Goal: Task Accomplishment & Management: Use online tool/utility

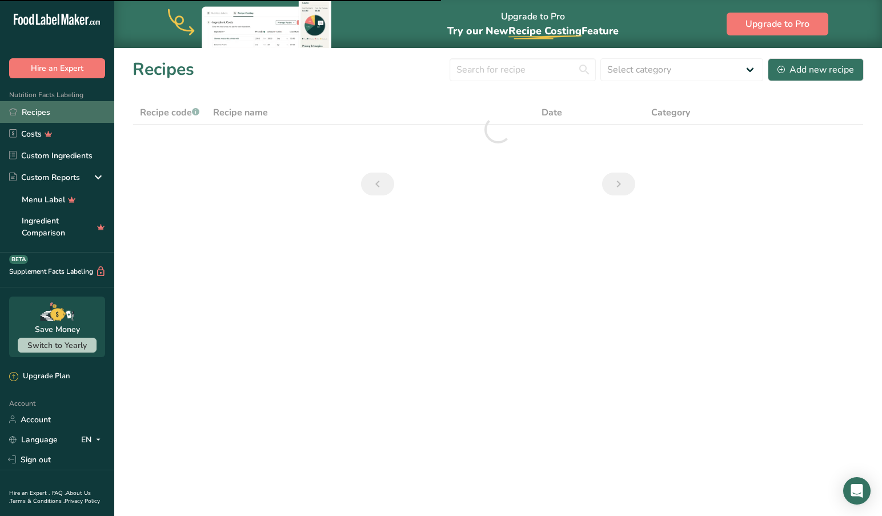
click at [40, 111] on link "Recipes" at bounding box center [57, 112] width 114 height 22
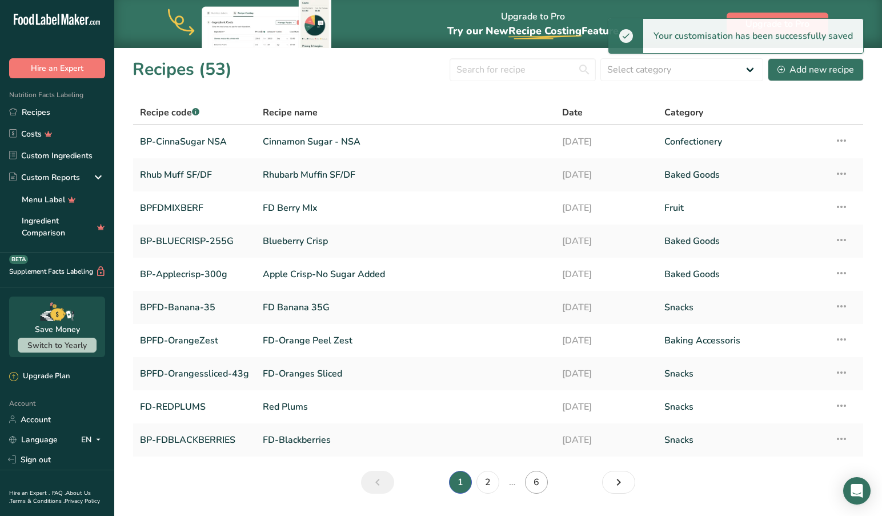
click at [534, 479] on link "6" at bounding box center [536, 482] width 23 height 23
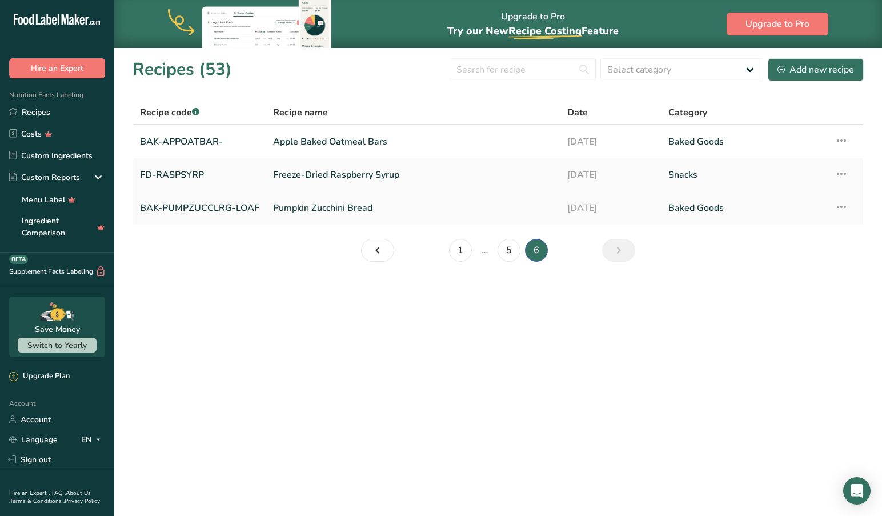
click at [336, 205] on link "Pumpkin Zucchini Bread" at bounding box center [413, 208] width 281 height 24
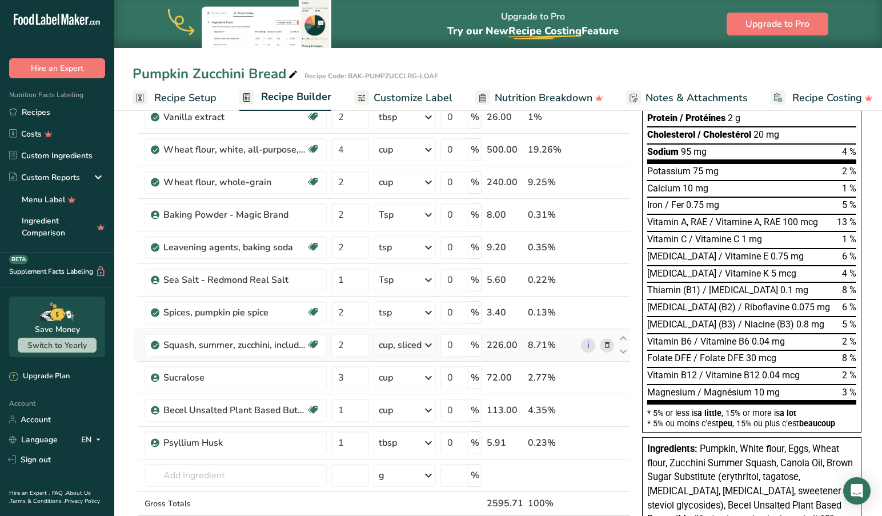
scroll to position [242, 0]
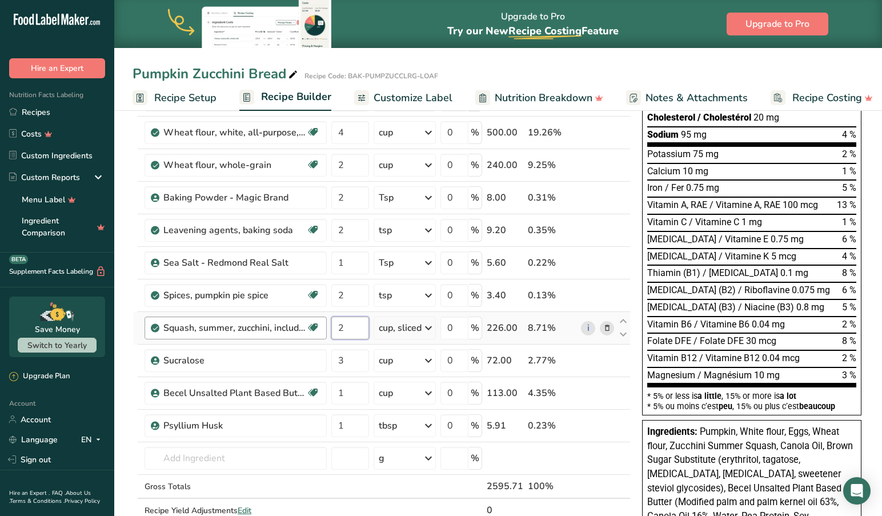
drag, startPoint x: 357, startPoint y: 334, endPoint x: 325, endPoint y: 326, distance: 32.8
click at [325, 326] on tr "Squash, summer, zucchini, includes skin, raw Dairy free Gluten free Vegan Veget…" at bounding box center [381, 328] width 497 height 33
type input "1.5"
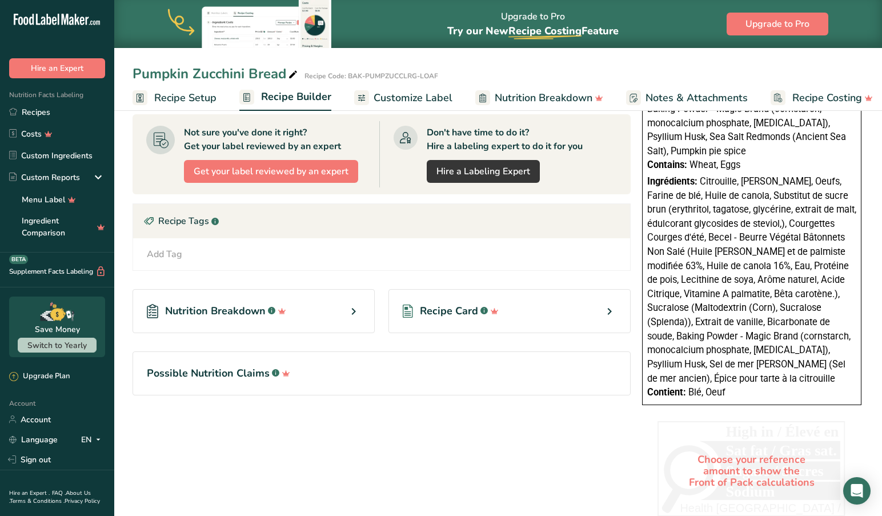
scroll to position [719, 0]
click at [643, 417] on div "Choose your reference amount to show the Front of Pack calculations High in / É…" at bounding box center [752, 471] width 229 height 109
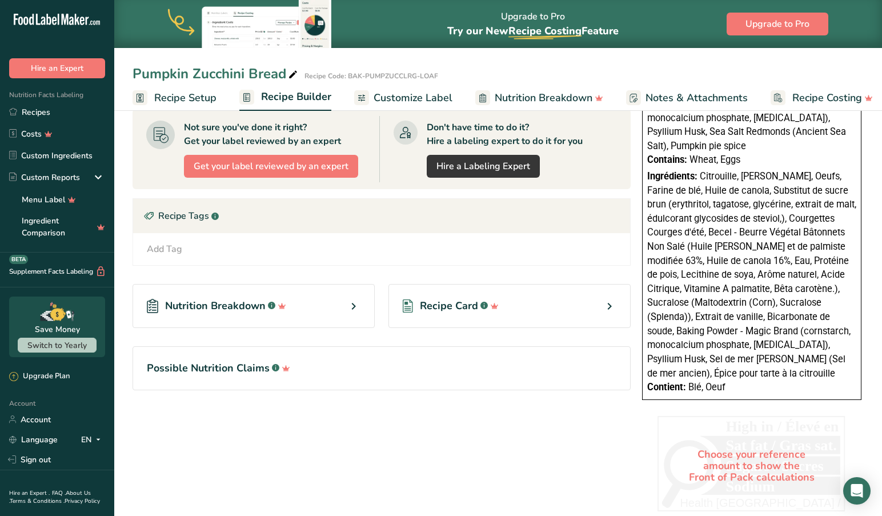
scroll to position [724, 0]
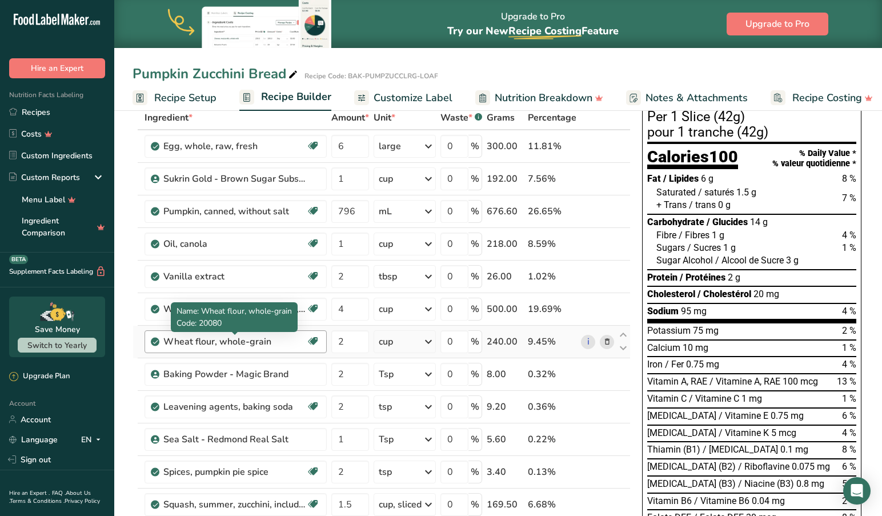
scroll to position [65, 0]
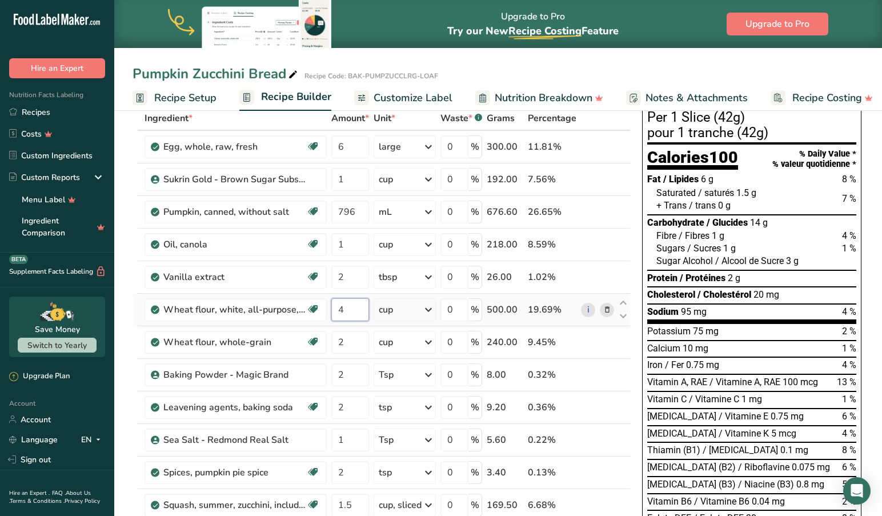
click at [350, 312] on input "4" at bounding box center [350, 309] width 38 height 23
click at [357, 311] on input "4.5" at bounding box center [350, 309] width 38 height 23
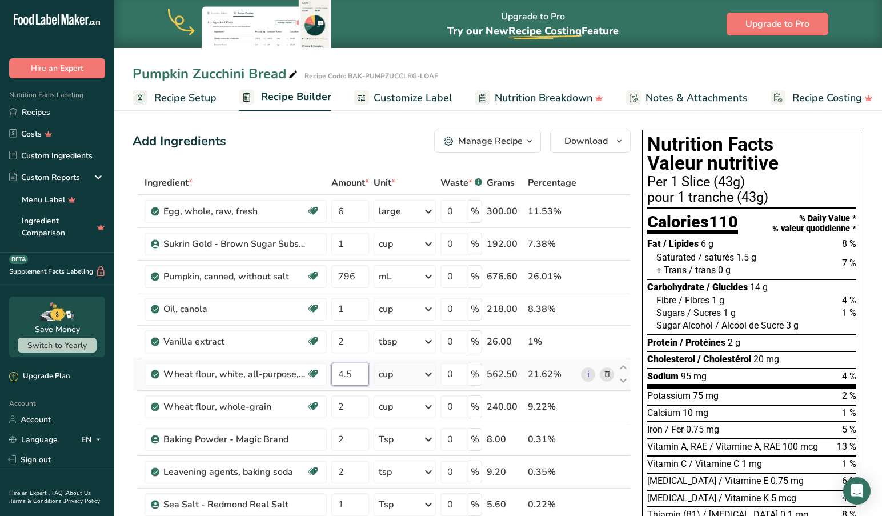
scroll to position [1, 0]
type input "4"
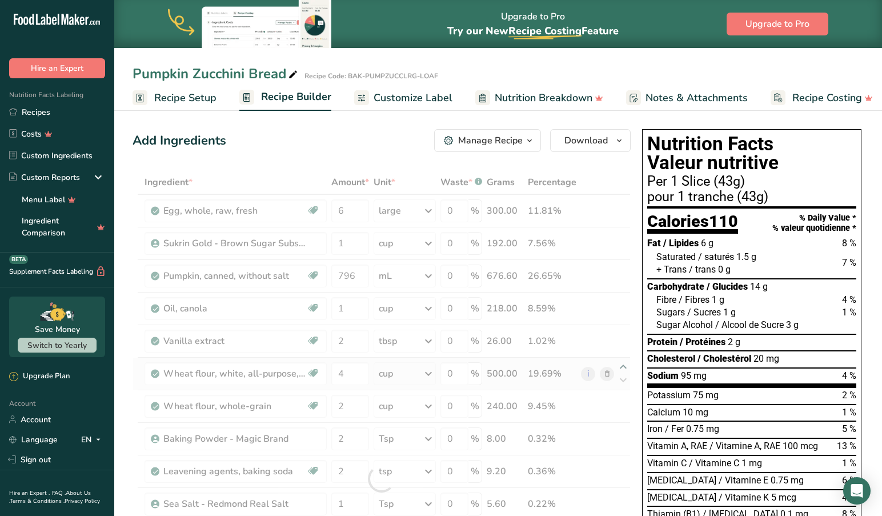
click at [623, 366] on div "Ingredient * Amount * Unit * Waste * .a-a{fill:#347362;}.b-a{fill:#fff;} Grams …" at bounding box center [382, 478] width 498 height 617
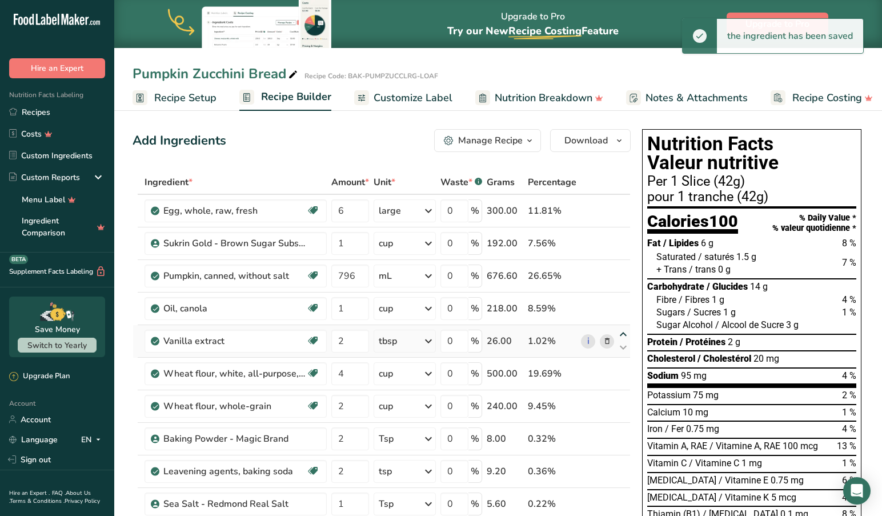
click at [622, 334] on icon at bounding box center [624, 334] width 14 height 9
type input "2"
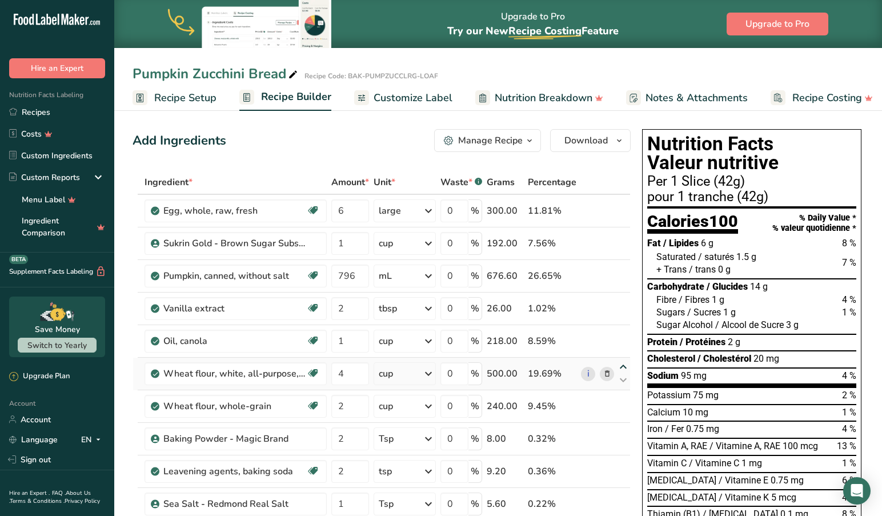
click at [622, 366] on icon at bounding box center [624, 367] width 14 height 9
type input "4"
type input "1"
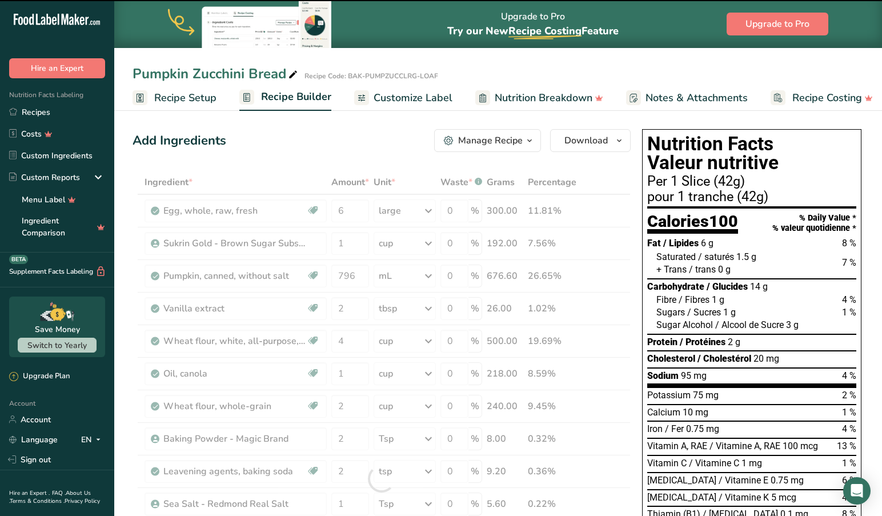
click at [623, 335] on div at bounding box center [382, 478] width 498 height 617
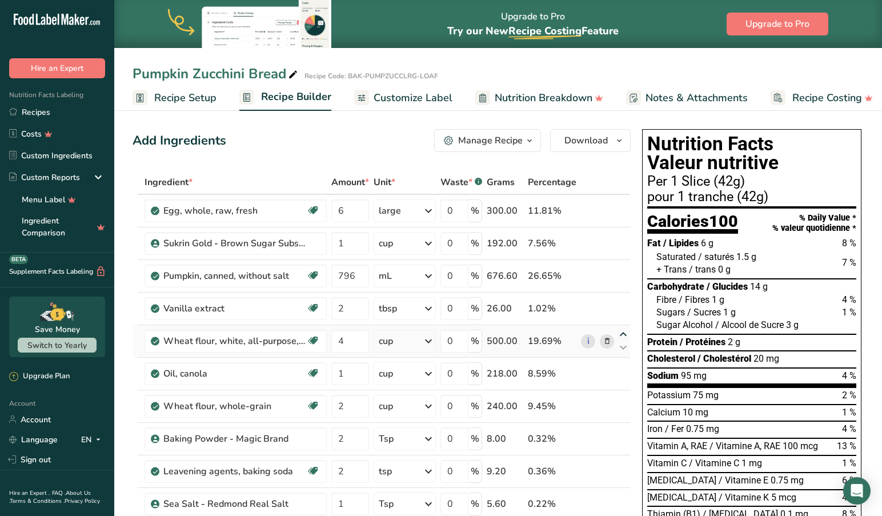
click at [622, 331] on icon at bounding box center [624, 334] width 14 height 9
type input "4"
type input "2"
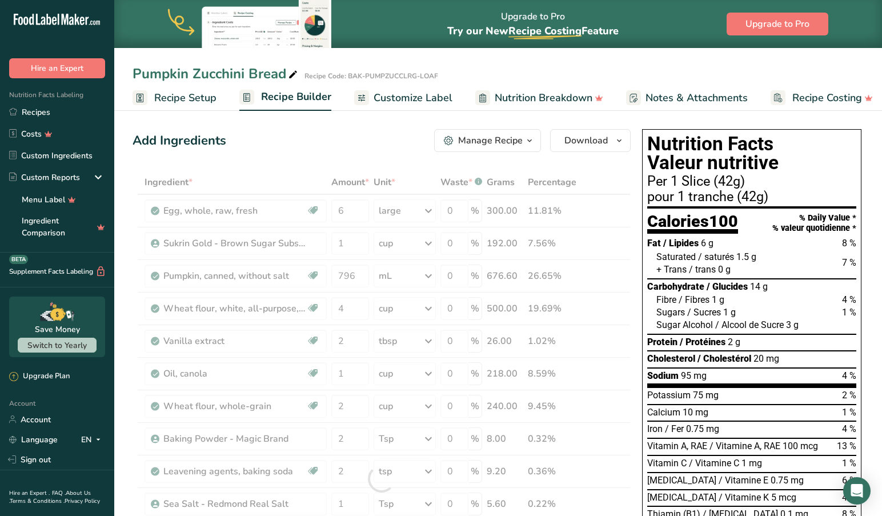
click at [622, 300] on div at bounding box center [382, 478] width 498 height 617
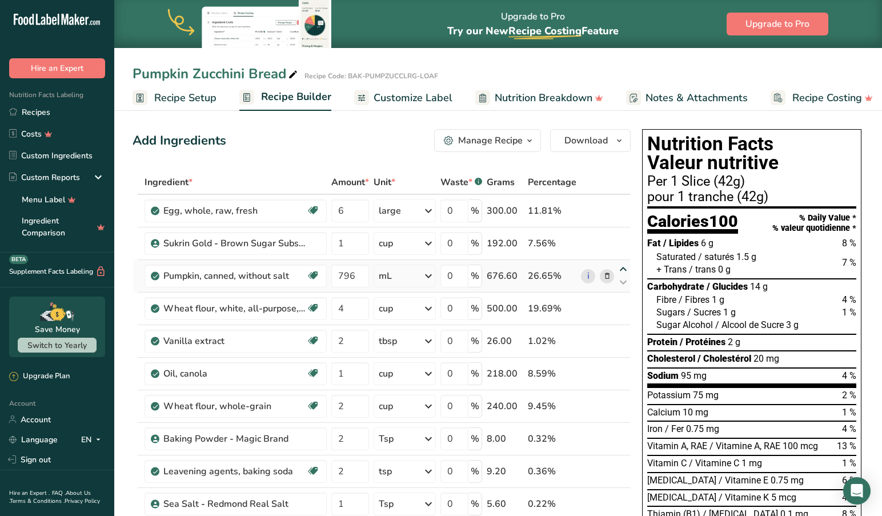
click at [622, 269] on icon at bounding box center [624, 269] width 14 height 9
type input "796"
click at [622, 299] on icon at bounding box center [624, 302] width 14 height 9
type input "4"
type input "1"
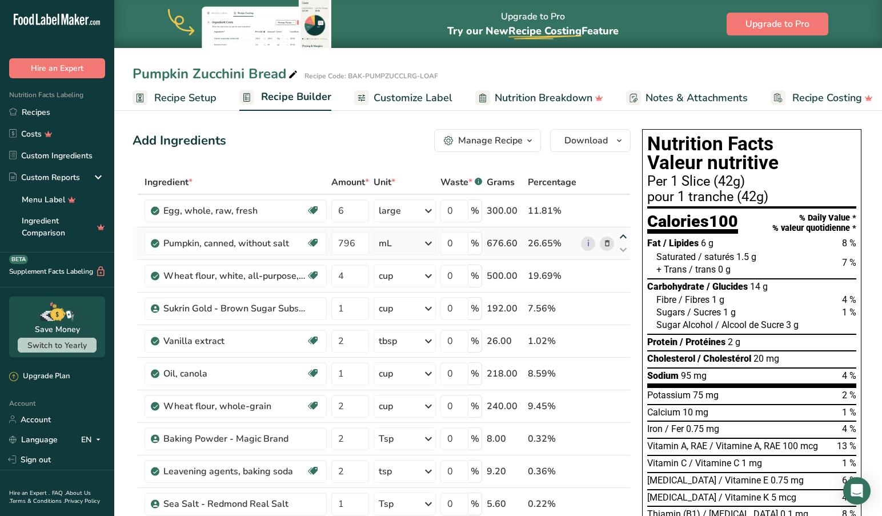
click at [622, 235] on icon at bounding box center [624, 237] width 14 height 9
type input "796"
click at [625, 269] on icon at bounding box center [624, 269] width 14 height 9
type input "4"
type input "6"
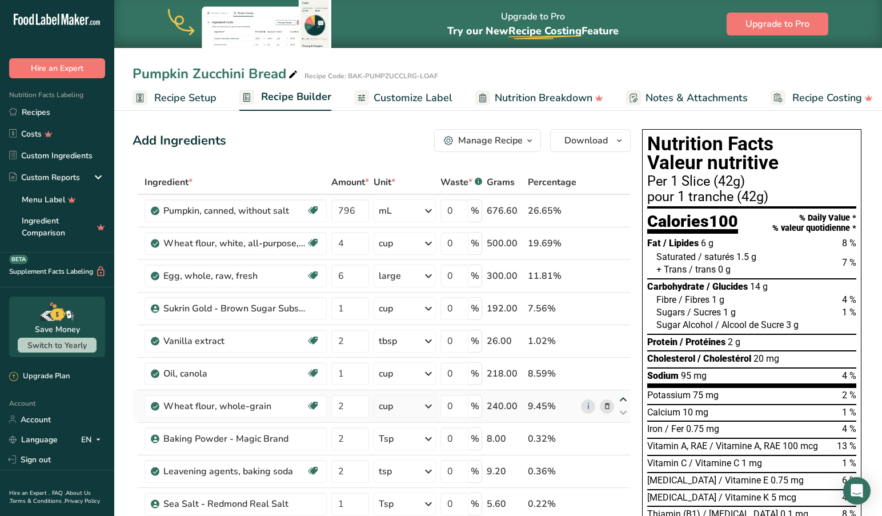
click at [622, 397] on icon at bounding box center [624, 399] width 14 height 9
type input "2"
type input "1"
click at [622, 365] on icon at bounding box center [624, 367] width 14 height 9
click at [622, 333] on icon at bounding box center [624, 334] width 14 height 9
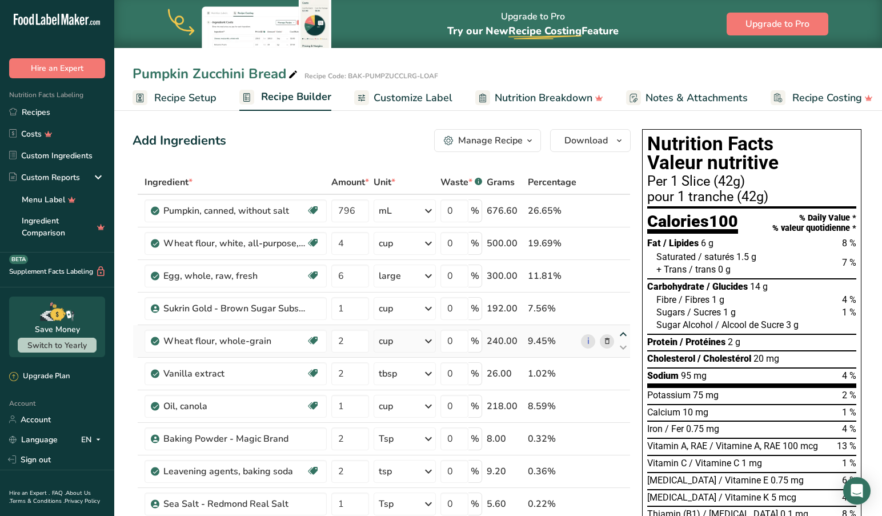
type input "2"
type input "1"
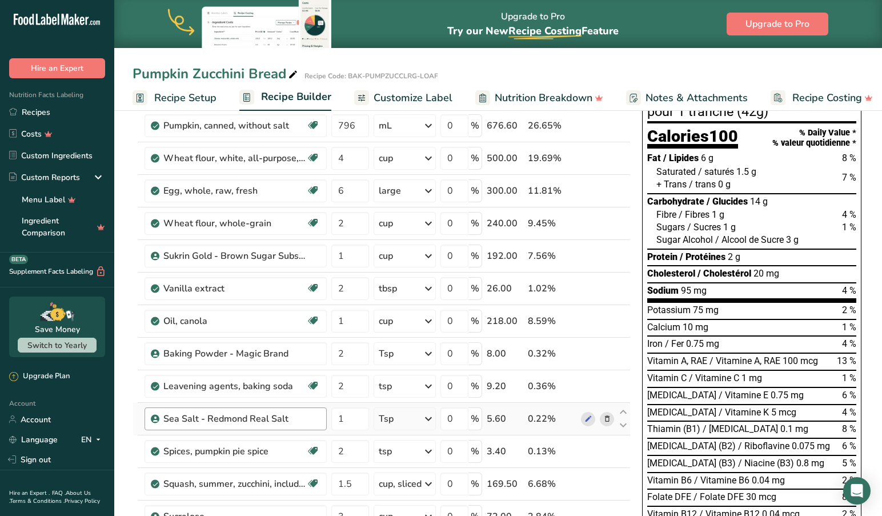
scroll to position [86, 0]
drag, startPoint x: 353, startPoint y: 448, endPoint x: 308, endPoint y: 444, distance: 45.3
click at [308, 444] on tr "Spices, pumpkin pie spice Source of Antioxidants Dairy free Gluten free Vegan V…" at bounding box center [381, 451] width 497 height 33
type input "4"
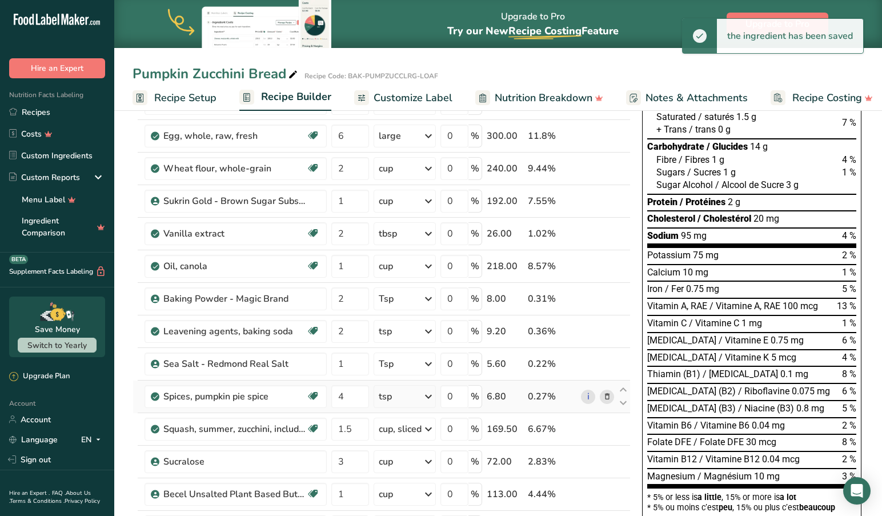
scroll to position [157, 0]
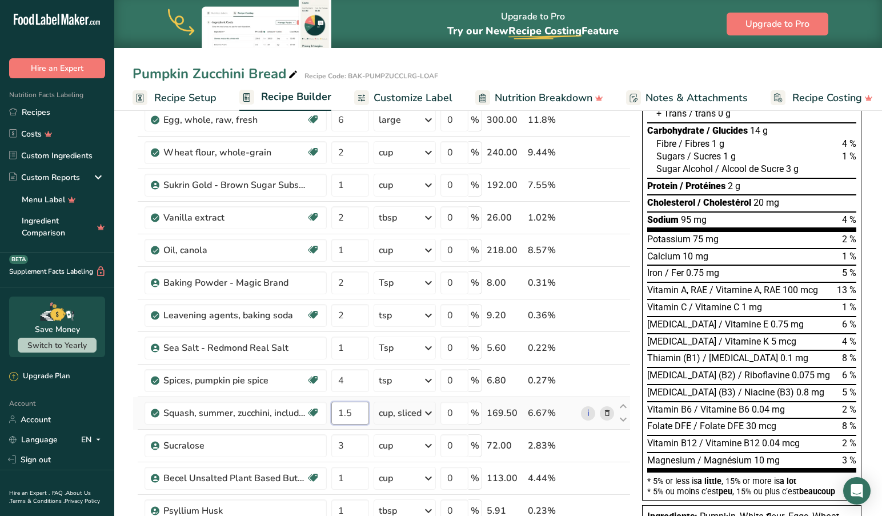
click at [361, 414] on input "1.5" at bounding box center [350, 413] width 38 height 23
type input "1"
type input "2"
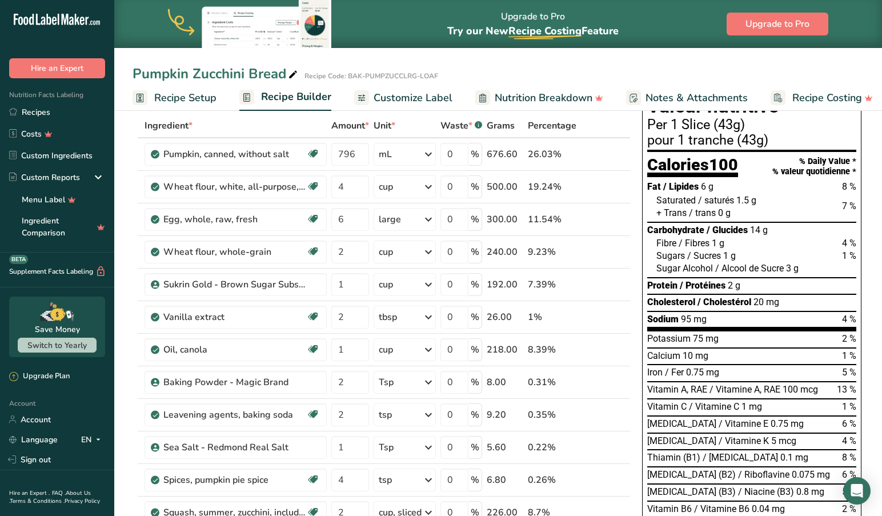
scroll to position [57, 0]
drag, startPoint x: 447, startPoint y: 156, endPoint x: 436, endPoint y: 175, distance: 22.0
click at [447, 157] on input "0" at bounding box center [455, 154] width 28 height 23
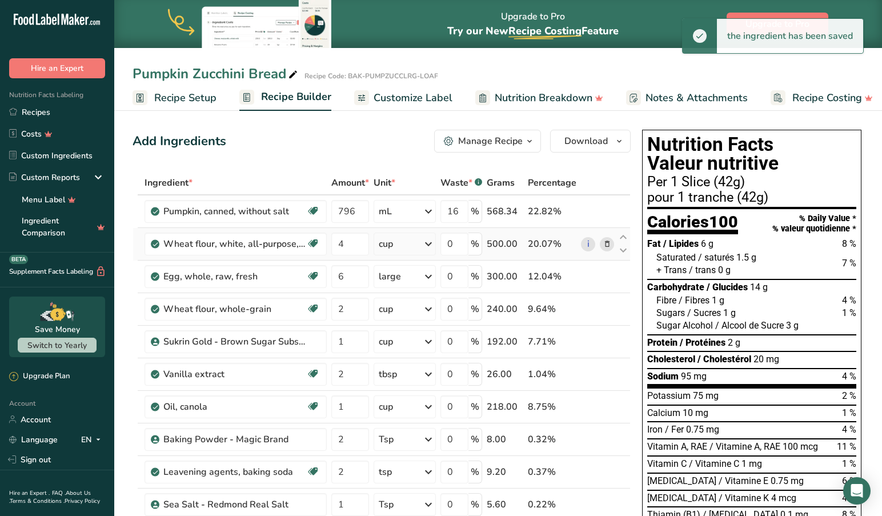
scroll to position [0, 0]
drag, startPoint x: 465, startPoint y: 211, endPoint x: 410, endPoint y: 209, distance: 55.5
click at [410, 209] on tr "Pumpkin, canned, without salt Source of Antioxidants Dairy free Gluten free Veg…" at bounding box center [381, 211] width 497 height 33
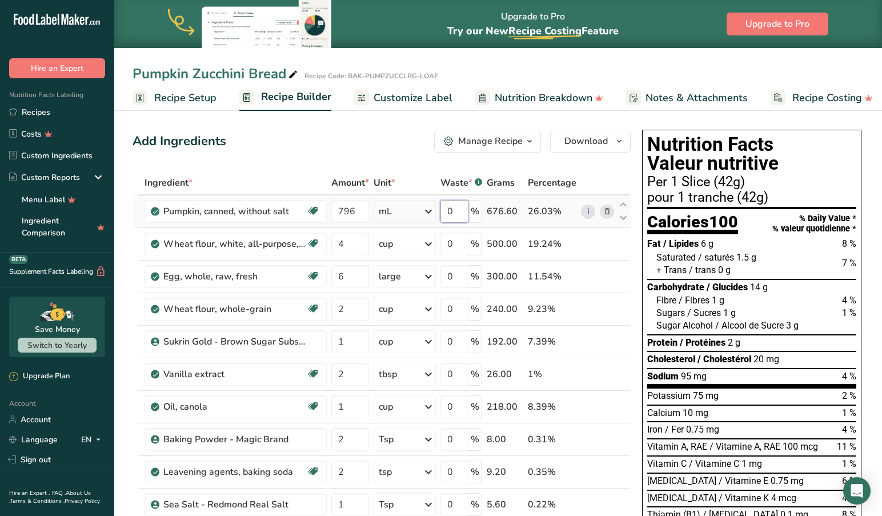
type input "0"
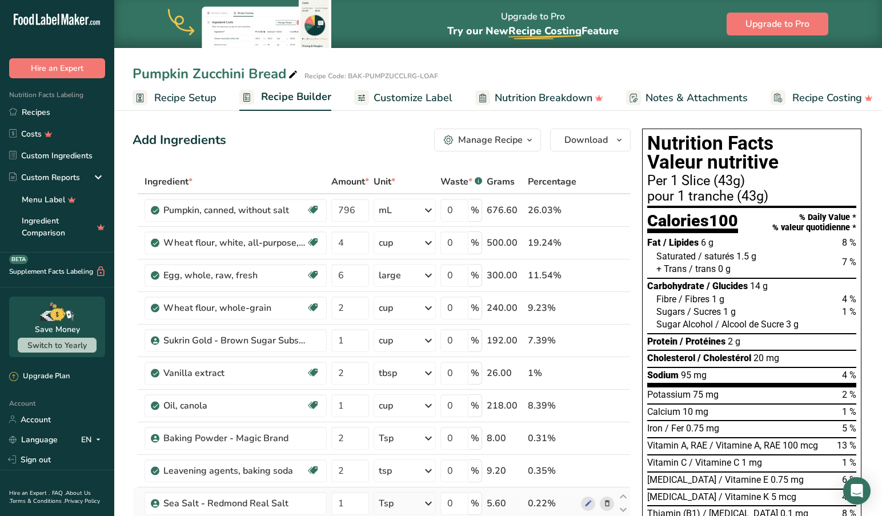
scroll to position [1, 0]
click at [357, 246] on input "4" at bounding box center [350, 243] width 38 height 23
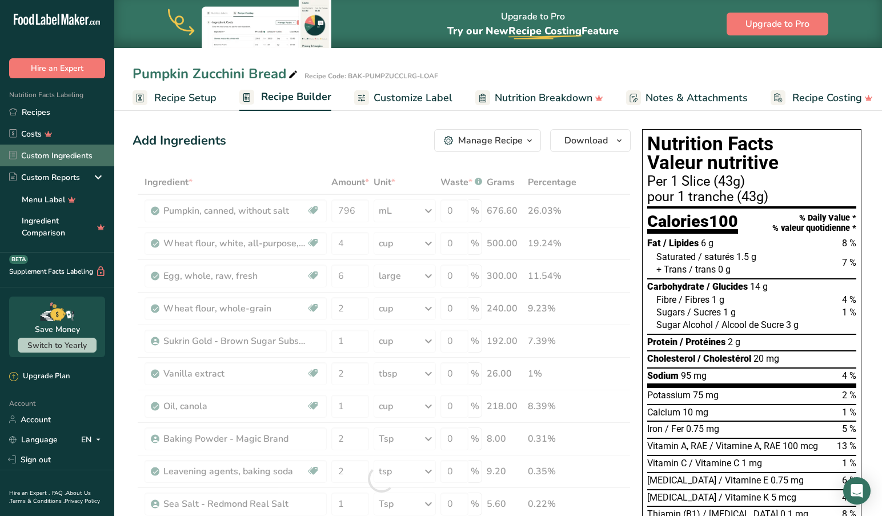
click at [67, 157] on link "Custom Ingredients" at bounding box center [57, 156] width 114 height 22
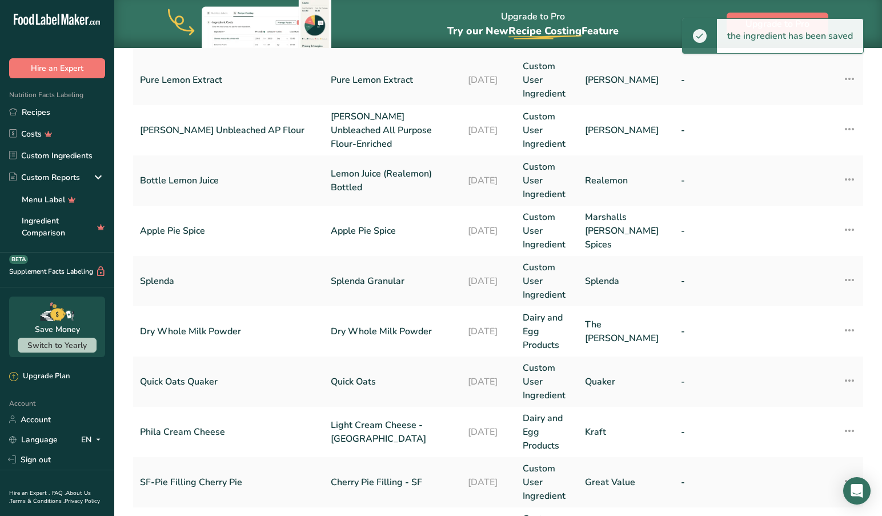
scroll to position [260, 0]
click at [331, 274] on link "Splenda Granular" at bounding box center [392, 281] width 123 height 14
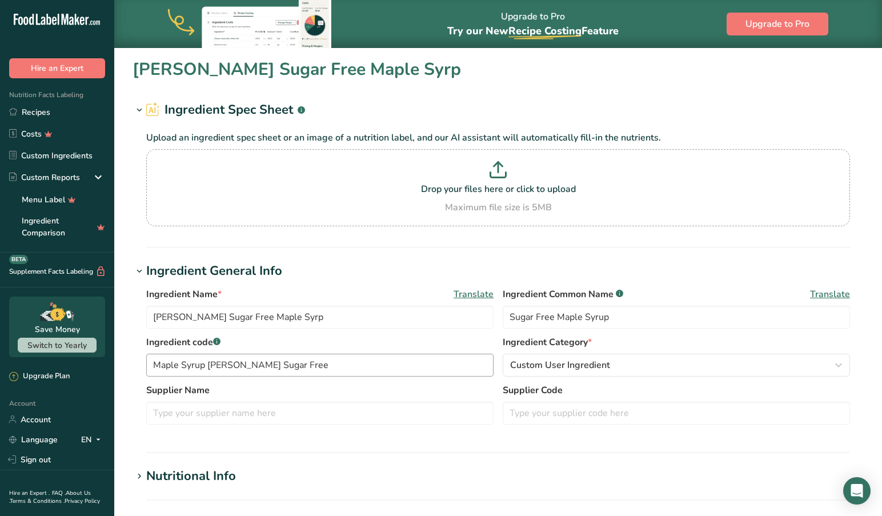
type input "Splenda Granular"
type input "Sucralose"
type input "Splenda"
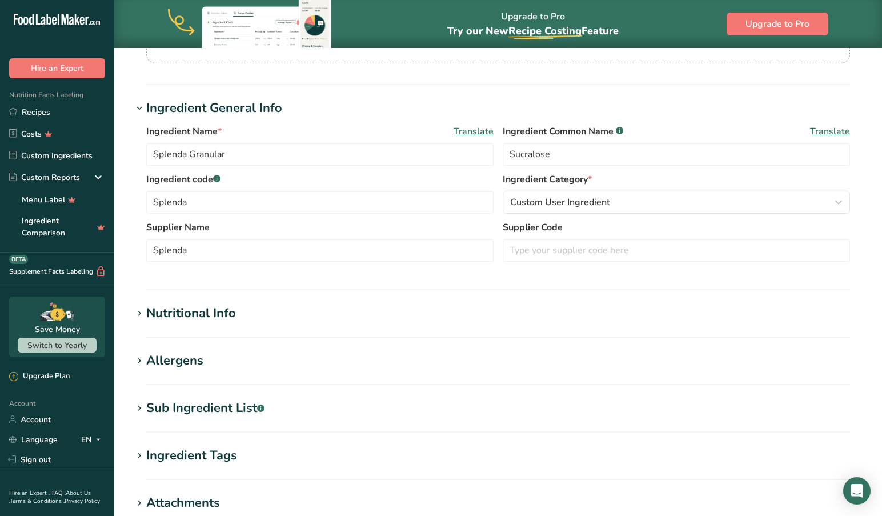
scroll to position [217, 0]
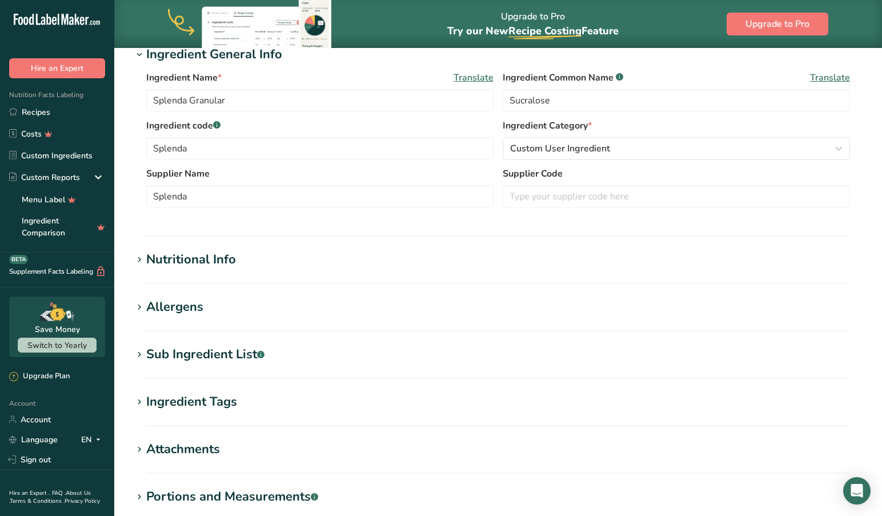
click at [138, 258] on icon at bounding box center [139, 260] width 10 height 16
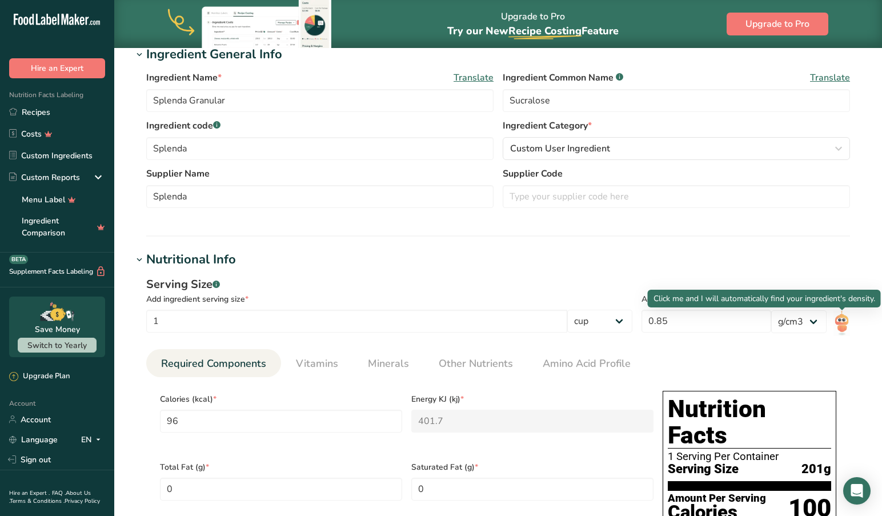
click at [842, 320] on img at bounding box center [842, 323] width 17 height 26
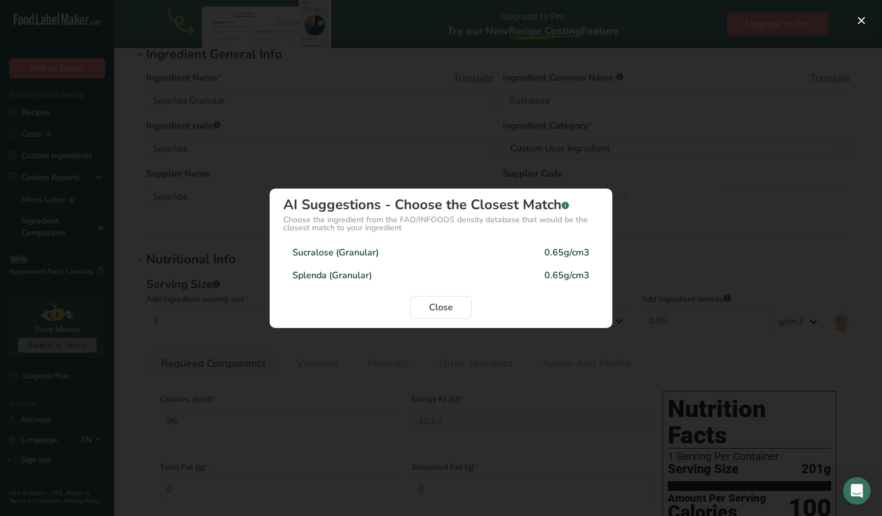
click at [558, 276] on div "0.65g/cm3" at bounding box center [567, 276] width 45 height 14
type input "0.65"
type input "73.4118"
type KJ "307.1824"
type Carbohydrates "18.353"
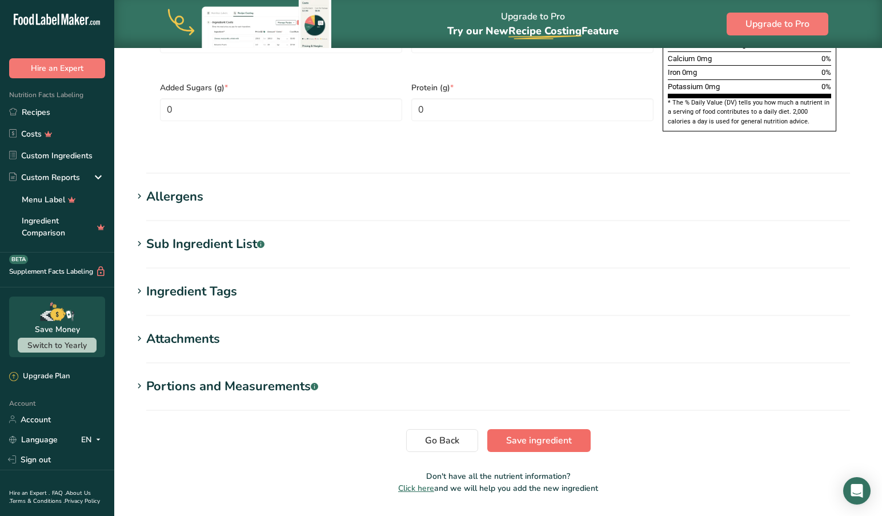
click at [533, 434] on span "Save ingredient" at bounding box center [539, 441] width 66 height 14
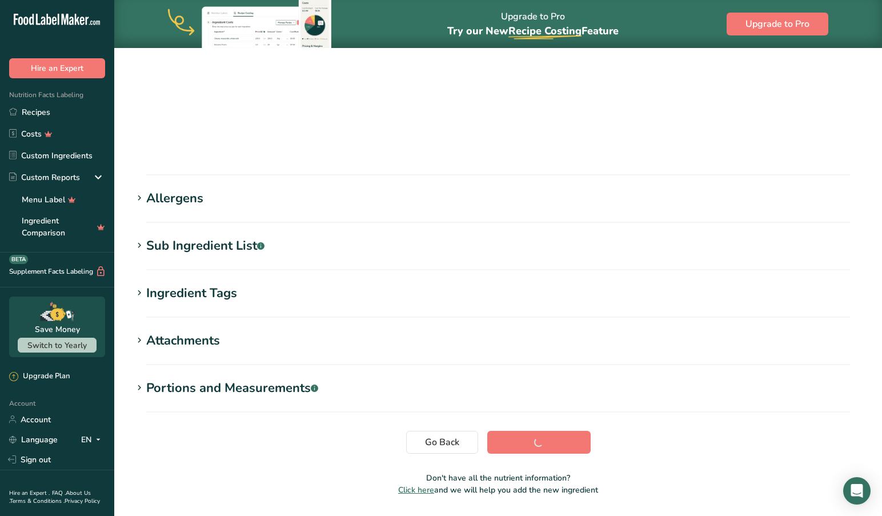
scroll to position [89, 0]
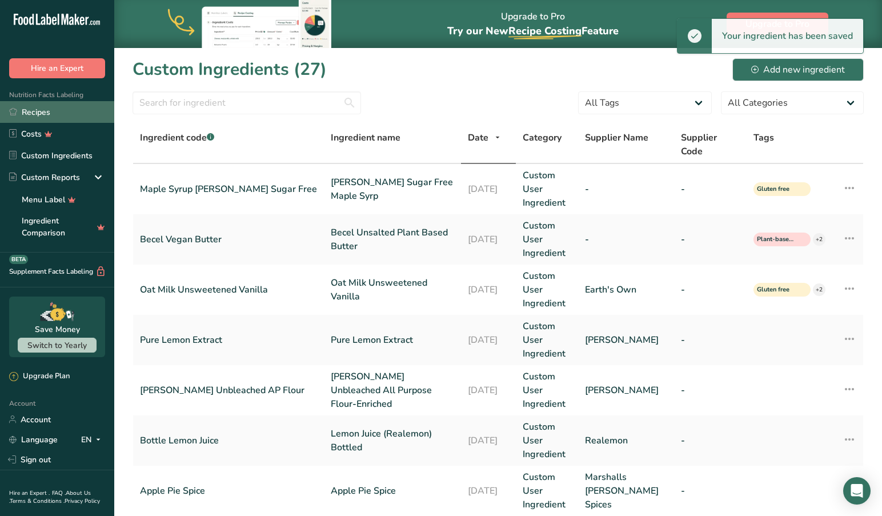
click at [38, 111] on link "Recipes" at bounding box center [57, 112] width 114 height 22
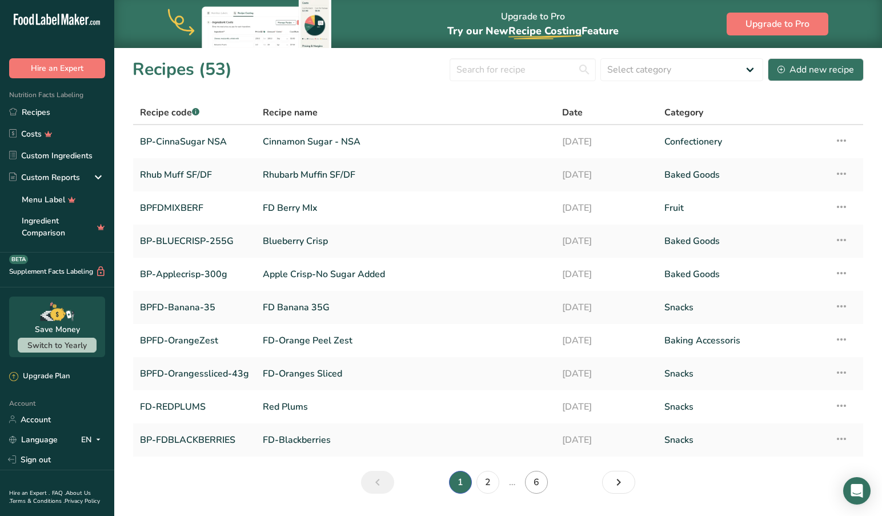
click at [537, 482] on link "6" at bounding box center [536, 482] width 23 height 23
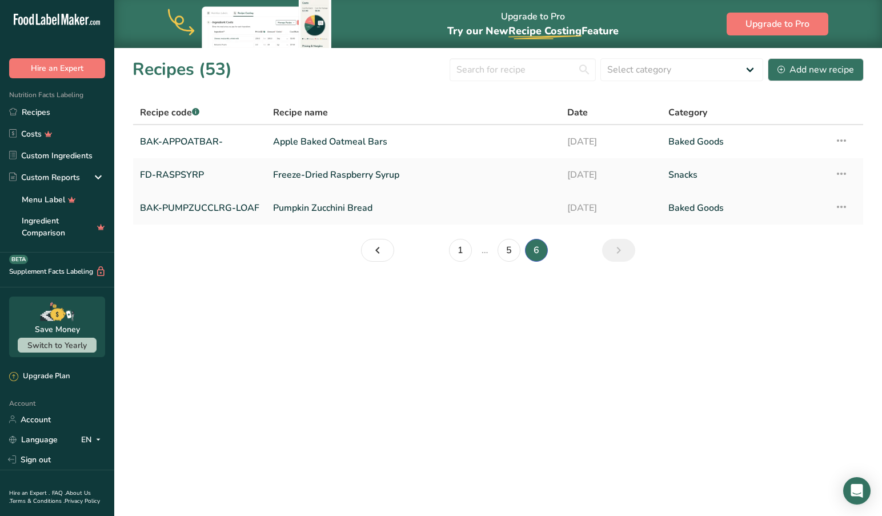
click at [323, 203] on link "Pumpkin Zucchini Bread" at bounding box center [413, 208] width 281 height 24
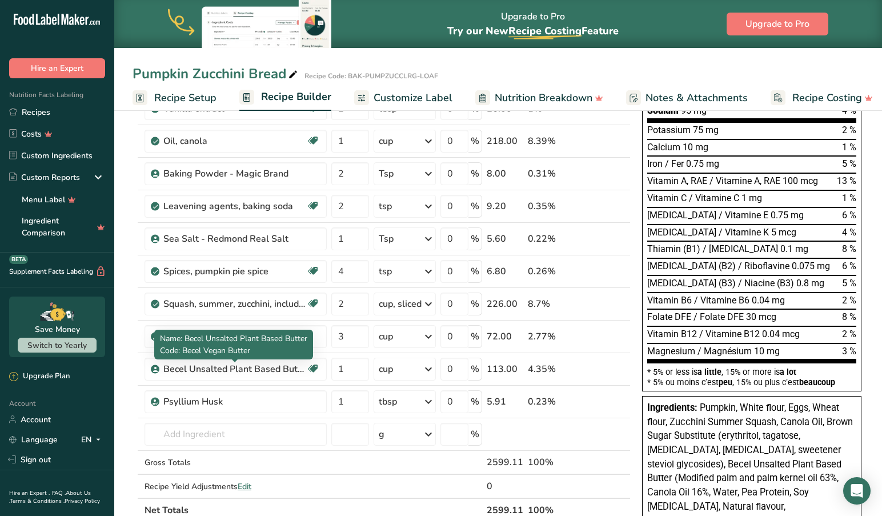
scroll to position [254, 0]
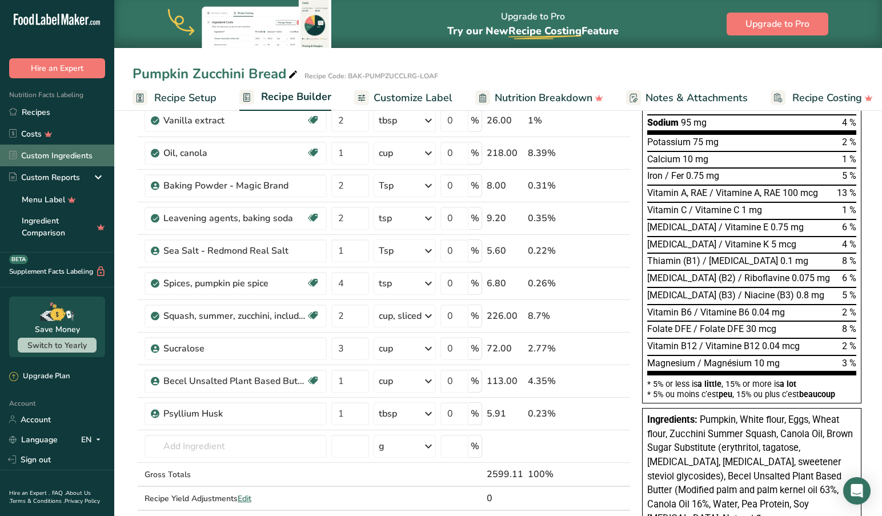
click at [40, 153] on link "Custom Ingredients" at bounding box center [57, 156] width 114 height 22
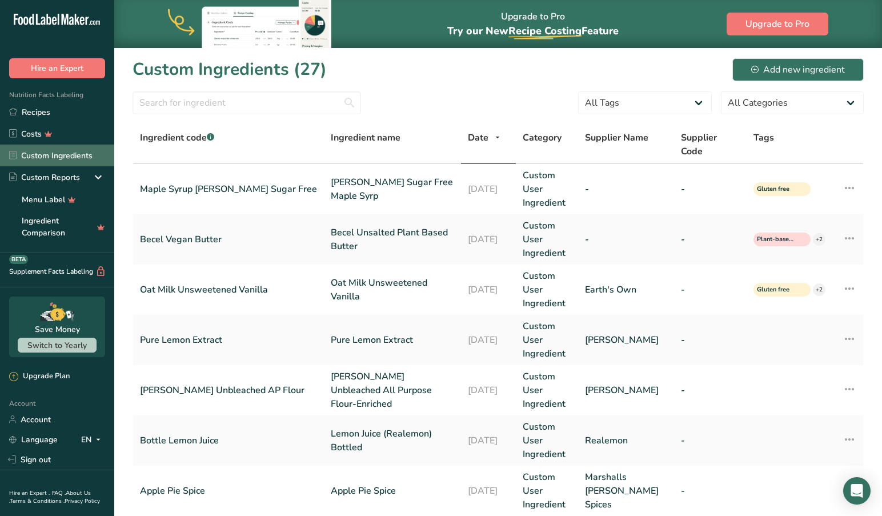
click at [77, 153] on link "Custom Ingredients" at bounding box center [57, 156] width 114 height 22
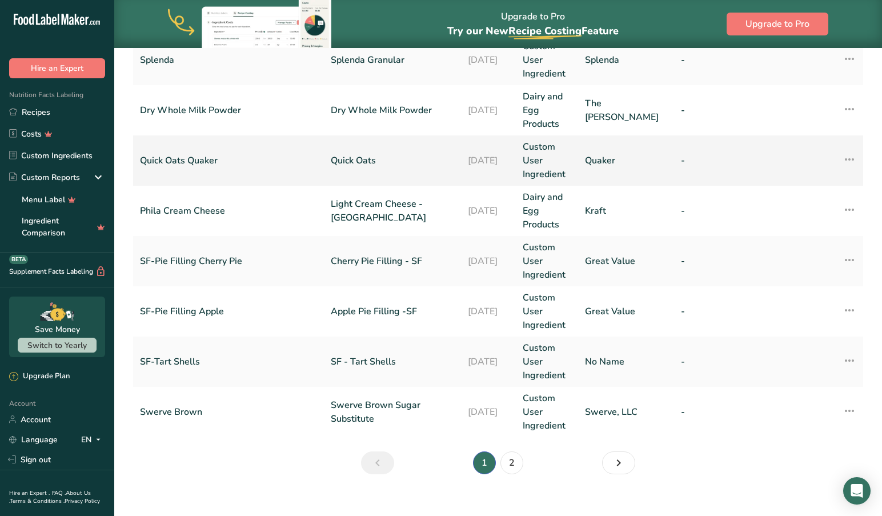
scroll to position [481, 0]
click at [514, 452] on link "2" at bounding box center [512, 463] width 23 height 23
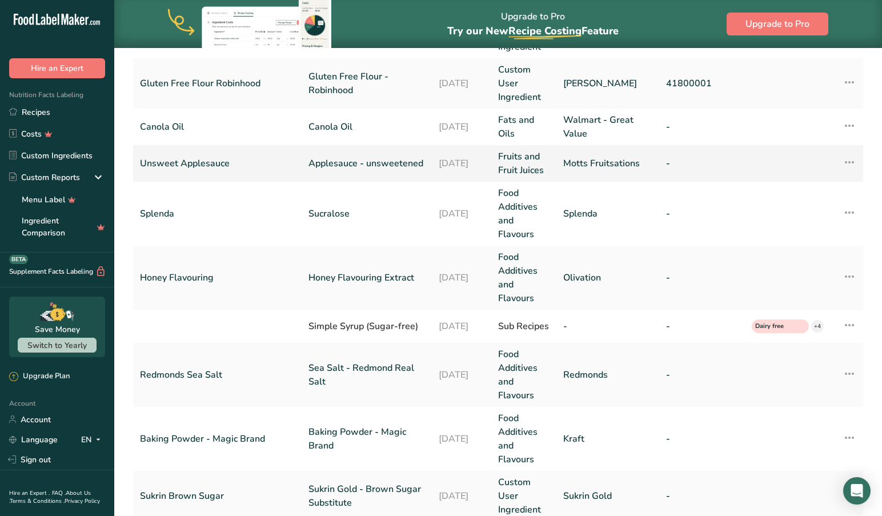
scroll to position [234, 0]
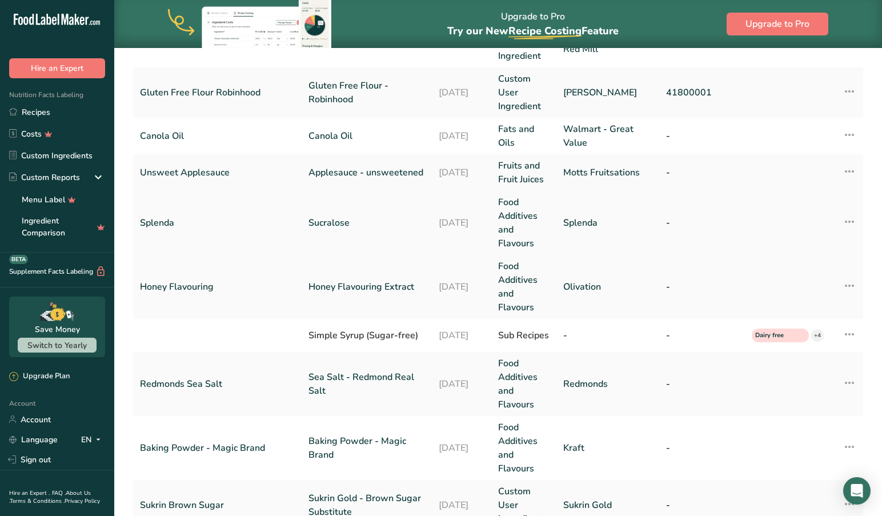
click at [173, 223] on link "Splenda" at bounding box center [217, 223] width 155 height 14
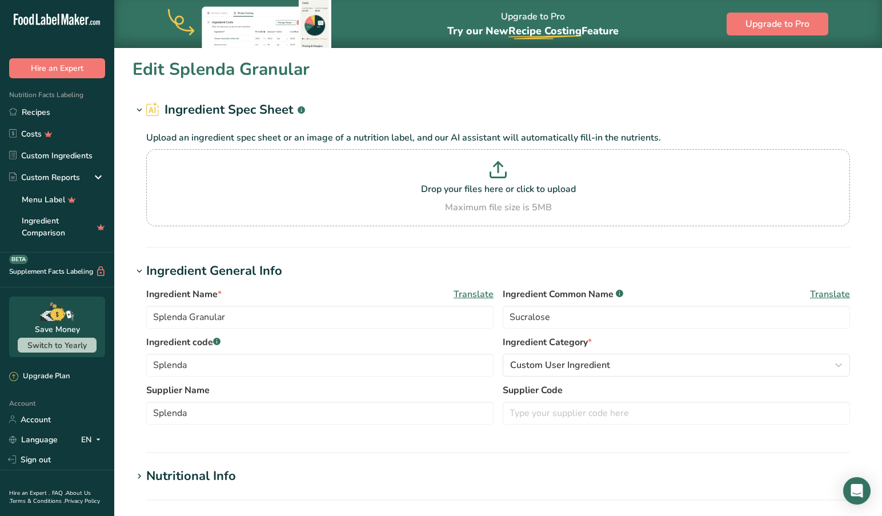
type input "Sucralose"
drag, startPoint x: 511, startPoint y: 314, endPoint x: 469, endPoint y: 472, distance: 163.3
click at [511, 316] on input "Sucralose" at bounding box center [676, 317] width 347 height 23
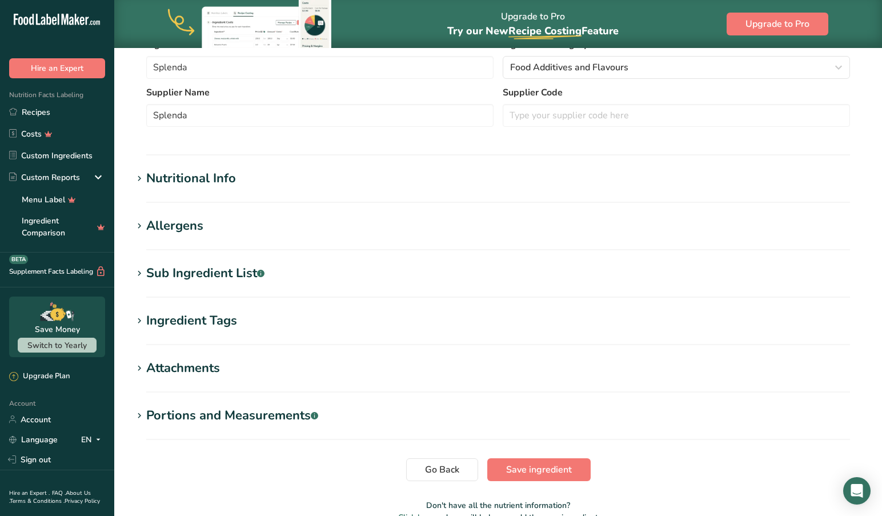
scroll to position [300, 0]
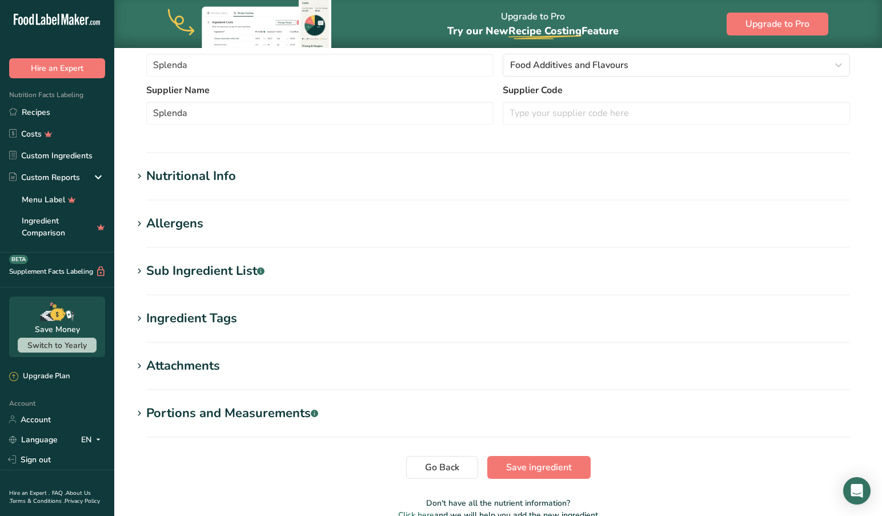
type input "Splenda Sucralose"
click at [137, 175] on icon at bounding box center [139, 177] width 10 height 16
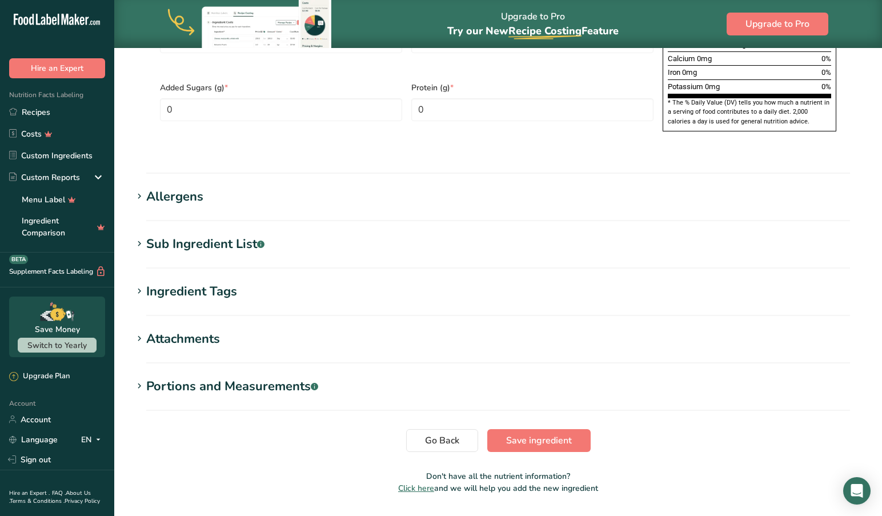
scroll to position [859, 0]
click at [141, 379] on icon at bounding box center [139, 387] width 10 height 16
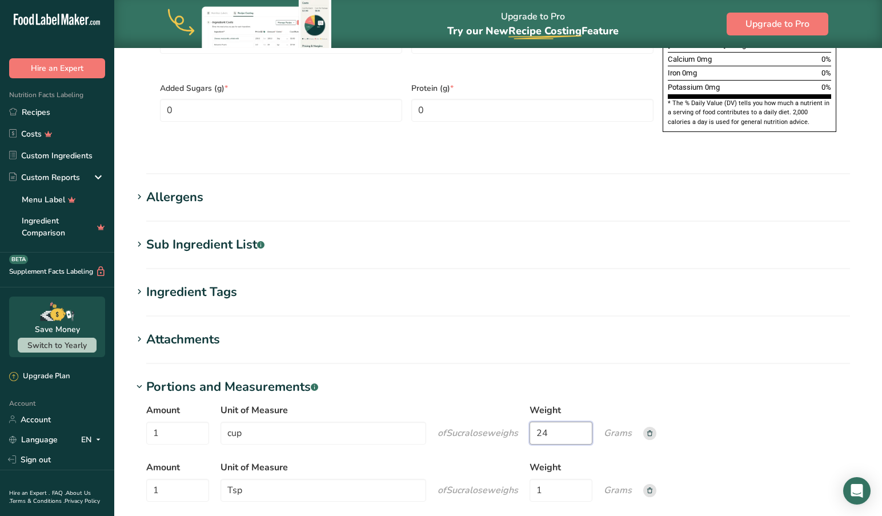
drag, startPoint x: 560, startPoint y: 397, endPoint x: 517, endPoint y: 398, distance: 43.4
click at [517, 403] on div "Amount 1 Unit of Measure cup of Sucralose weigh s Weight 24 Grams" at bounding box center [498, 427] width 704 height 48
type input "29"
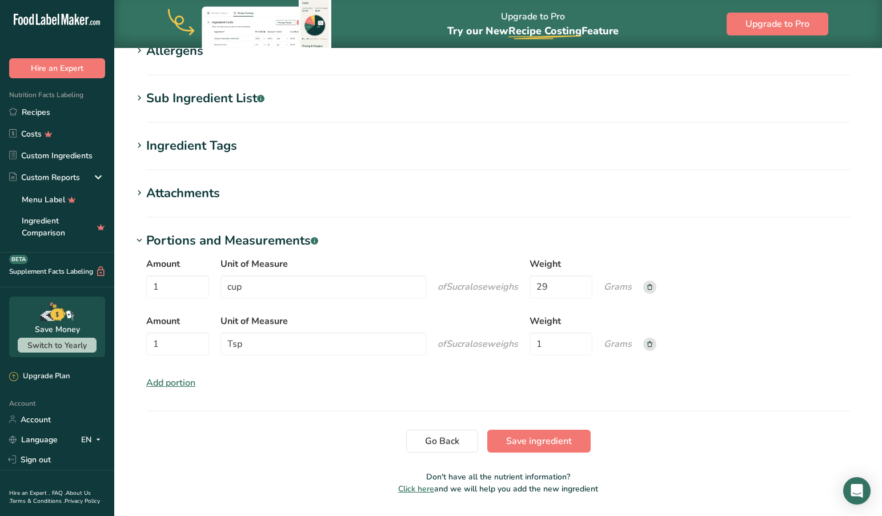
click at [530, 434] on span "Save ingredient" at bounding box center [539, 441] width 66 height 14
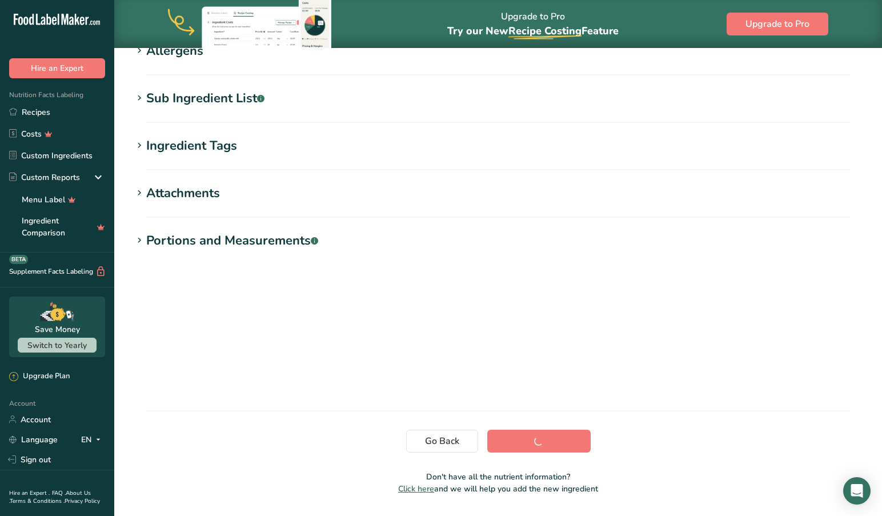
scroll to position [89, 0]
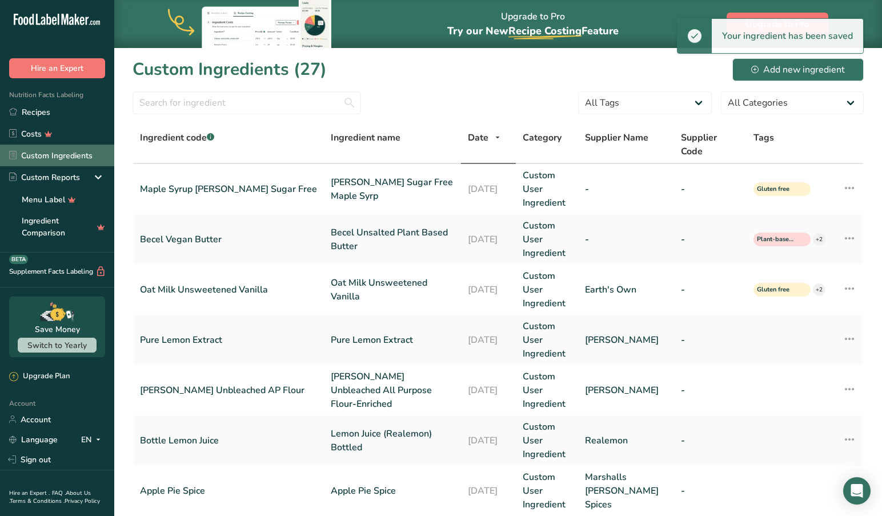
click at [60, 154] on link "Custom Ingredients" at bounding box center [57, 156] width 114 height 22
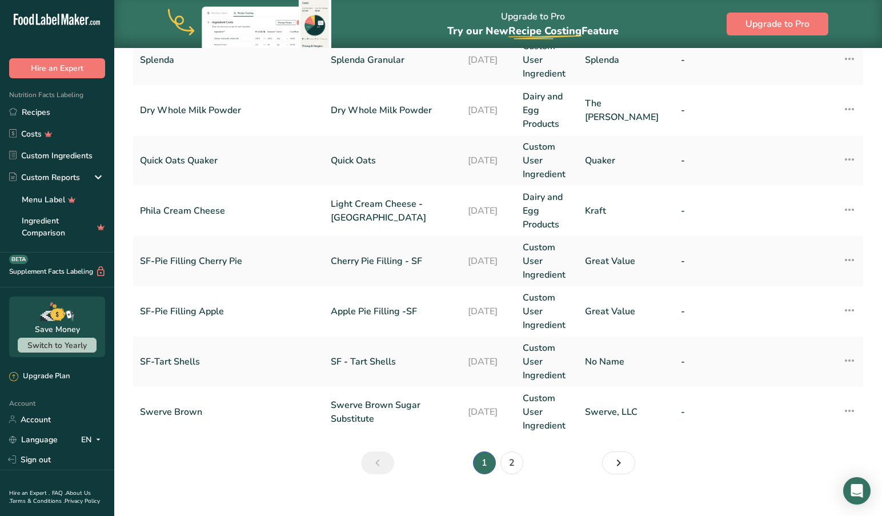
scroll to position [481, 0]
click at [512, 452] on link "2" at bounding box center [512, 463] width 23 height 23
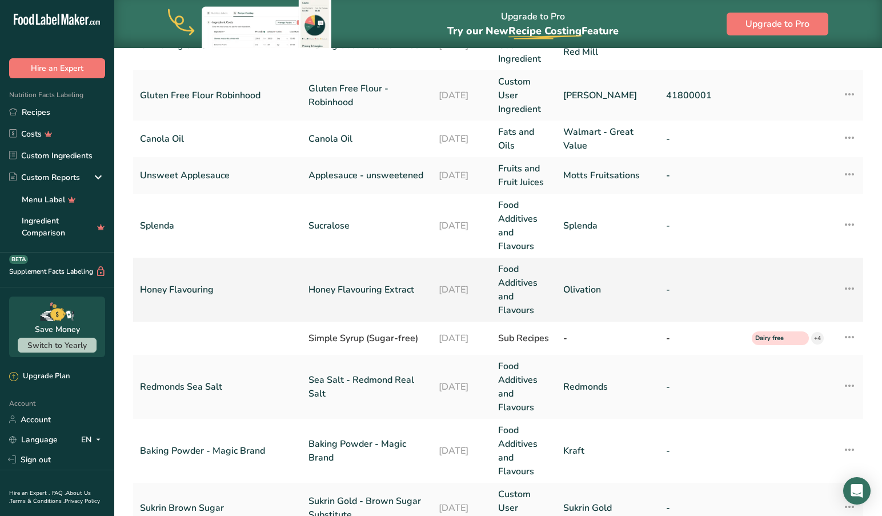
scroll to position [217, 0]
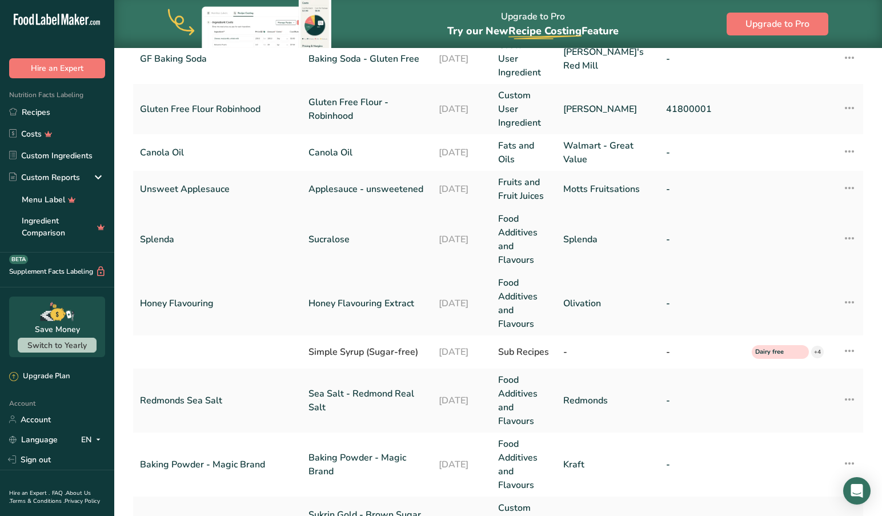
click at [167, 238] on link "Splenda" at bounding box center [217, 240] width 155 height 14
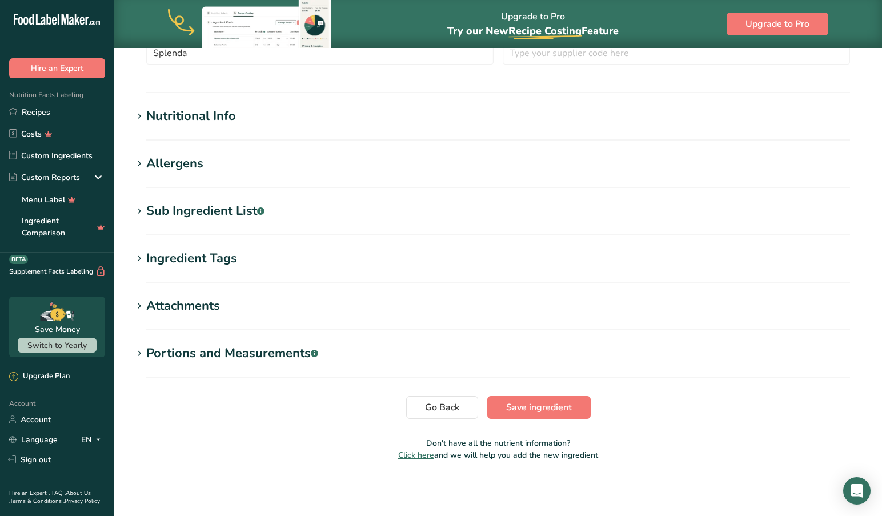
scroll to position [360, 0]
click at [137, 350] on icon at bounding box center [139, 354] width 10 height 16
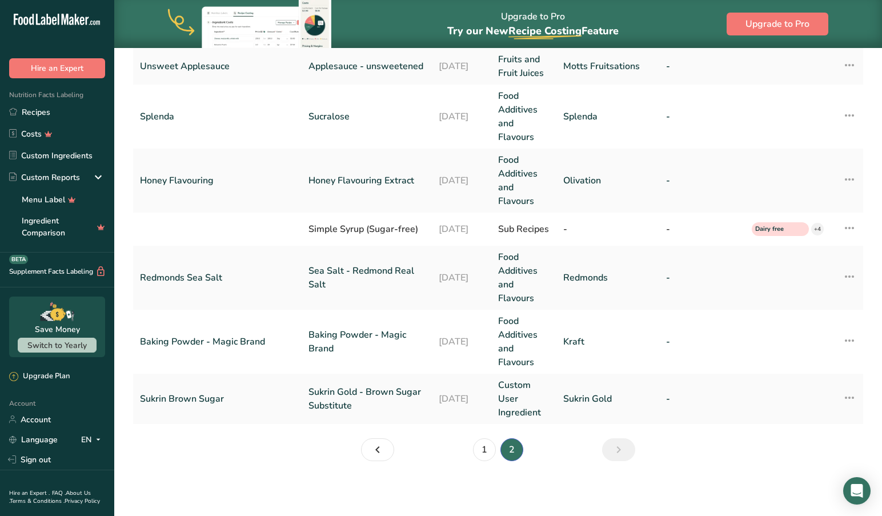
scroll to position [340, 0]
click at [322, 399] on link "Sukrin Gold - Brown Sugar Substitute" at bounding box center [367, 398] width 117 height 27
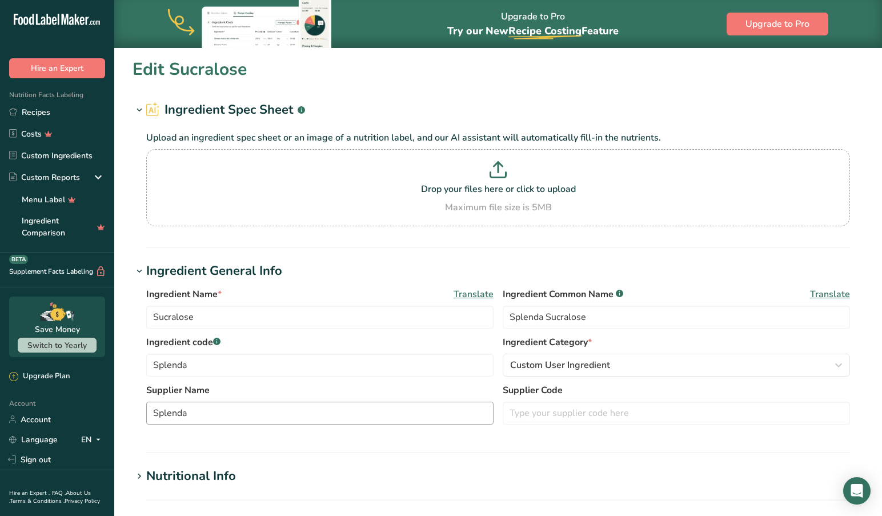
type input "Sukrin Gold - Brown Sugar Substitute"
type input "Brown Sugar Substitute"
type input "Sukrin Brown Sugar"
type input "Sukrin Gold"
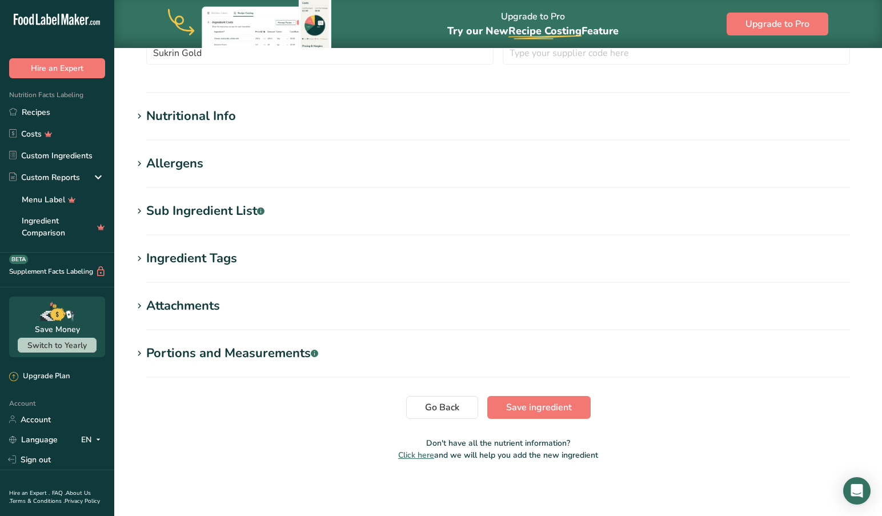
scroll to position [360, 0]
click at [138, 114] on icon at bounding box center [139, 117] width 10 height 16
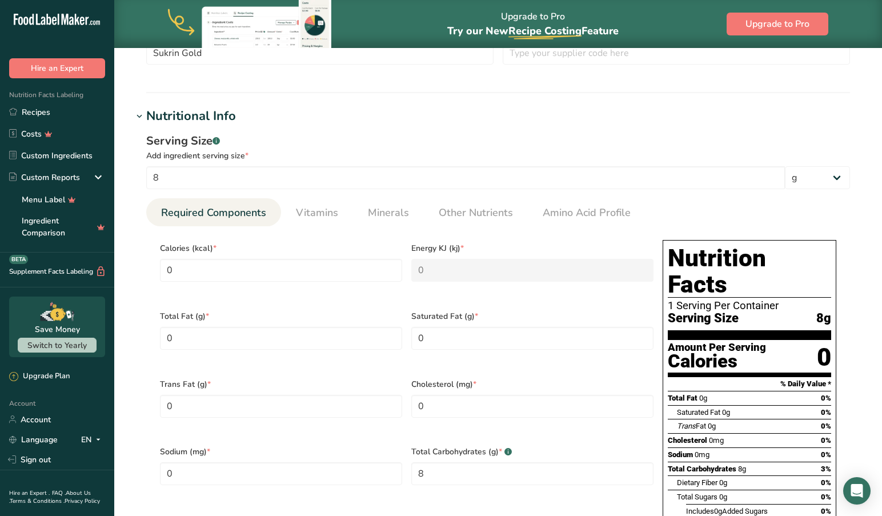
scroll to position [357, 1]
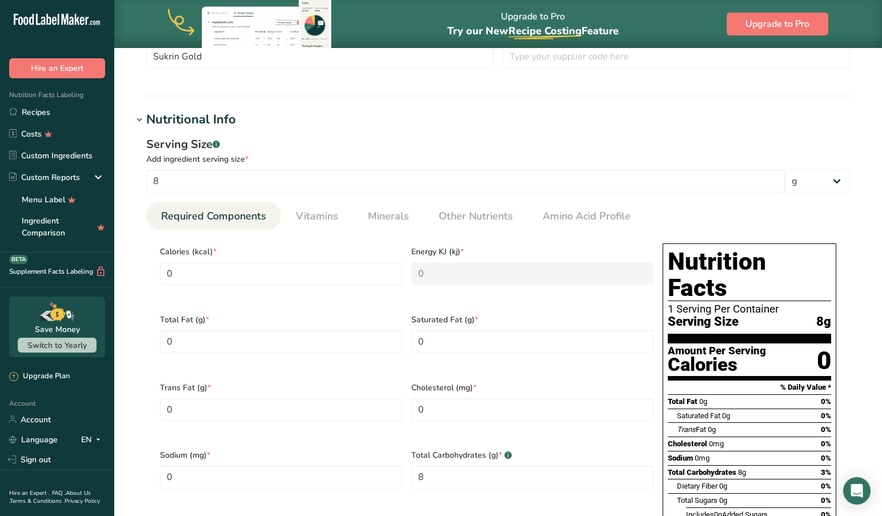
click at [138, 114] on icon at bounding box center [139, 120] width 10 height 16
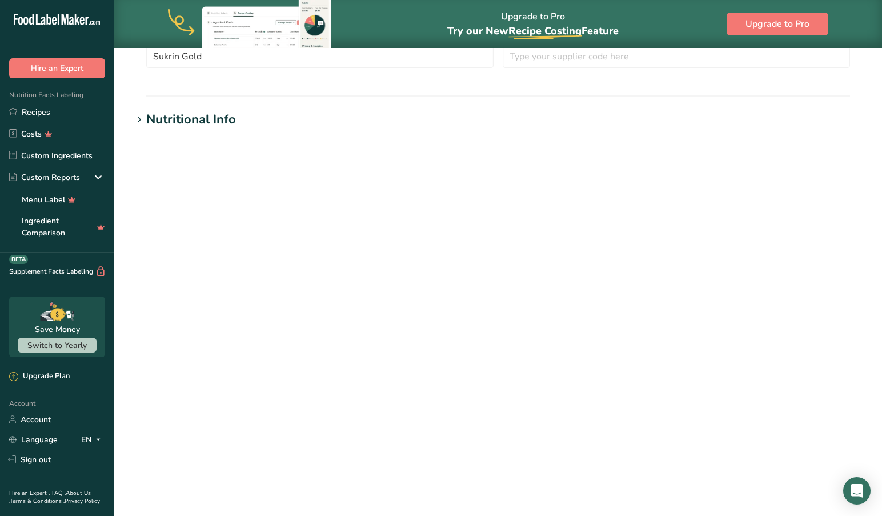
scroll to position [357, 0]
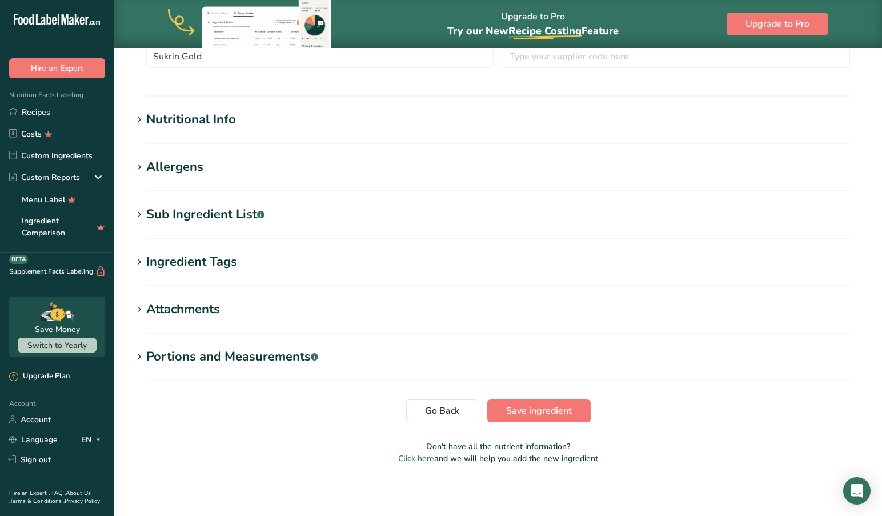
click at [139, 354] on icon at bounding box center [139, 357] width 10 height 16
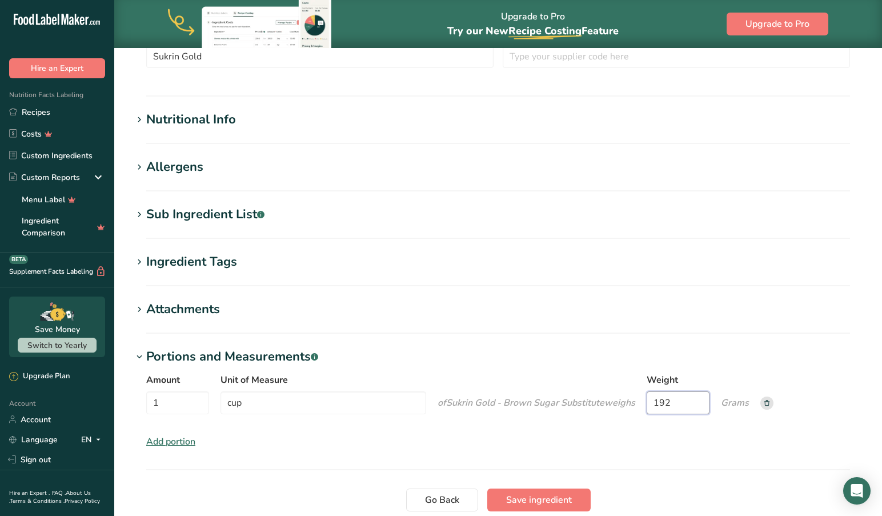
click at [695, 402] on input "192" at bounding box center [678, 402] width 63 height 23
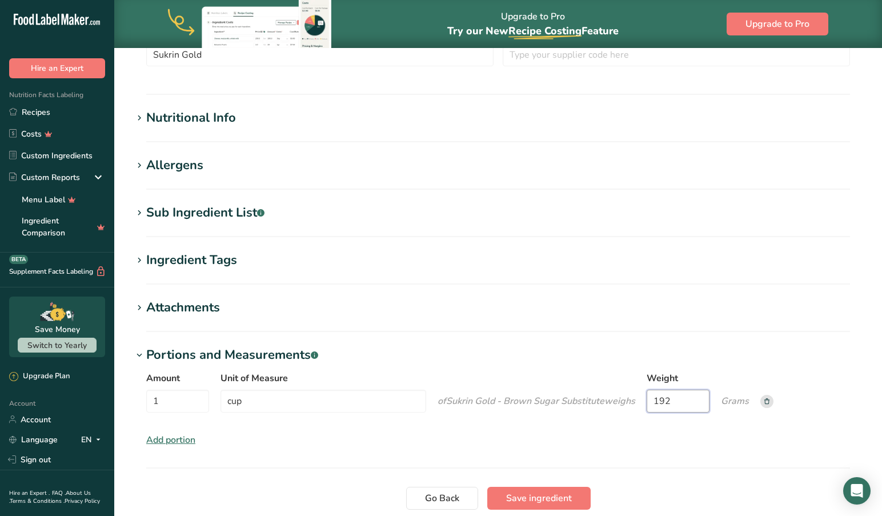
scroll to position [360, 0]
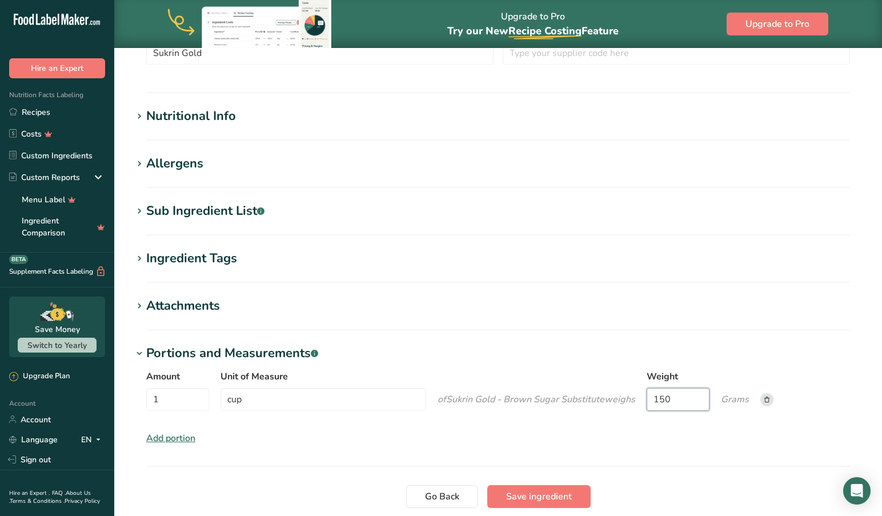
type input "150"
click at [518, 494] on span "Save ingredient" at bounding box center [539, 497] width 66 height 14
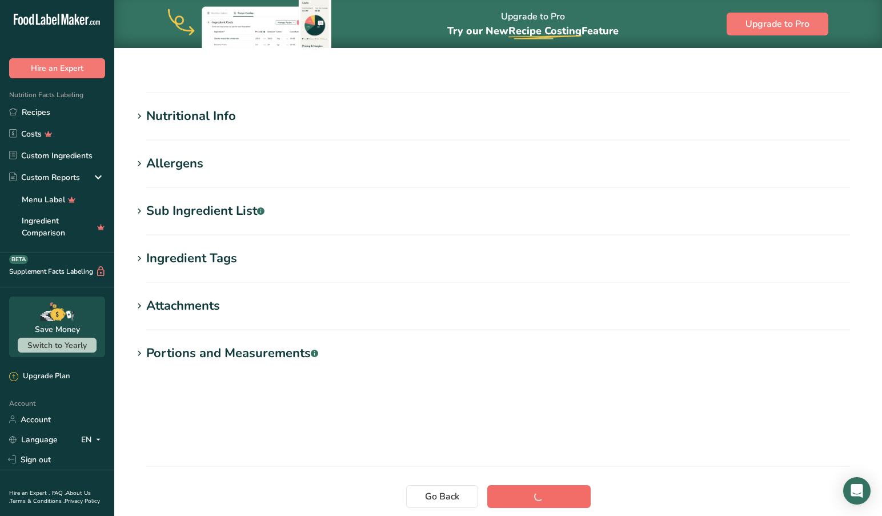
scroll to position [89, 0]
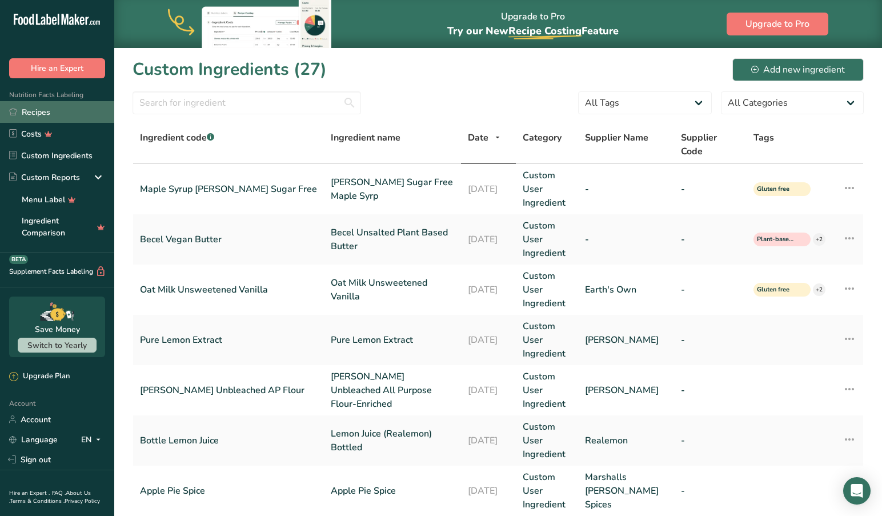
click at [35, 110] on link "Recipes" at bounding box center [57, 112] width 114 height 22
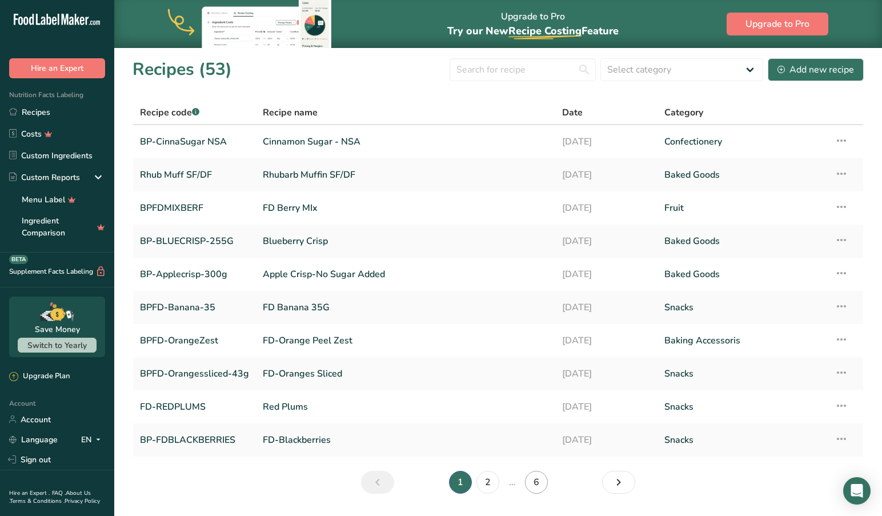
click at [531, 478] on link "6" at bounding box center [536, 482] width 23 height 23
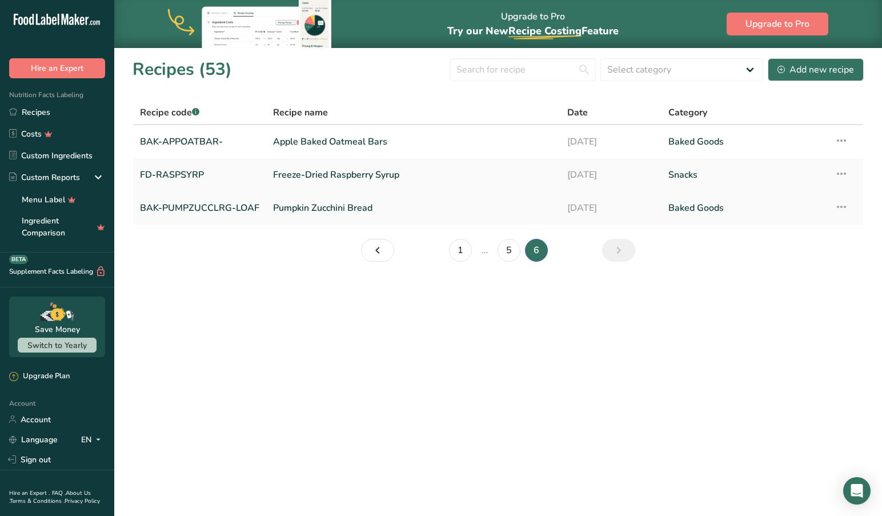
click at [293, 205] on link "Pumpkin Zucchini Bread" at bounding box center [413, 208] width 281 height 24
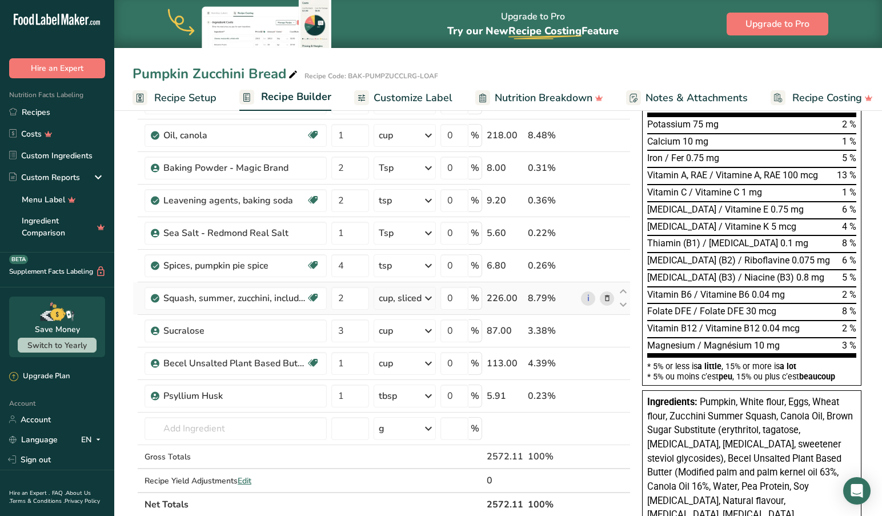
scroll to position [273, 0]
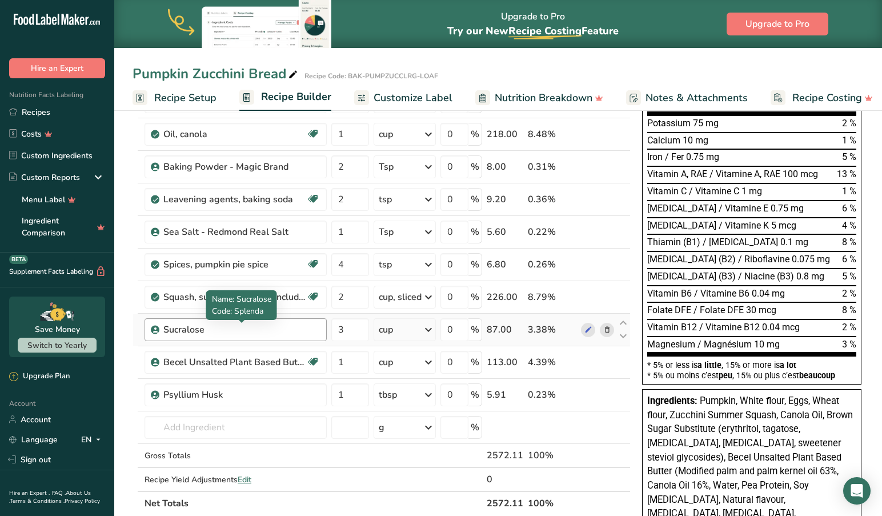
click at [214, 331] on div "Sucralose" at bounding box center [234, 330] width 143 height 14
click at [256, 331] on div "Sucralose" at bounding box center [234, 330] width 143 height 14
click at [603, 329] on icon at bounding box center [607, 330] width 8 height 12
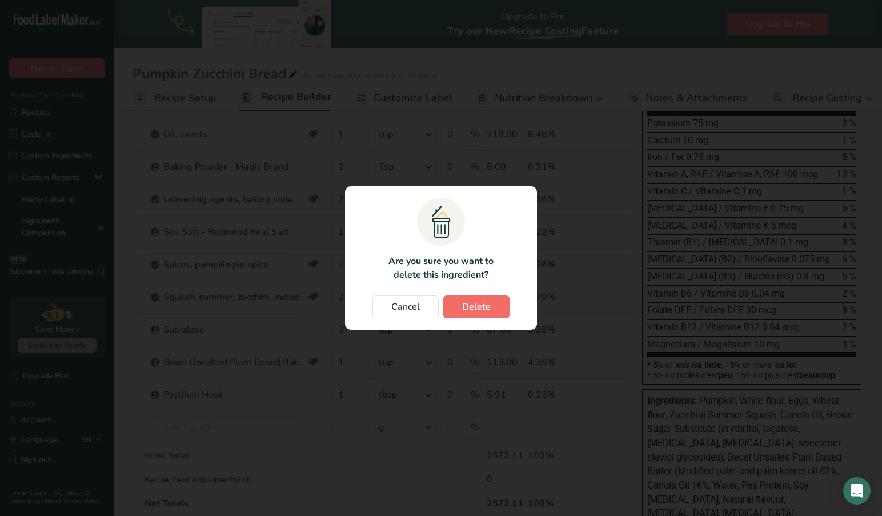
click at [475, 307] on span "Delete" at bounding box center [476, 307] width 29 height 14
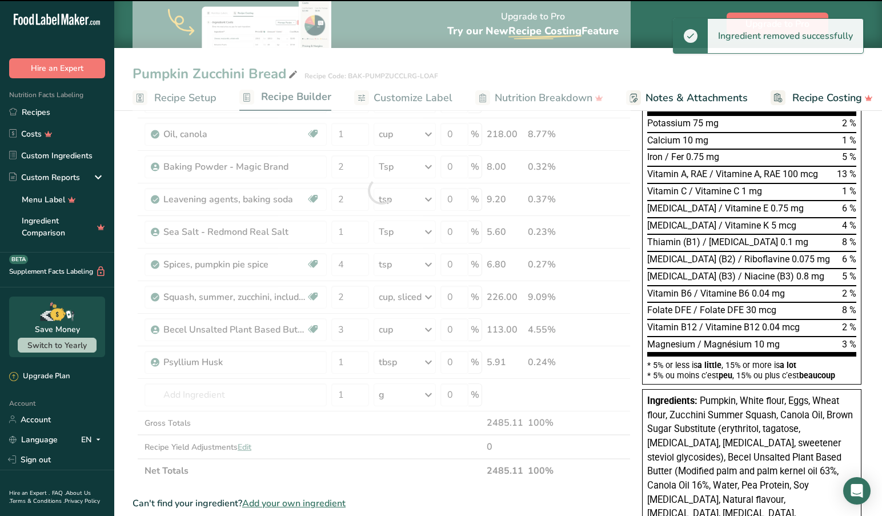
type input "1"
click at [229, 395] on div at bounding box center [382, 190] width 498 height 585
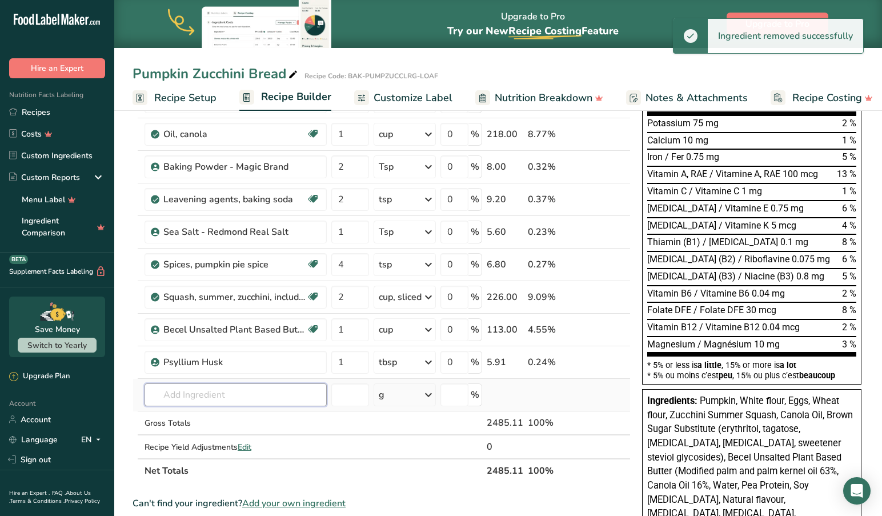
click at [234, 397] on input "text" at bounding box center [236, 394] width 182 height 23
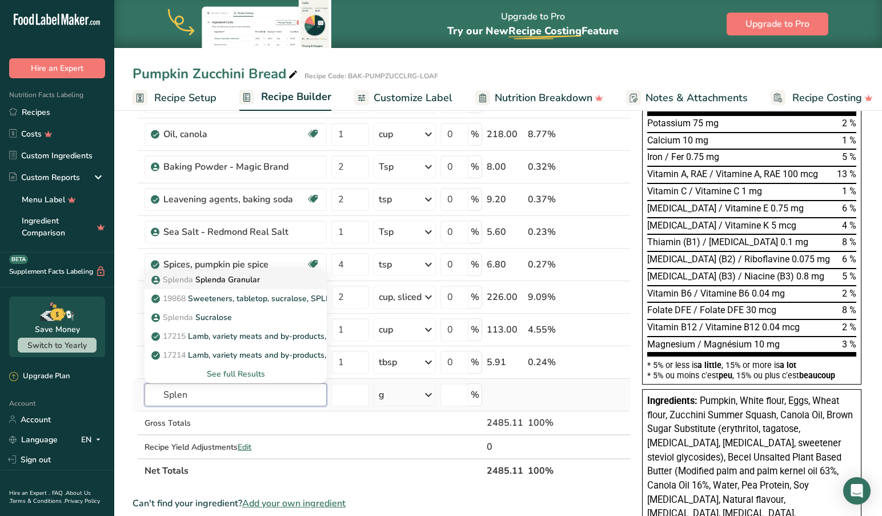
type input "Splen"
click at [251, 278] on p "Splenda Splenda Granular" at bounding box center [207, 280] width 106 height 12
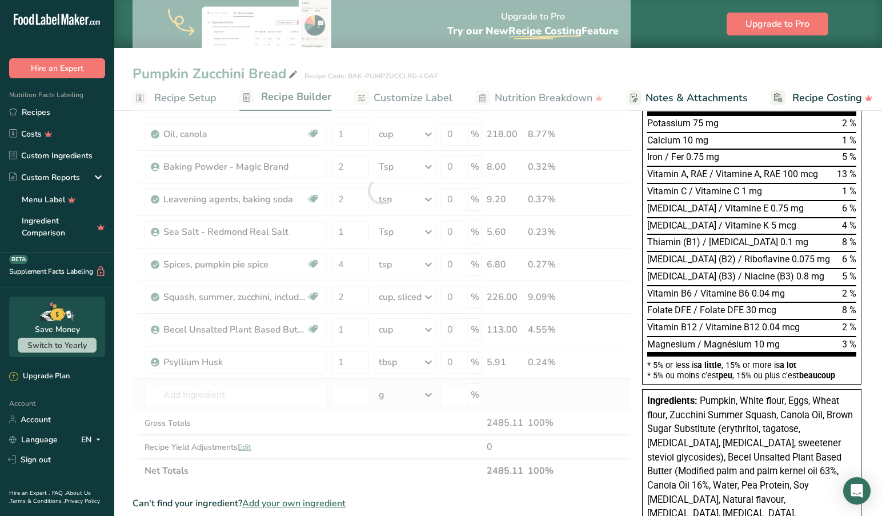
type input "Splenda Granular"
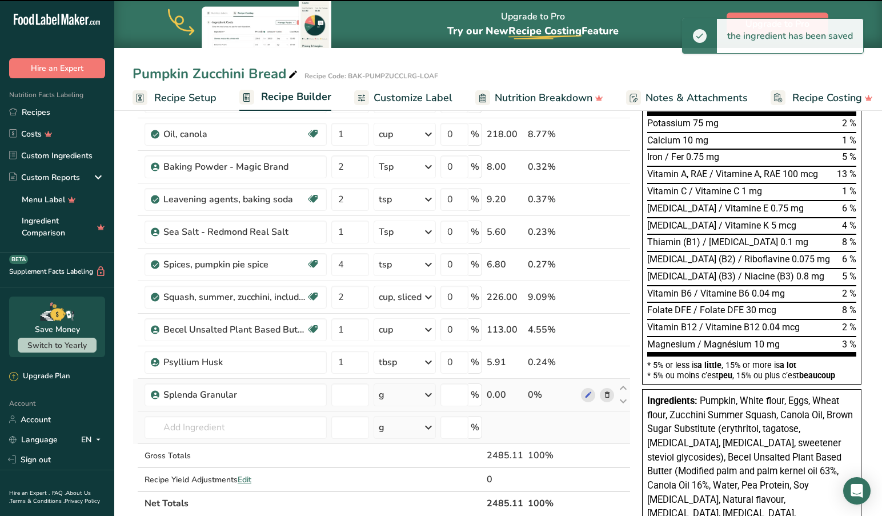
type input "0"
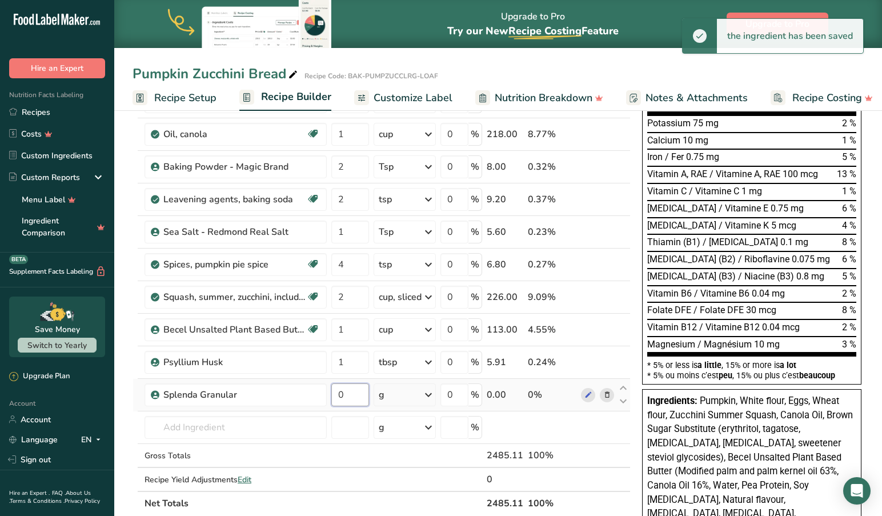
scroll to position [275, 0]
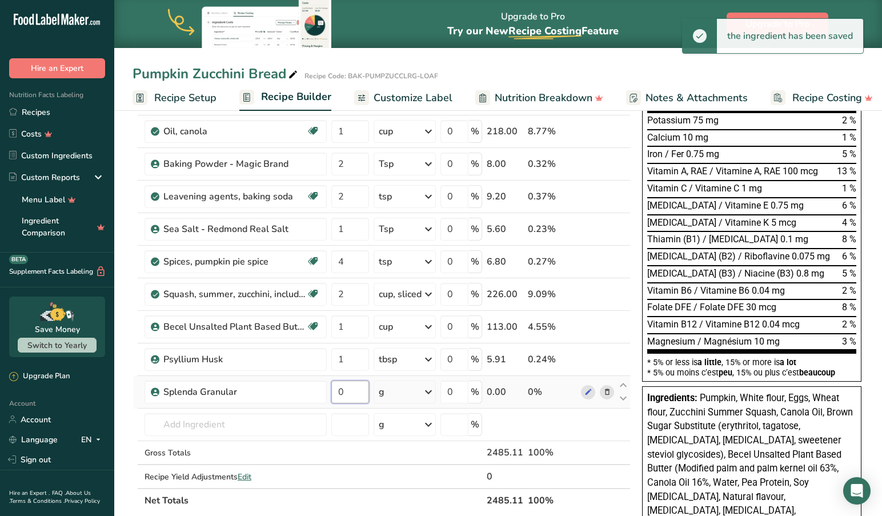
drag, startPoint x: 361, startPoint y: 394, endPoint x: 334, endPoint y: 394, distance: 27.4
click at [334, 394] on input "0" at bounding box center [350, 392] width 38 height 23
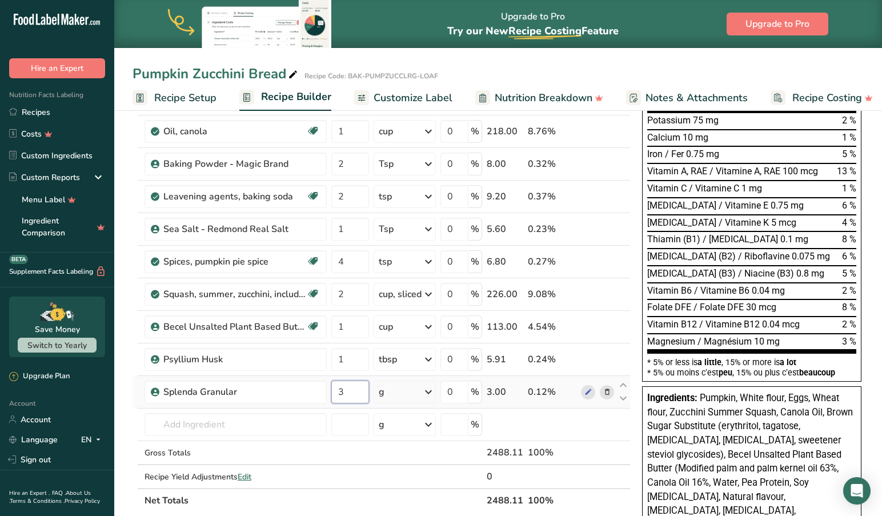
type input "3"
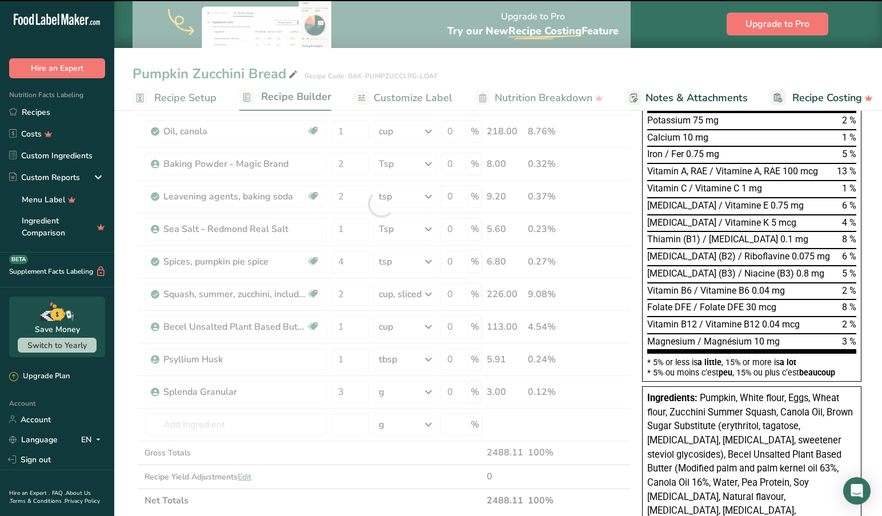
click at [430, 390] on div at bounding box center [382, 203] width 498 height 617
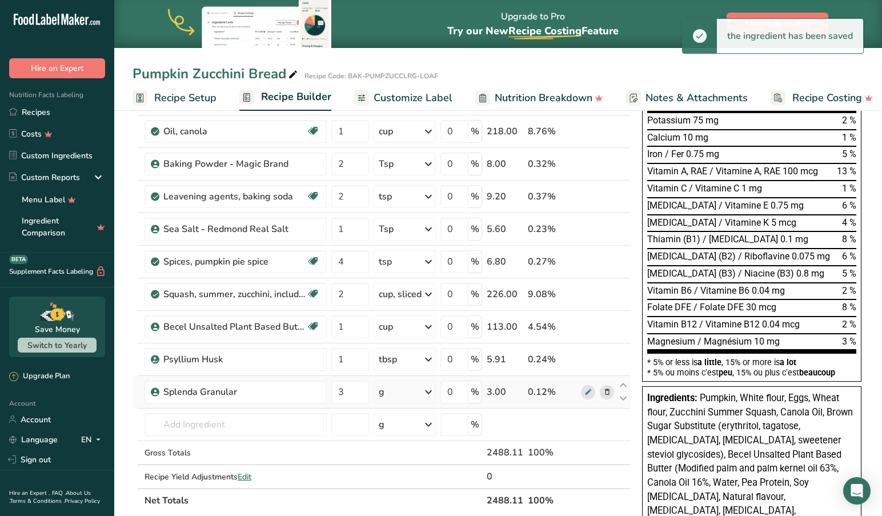
scroll to position [275, 1]
click at [427, 391] on icon at bounding box center [429, 392] width 14 height 21
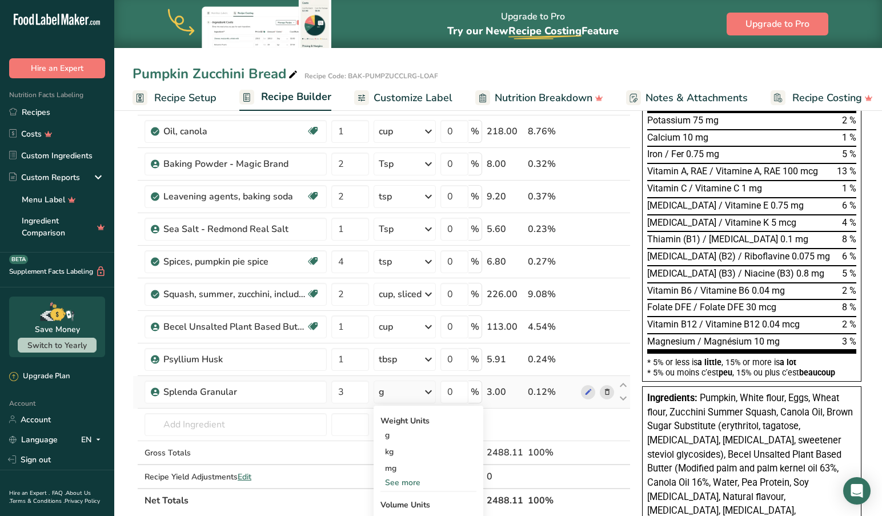
click at [413, 503] on div "Volume Units" at bounding box center [429, 505] width 96 height 12
click at [406, 479] on div "See more" at bounding box center [429, 483] width 96 height 12
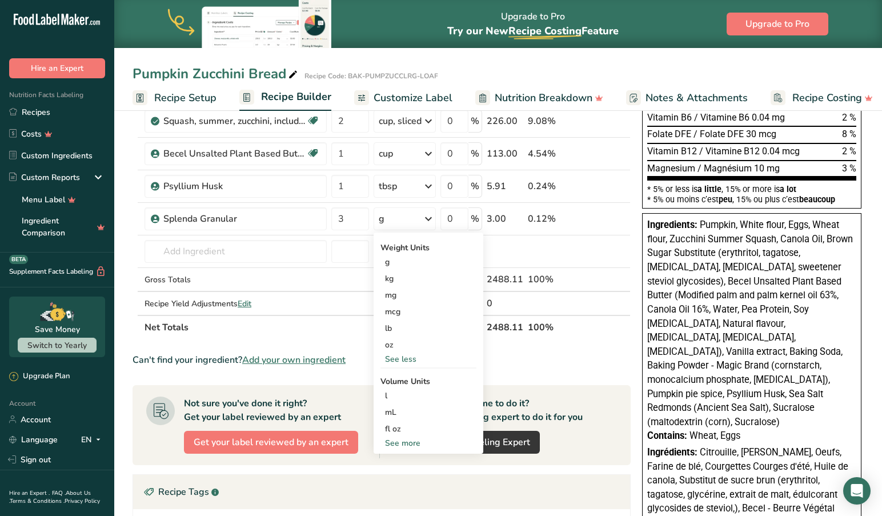
scroll to position [450, 0]
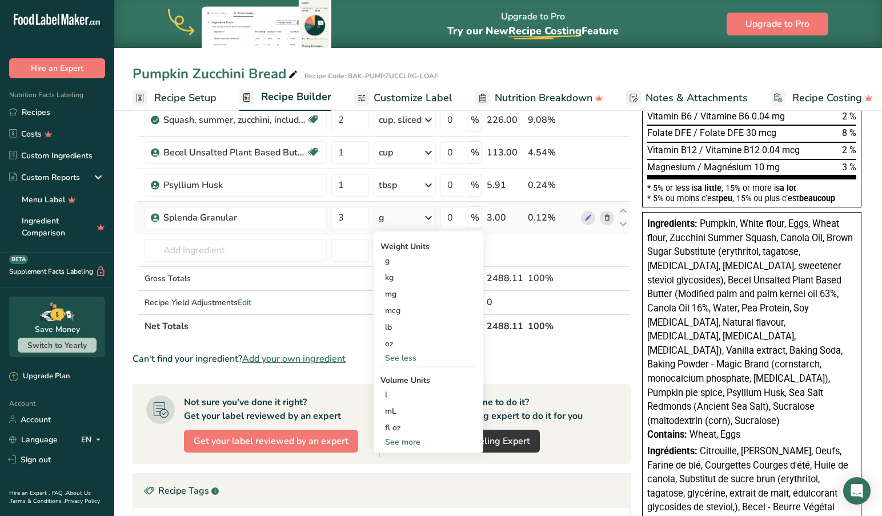
click at [409, 442] on div "See more" at bounding box center [429, 442] width 96 height 12
select select "22"
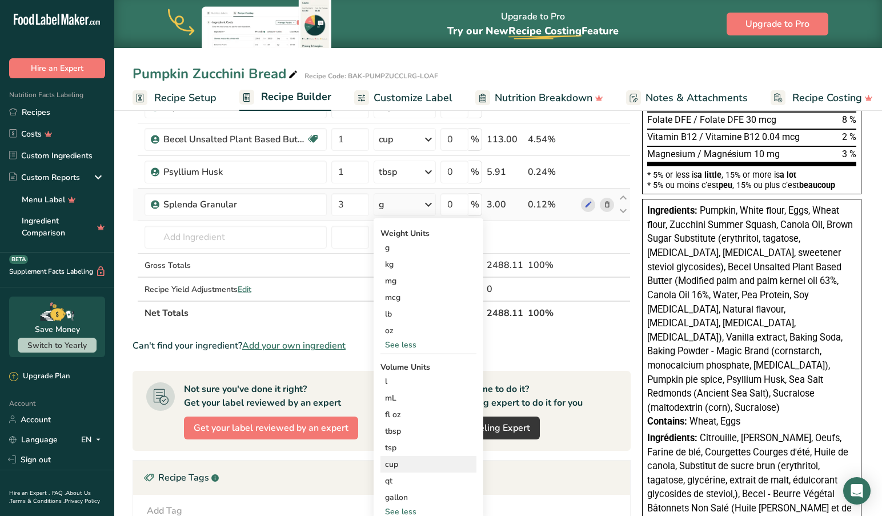
scroll to position [465, 0]
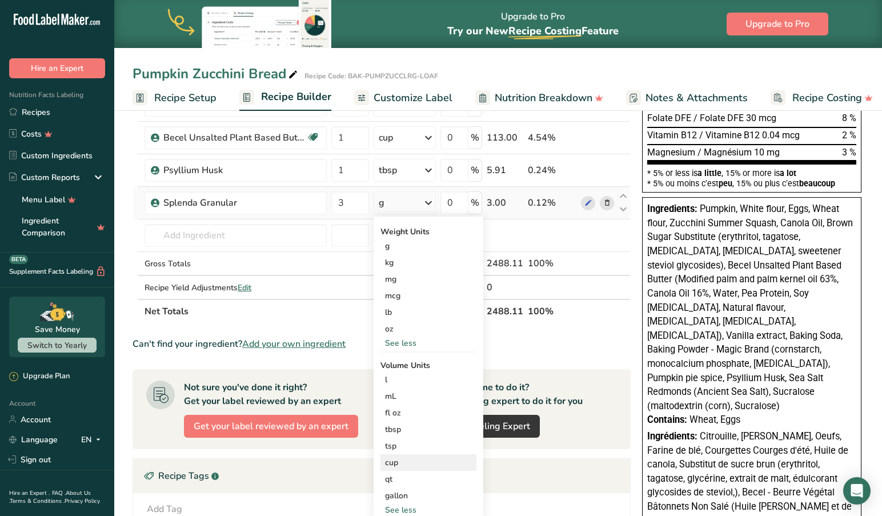
click at [404, 463] on div "cup" at bounding box center [428, 463] width 87 height 12
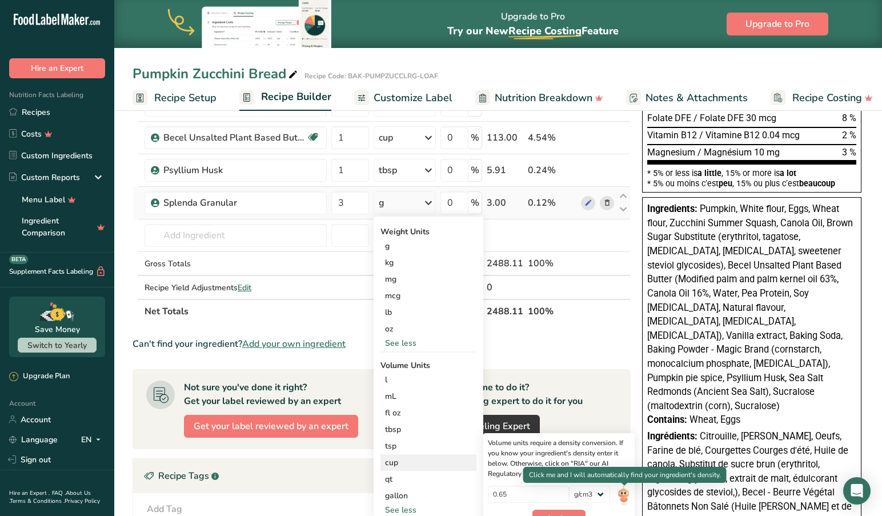
click at [626, 491] on img at bounding box center [623, 496] width 13 height 20
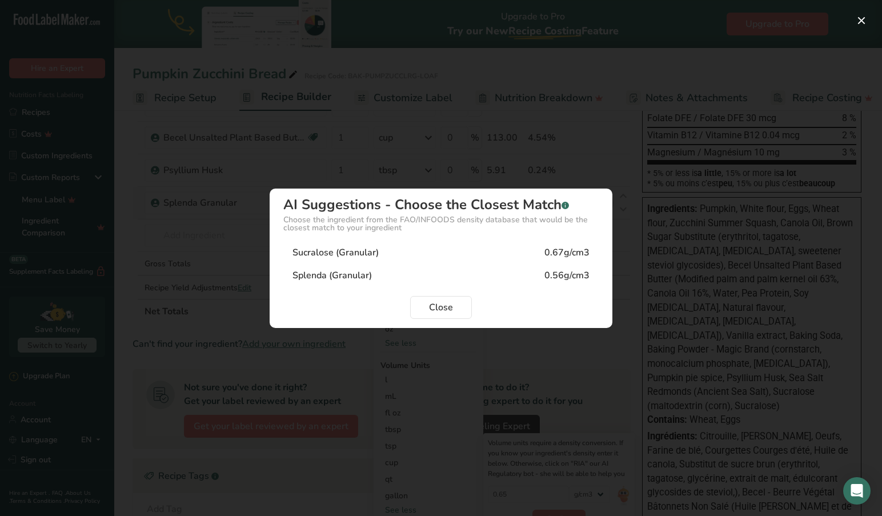
click at [379, 249] on div "Sucralose (Granular) 0.67g/cm3" at bounding box center [440, 252] width 315 height 23
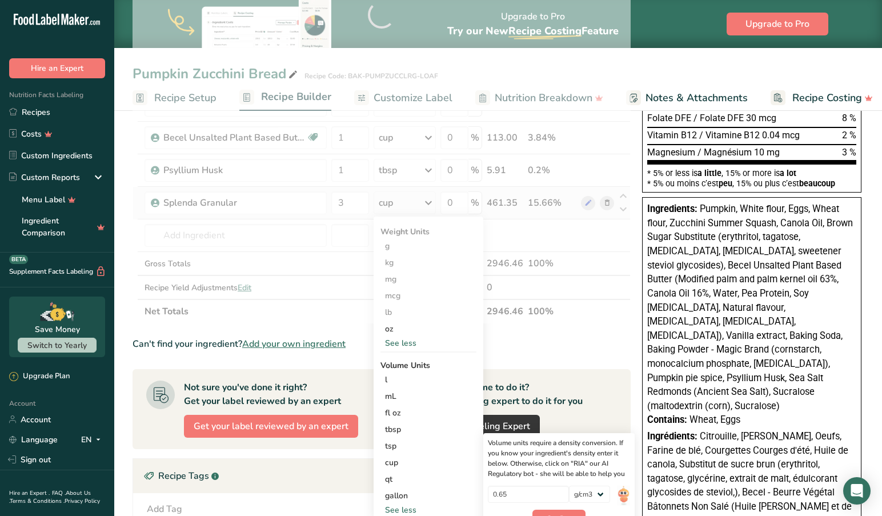
type input "0.67"
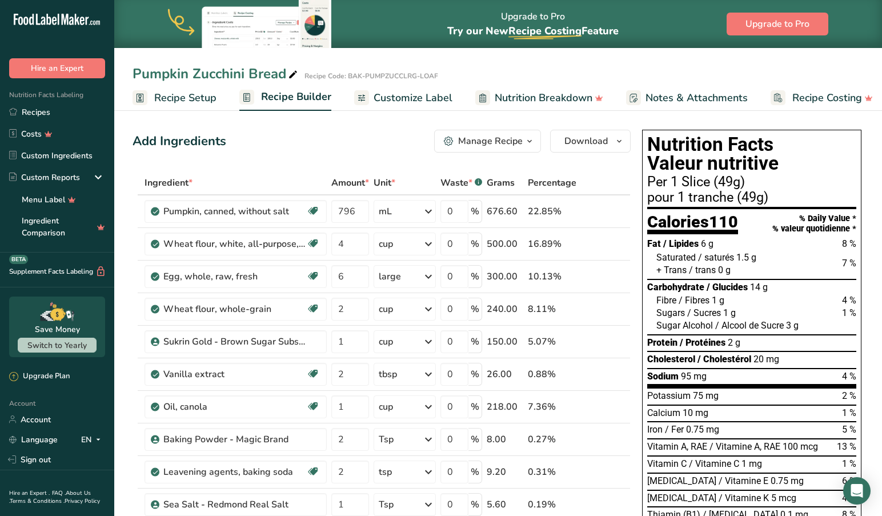
scroll to position [0, 0]
click at [392, 98] on span "Customize Label" at bounding box center [413, 97] width 79 height 15
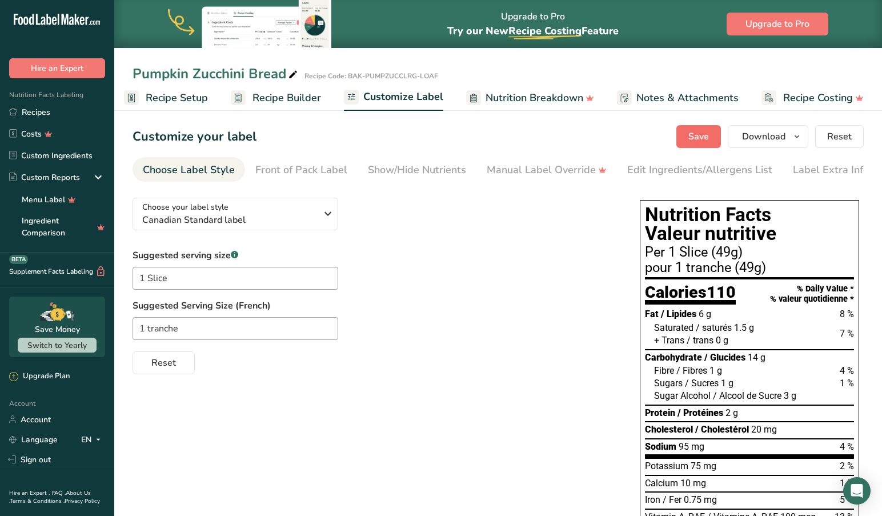
click at [701, 136] on span "Save" at bounding box center [699, 137] width 21 height 14
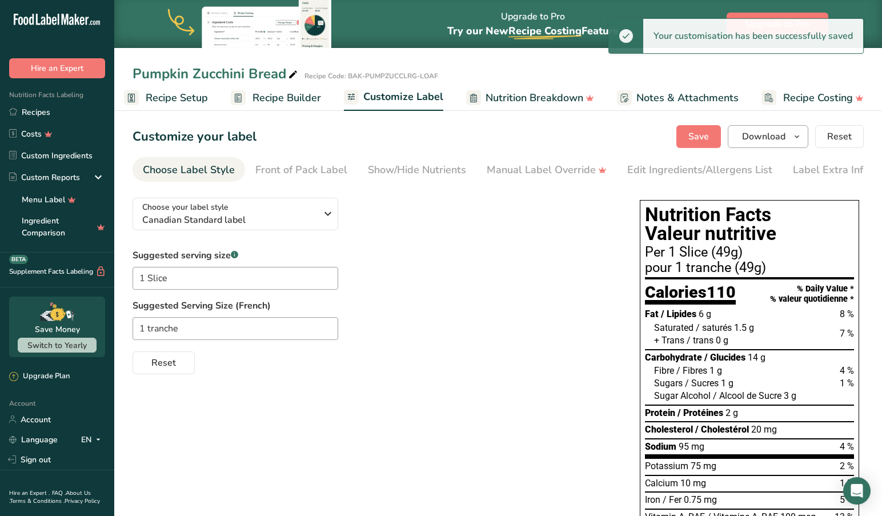
click at [761, 134] on span "Download" at bounding box center [763, 137] width 43 height 14
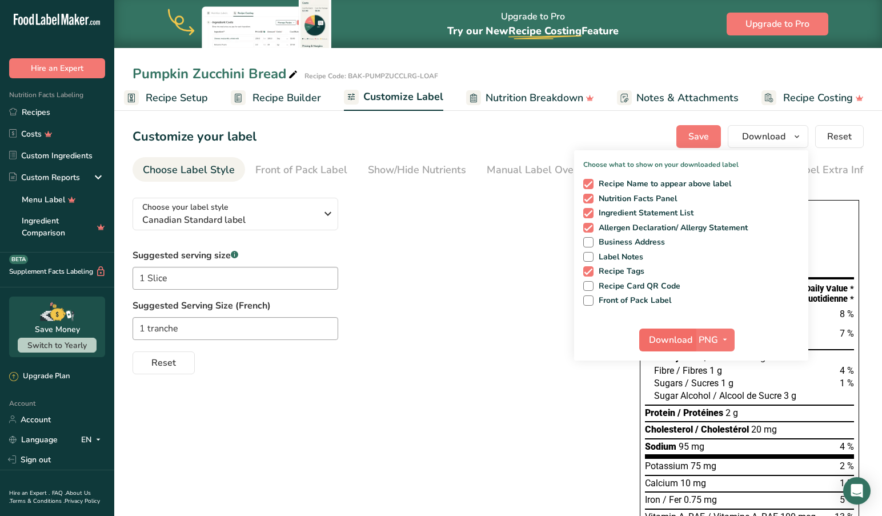
click at [679, 335] on span "Download" at bounding box center [670, 340] width 43 height 14
click at [37, 111] on link "Recipes" at bounding box center [57, 112] width 114 height 22
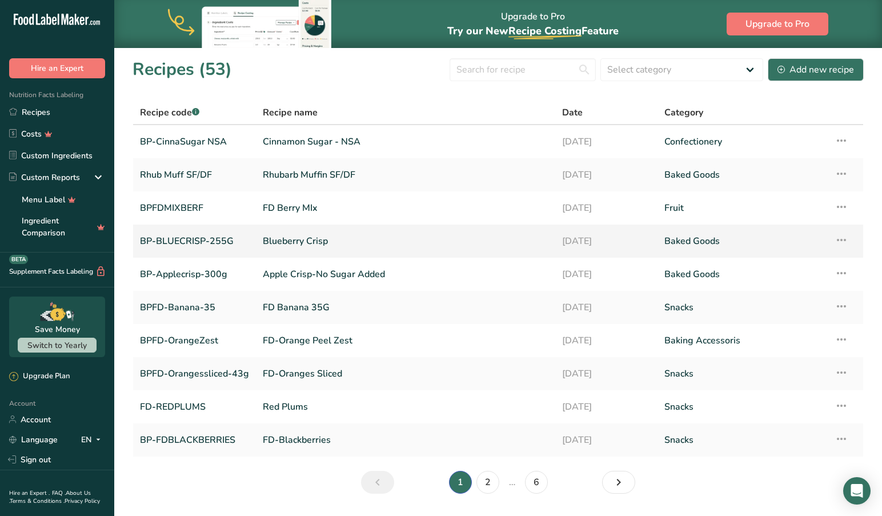
click at [177, 246] on link "BP-BLUECRISP-255G" at bounding box center [194, 241] width 109 height 24
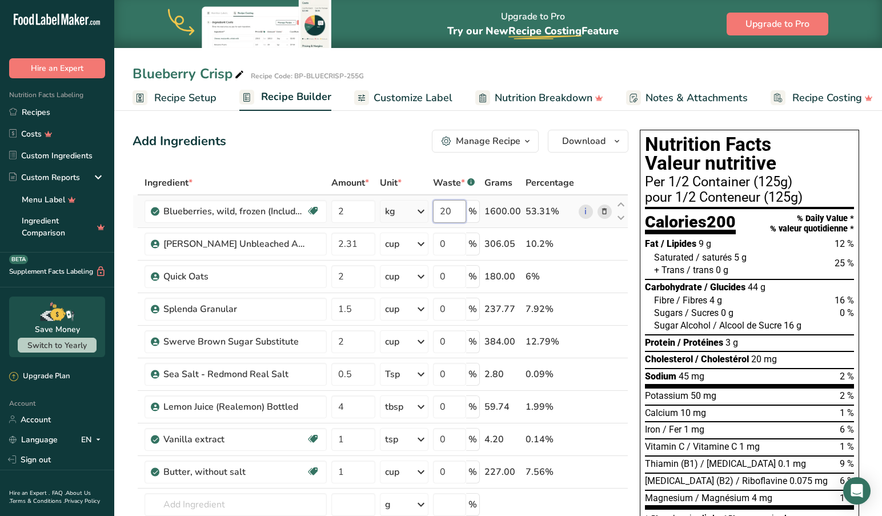
click at [456, 211] on input "20" at bounding box center [449, 211] width 33 height 23
type input "2"
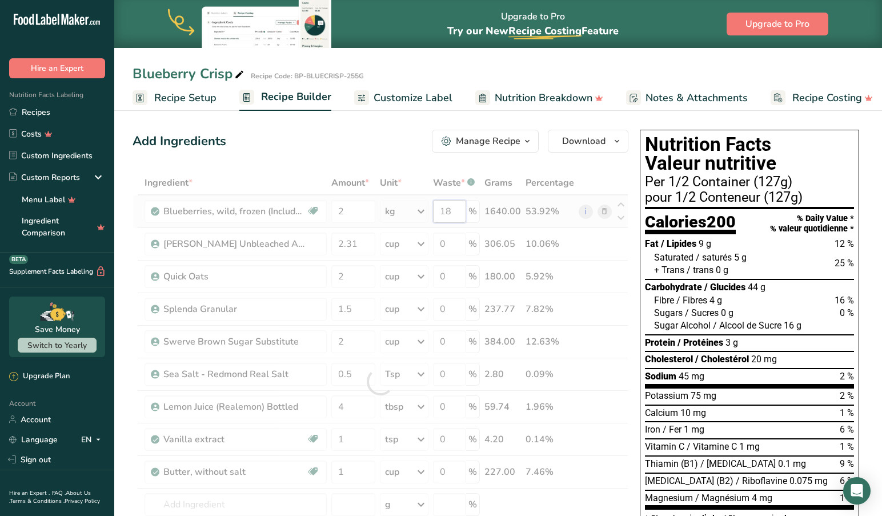
click at [457, 211] on div "Ingredient * Amount * Unit * Waste * .a-a{fill:#347362;}.b-a{fill:#fff;} Grams …" at bounding box center [381, 382] width 496 height 422
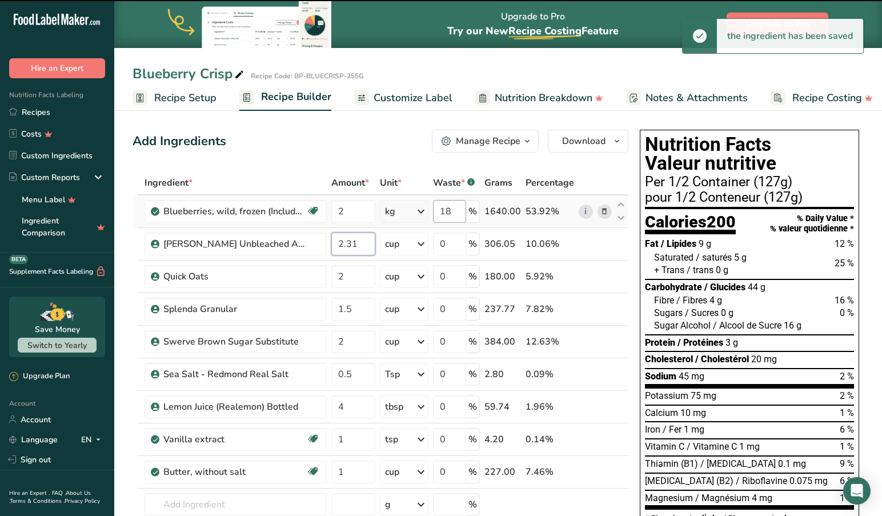
type input "17"
click at [459, 210] on div "Ingredient * Amount * Unit * Waste * .a-a{fill:#347362;}.b-a{fill:#fff;} Grams …" at bounding box center [381, 382] width 496 height 422
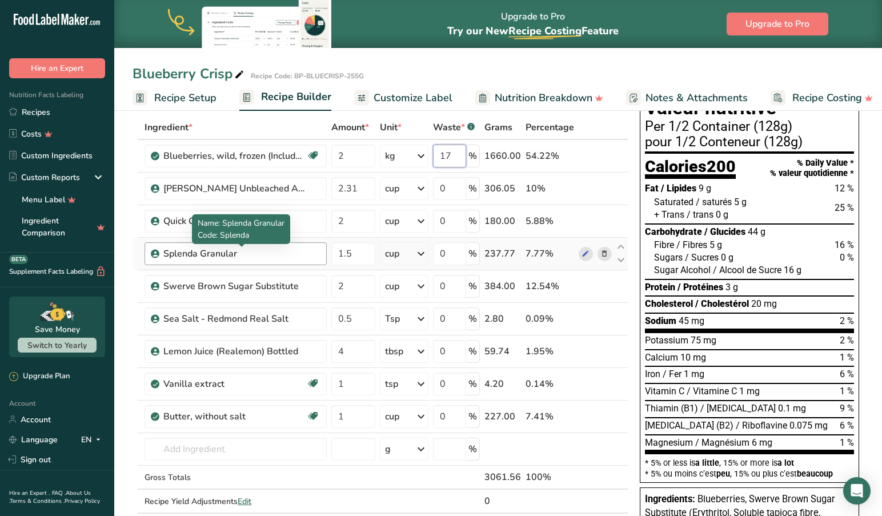
scroll to position [56, 0]
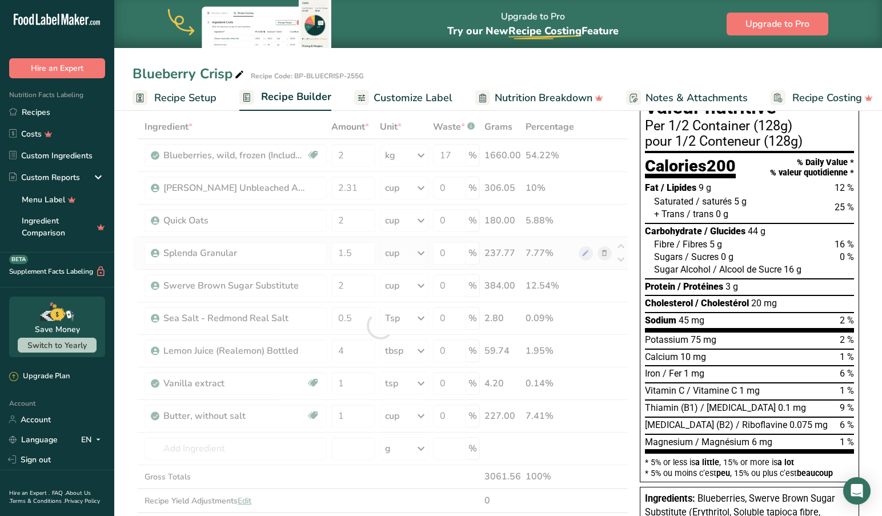
click at [606, 251] on div "Ingredient * Amount * Unit * Waste * .a-a{fill:#347362;}.b-a{fill:#fff;} Grams …" at bounding box center [381, 326] width 496 height 422
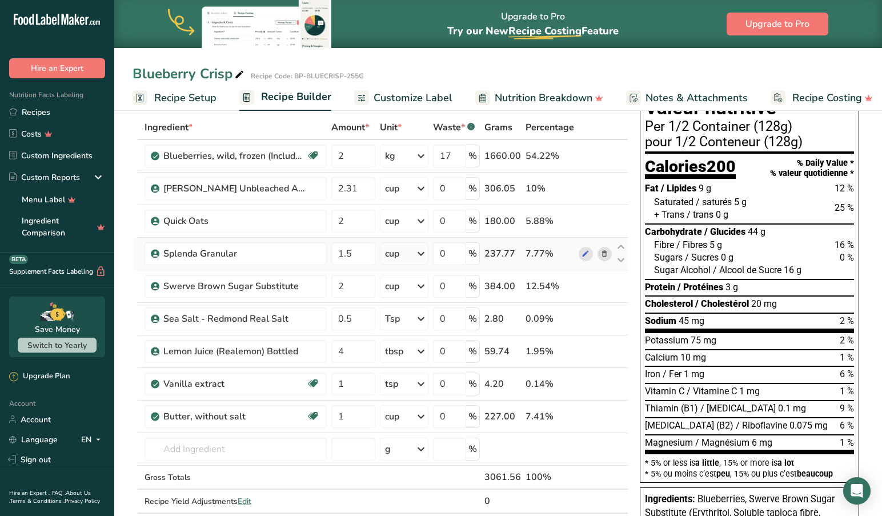
click at [605, 251] on icon at bounding box center [605, 254] width 8 height 12
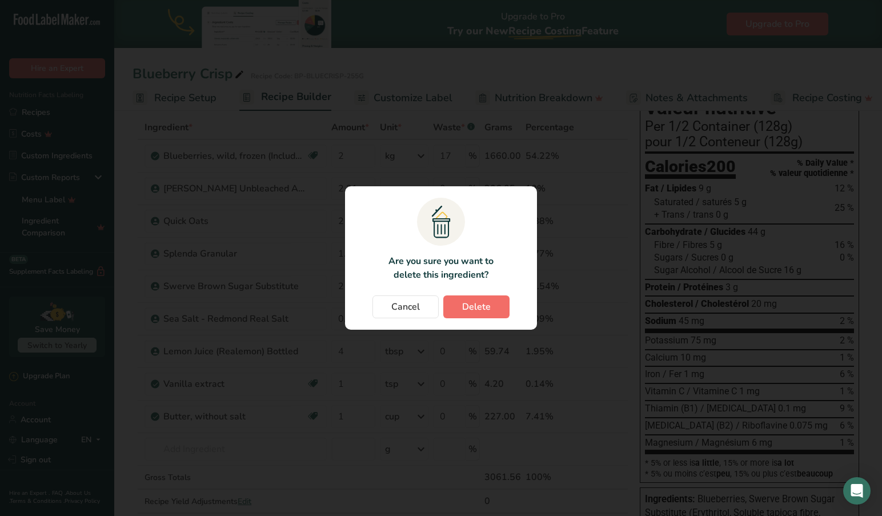
click at [474, 309] on span "Delete" at bounding box center [476, 307] width 29 height 14
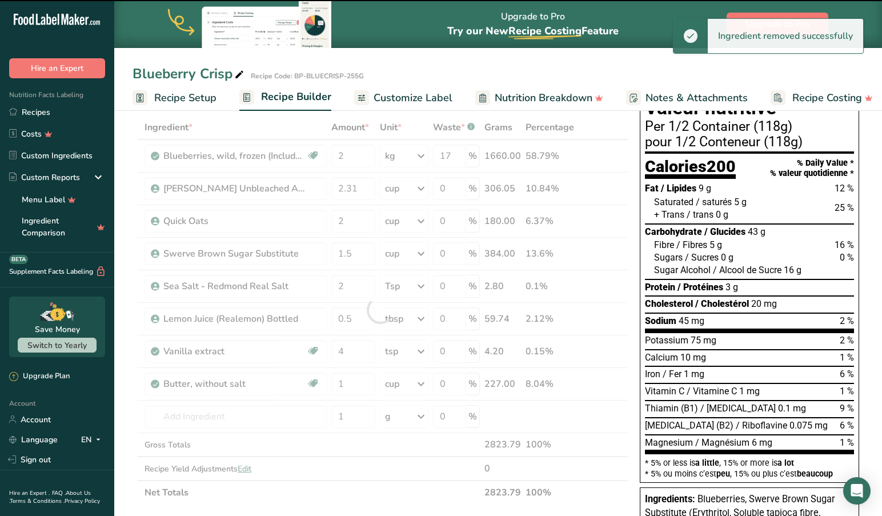
type input "2"
type input "0.5"
type input "4"
type input "1"
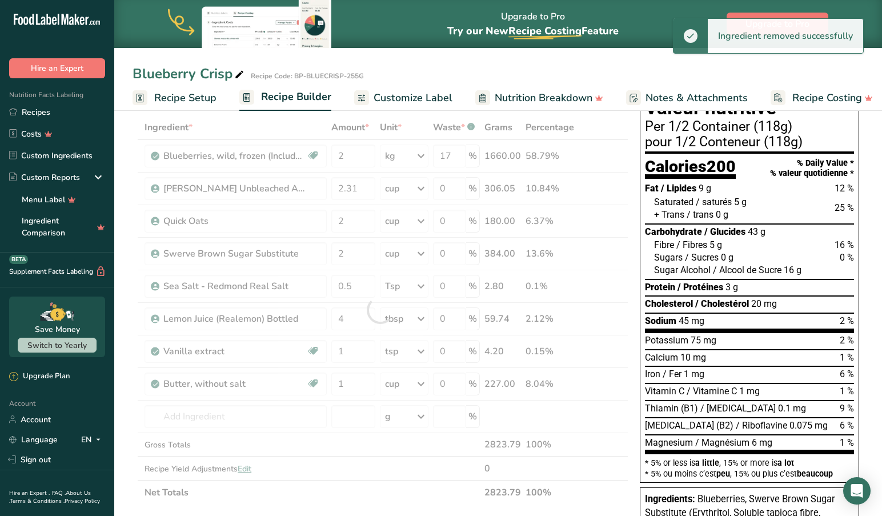
click at [235, 418] on div at bounding box center [381, 309] width 496 height 389
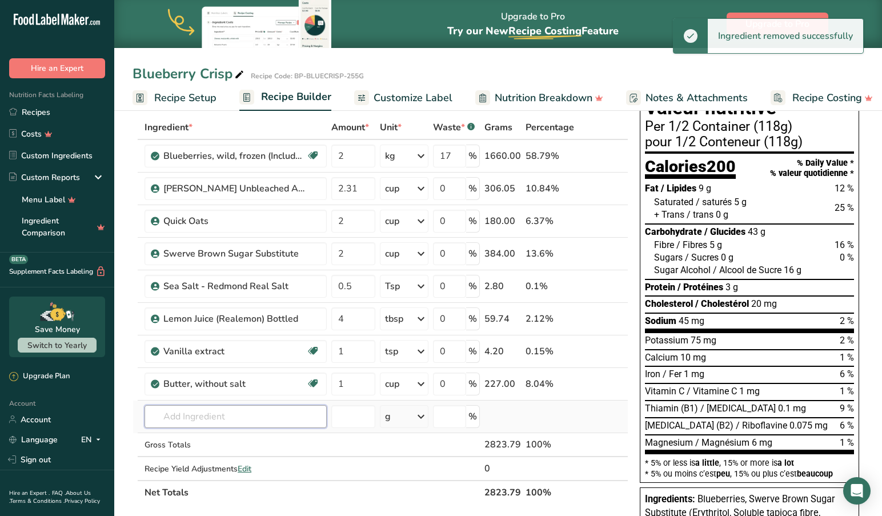
drag, startPoint x: 227, startPoint y: 419, endPoint x: 249, endPoint y: 417, distance: 21.8
click at [228, 419] on input "text" at bounding box center [236, 416] width 182 height 23
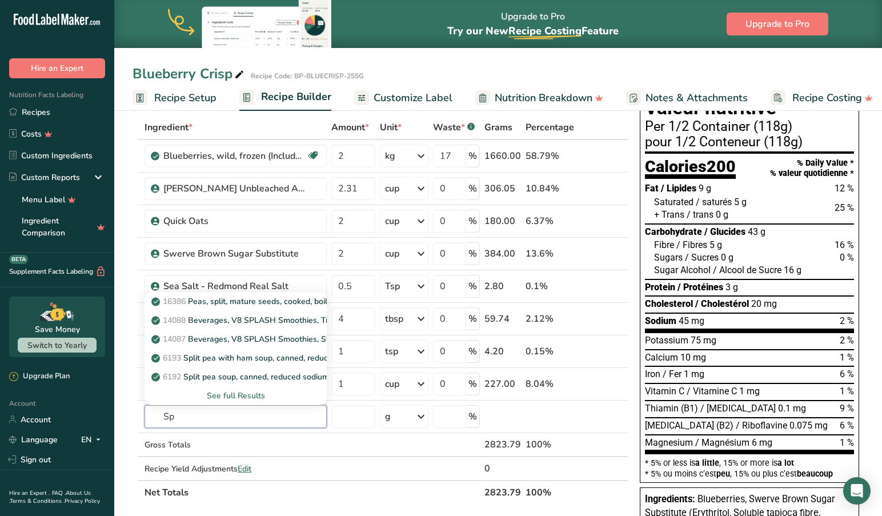
type input "S"
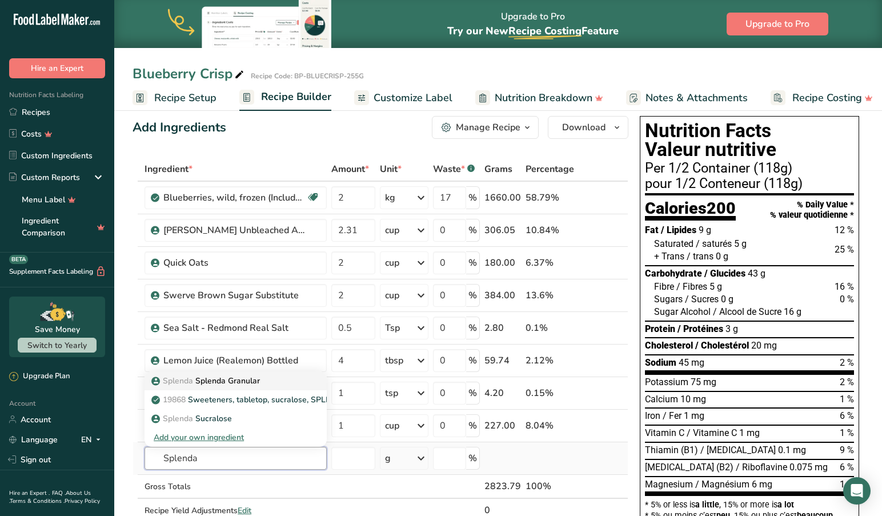
scroll to position [14, 0]
type input "Splenda"
click at [234, 377] on p "Splenda Splenda Granular" at bounding box center [207, 381] width 106 height 12
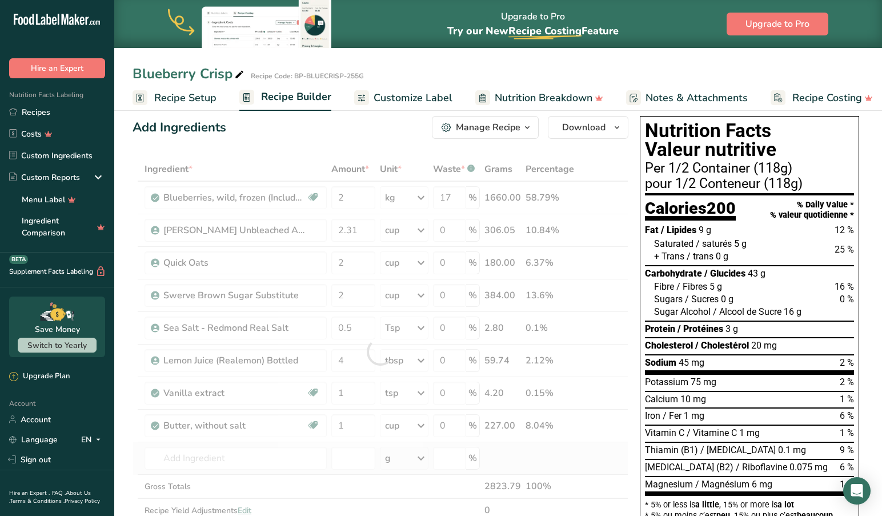
type input "Splenda Granular"
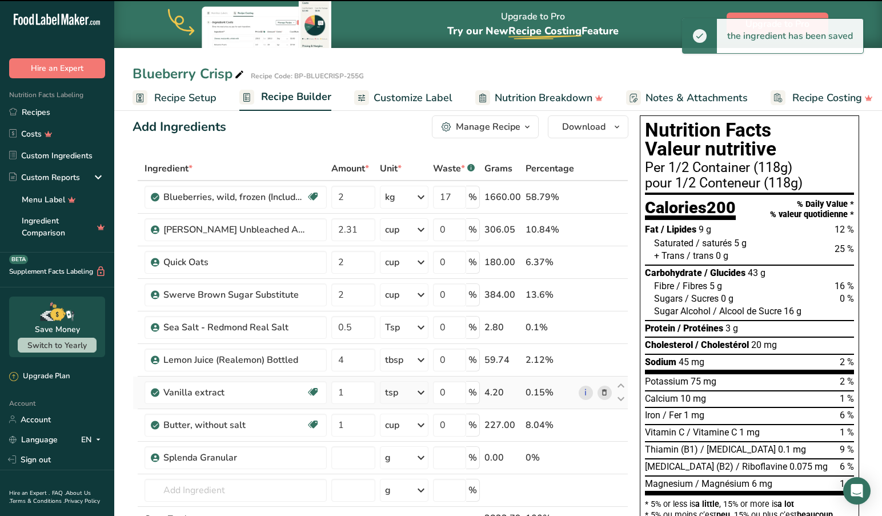
type input "0"
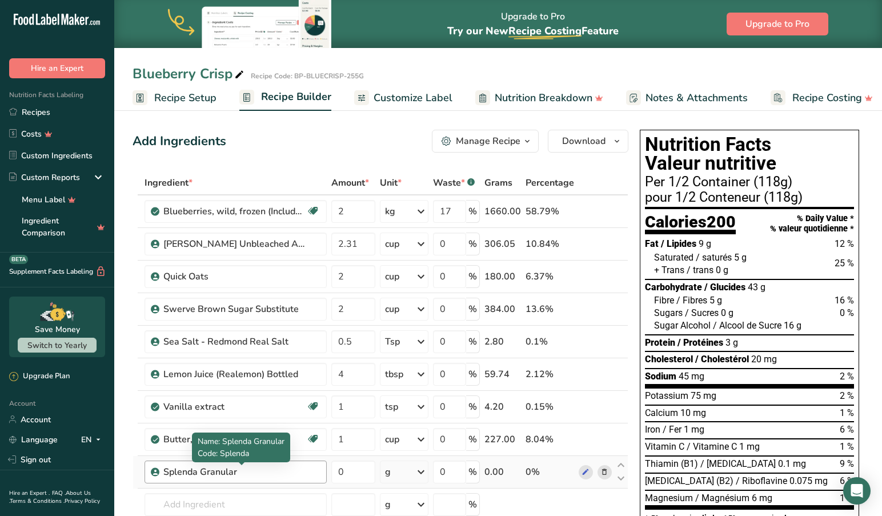
scroll to position [0, 0]
drag, startPoint x: 359, startPoint y: 472, endPoint x: 327, endPoint y: 473, distance: 32.0
click at [327, 473] on tr "Splenda Granular 0 g Weight Units g kg mg See more Volume Units l Volume units …" at bounding box center [380, 472] width 495 height 33
type input "3"
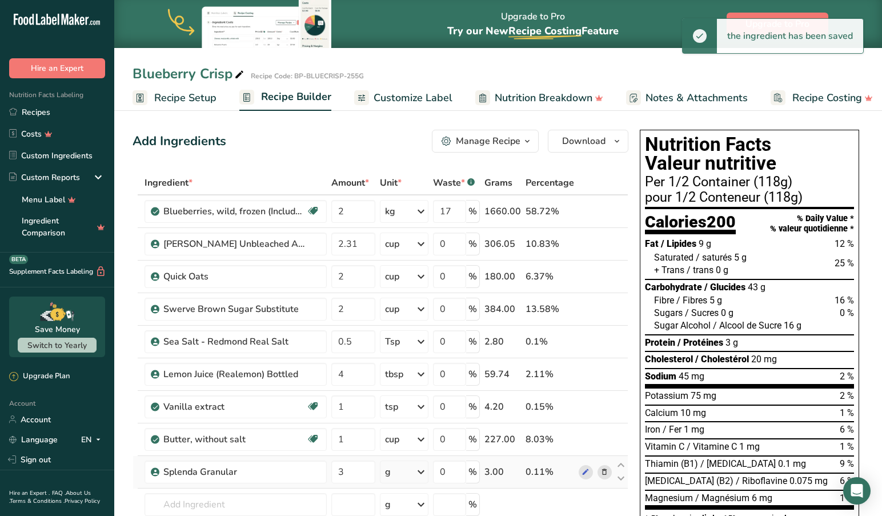
click at [423, 470] on icon at bounding box center [421, 472] width 14 height 21
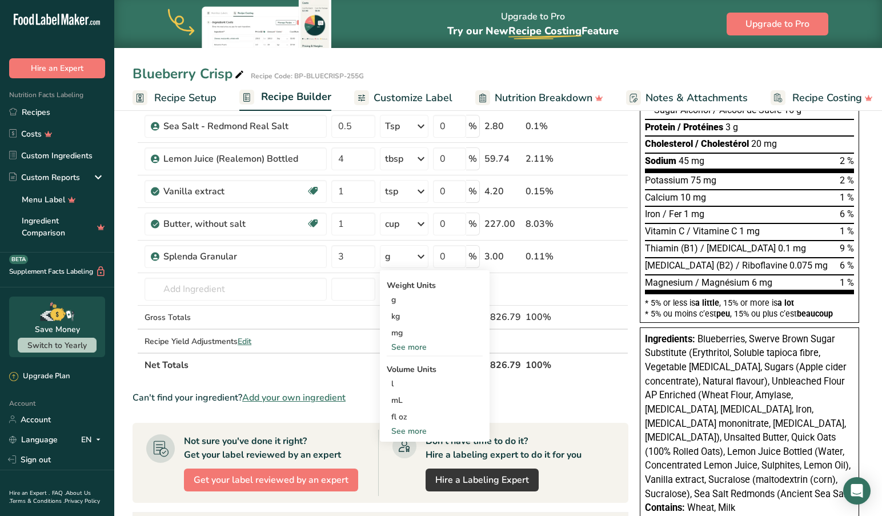
scroll to position [217, 0]
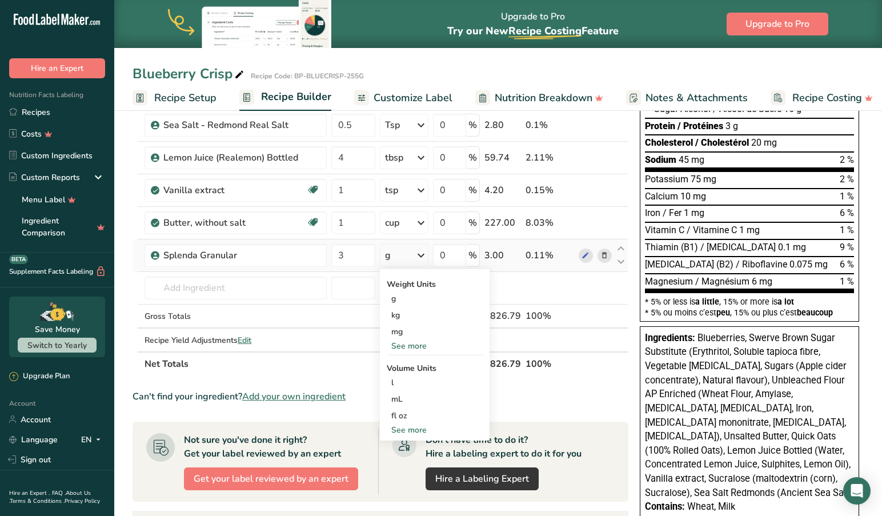
click at [418, 427] on div "See more" at bounding box center [435, 430] width 96 height 12
select select "22"
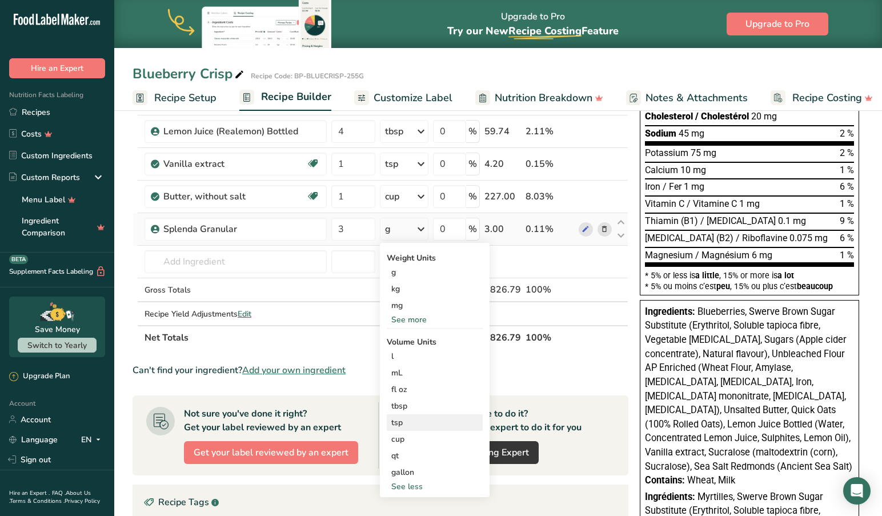
scroll to position [267, 0]
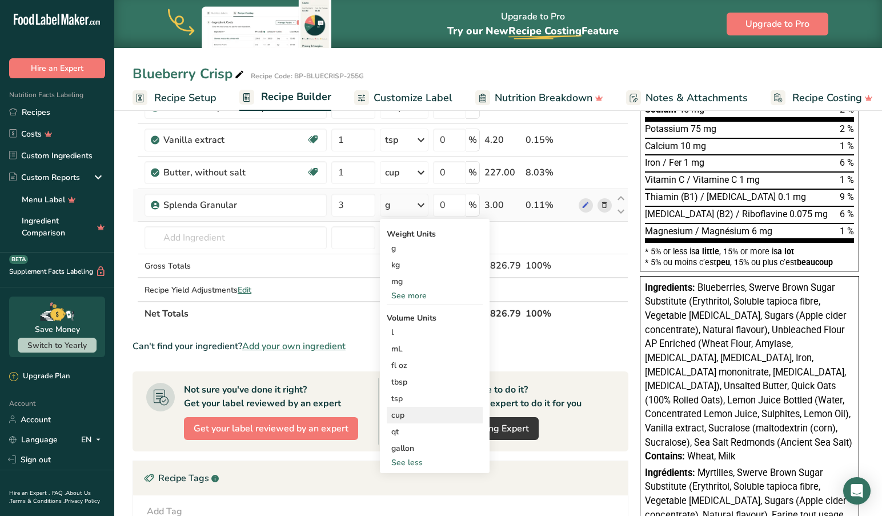
click at [411, 414] on div "cup" at bounding box center [434, 415] width 87 height 12
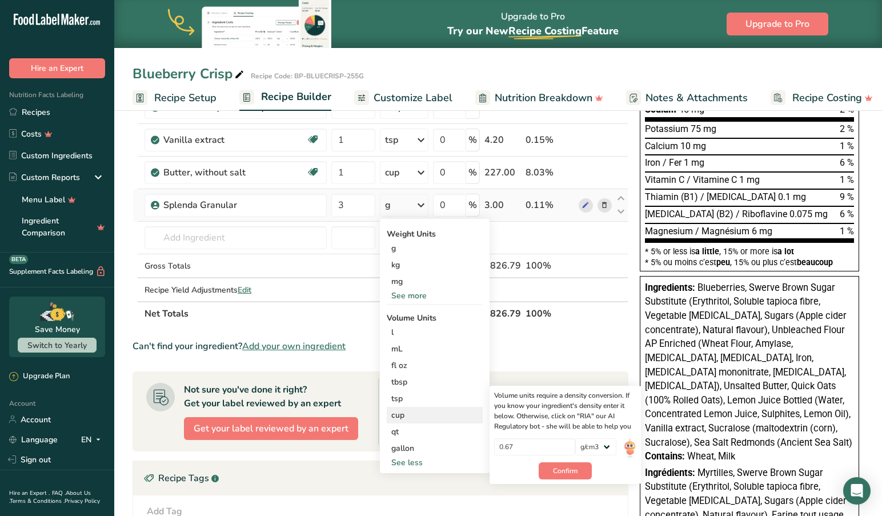
click at [410, 411] on div "cup" at bounding box center [434, 415] width 87 height 12
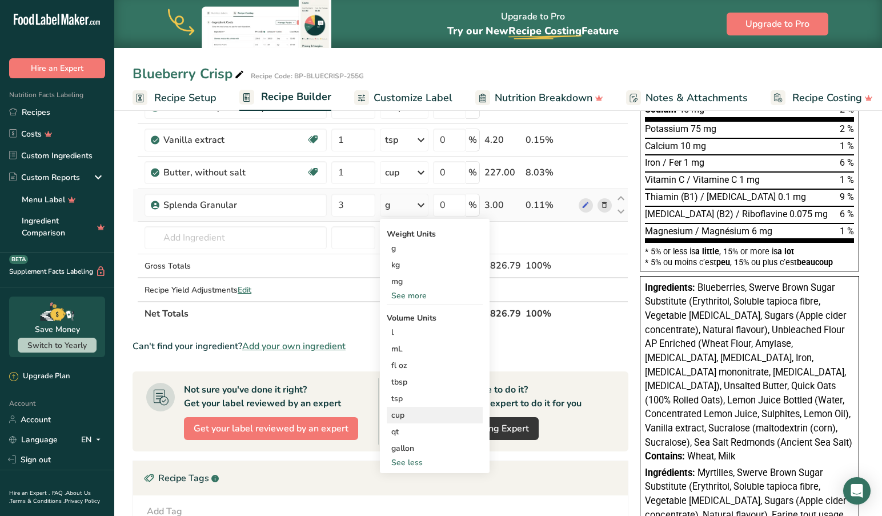
click at [418, 412] on div "cup" at bounding box center [434, 415] width 87 height 12
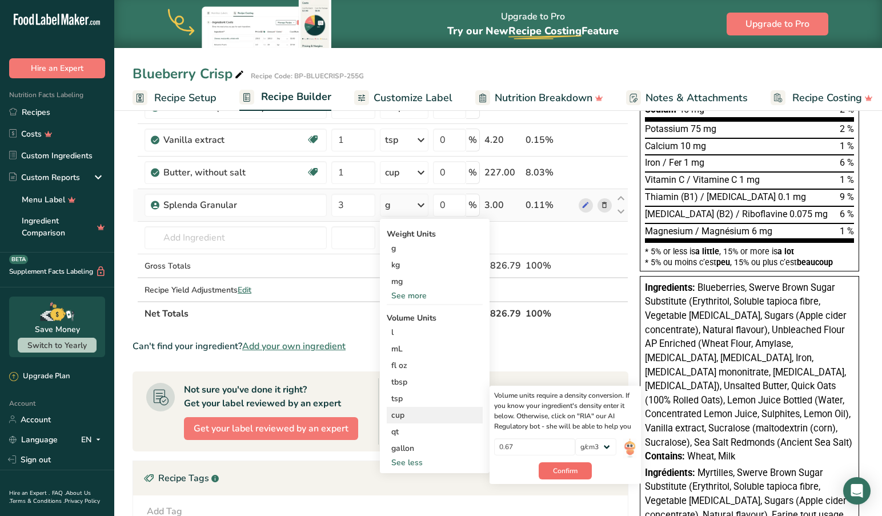
click at [563, 467] on span "Confirm" at bounding box center [565, 471] width 25 height 10
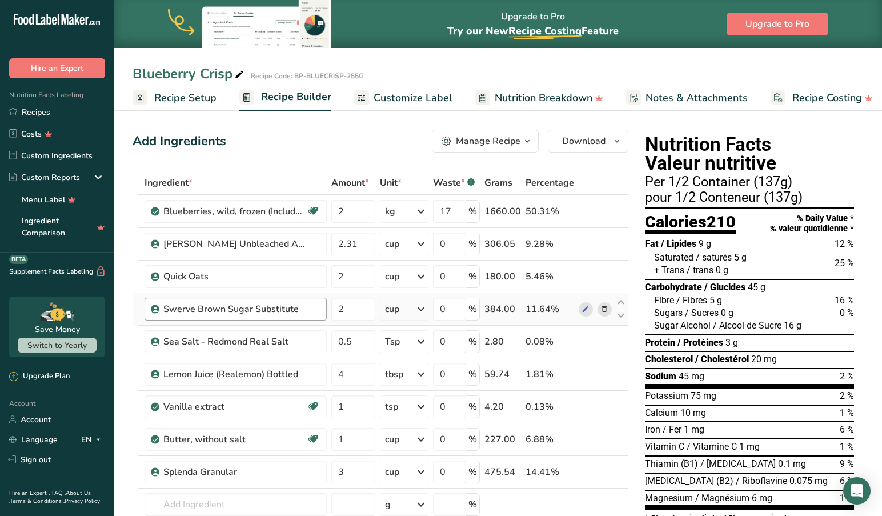
scroll to position [0, 0]
click at [605, 308] on icon at bounding box center [605, 309] width 8 height 12
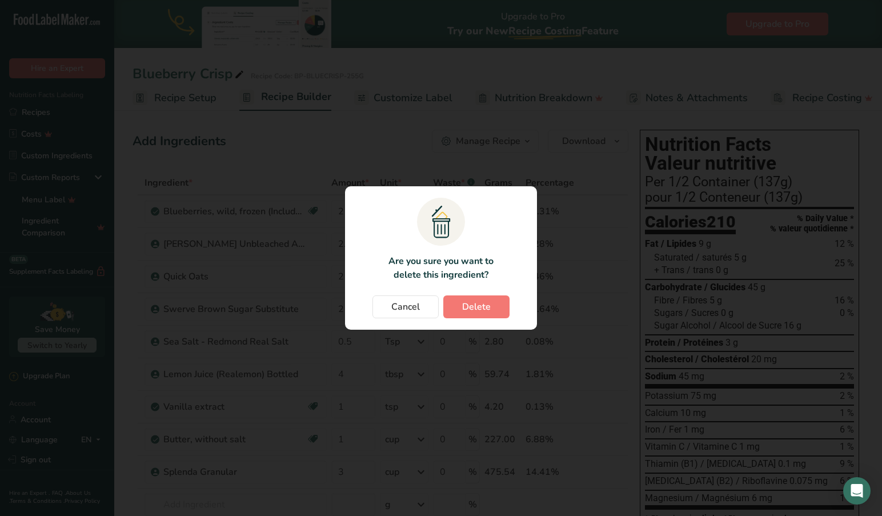
click at [471, 306] on span "Delete" at bounding box center [476, 307] width 29 height 14
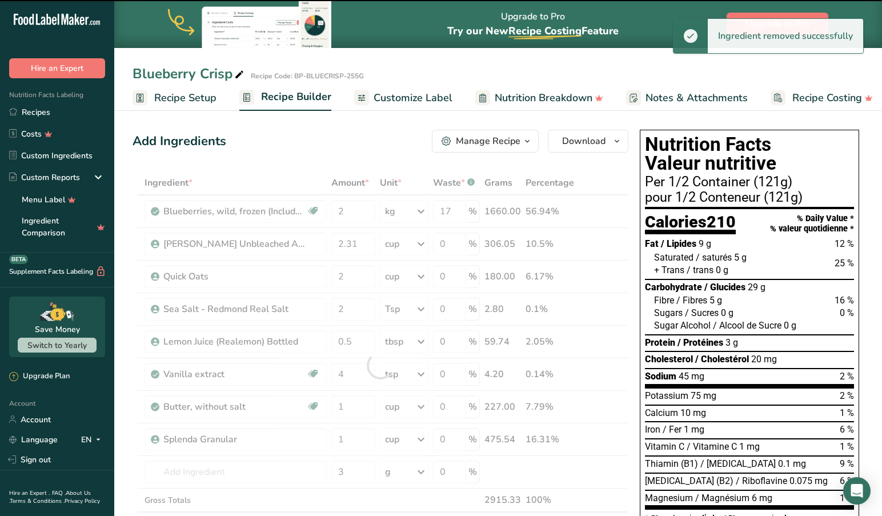
type input "0.5"
type input "4"
type input "1"
type input "3"
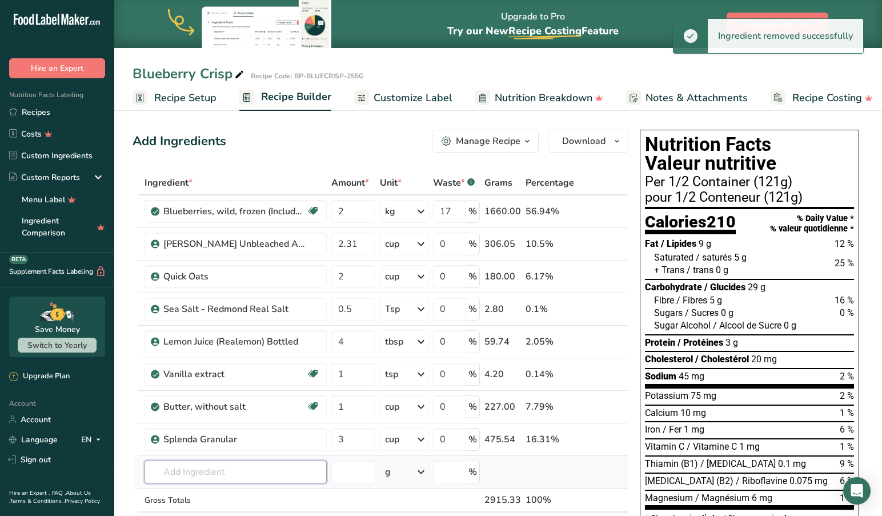
click at [234, 473] on input "text" at bounding box center [236, 472] width 182 height 23
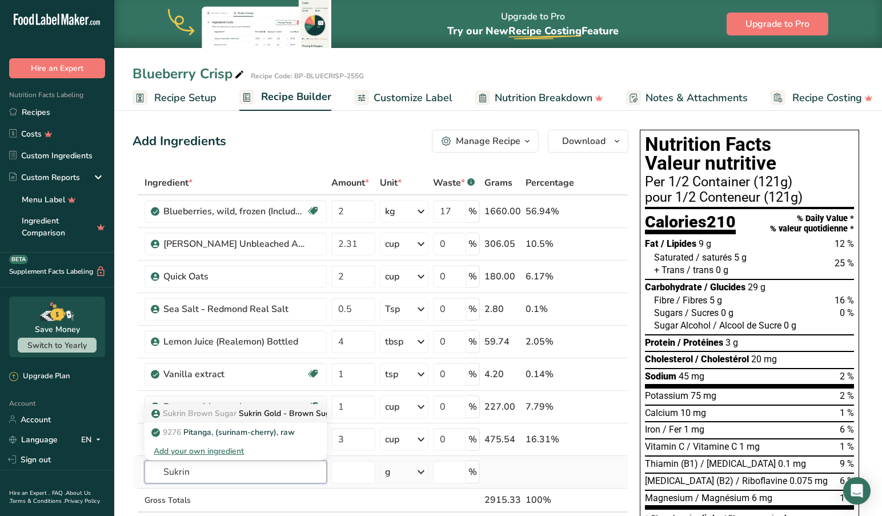
type input "Sukrin"
click at [271, 412] on p "Sukrin Brown Sugar Sukrin Gold - Brown Sugar Substitute" at bounding box center [266, 413] width 224 height 12
type input "Sukrin Gold - Brown Sugar Substitute"
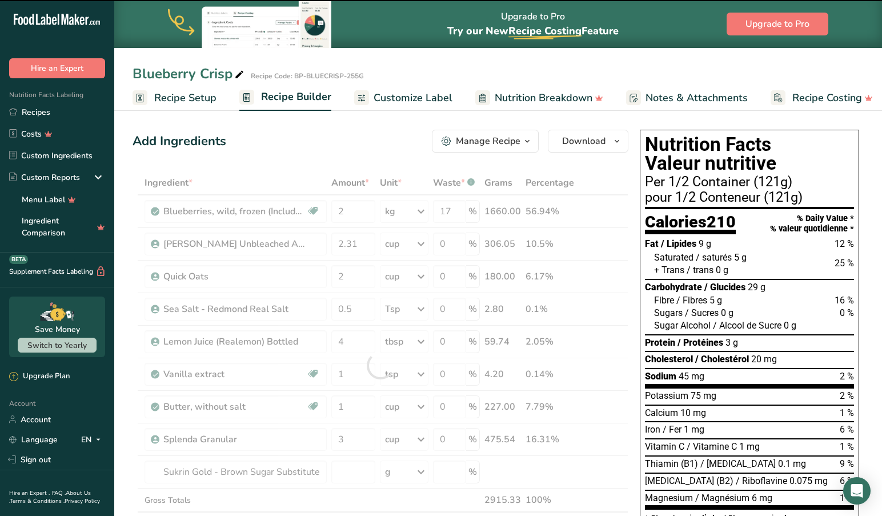
scroll to position [0, 1]
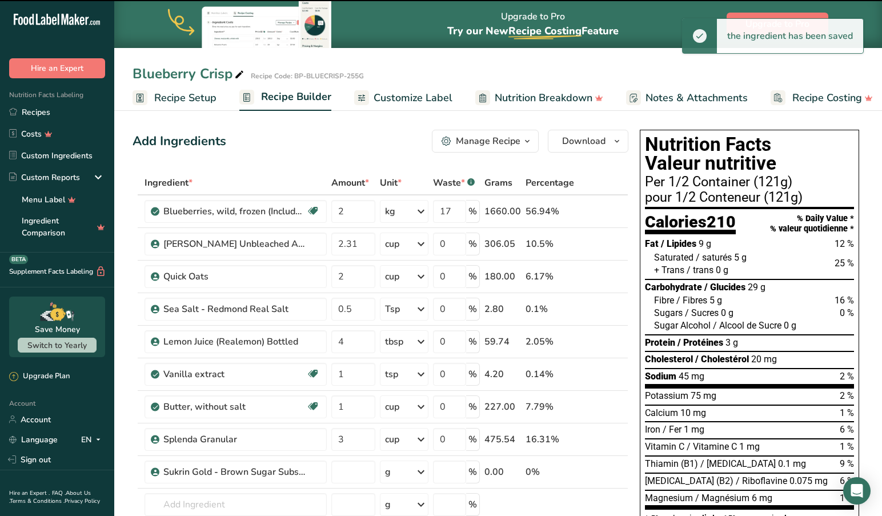
type input "0"
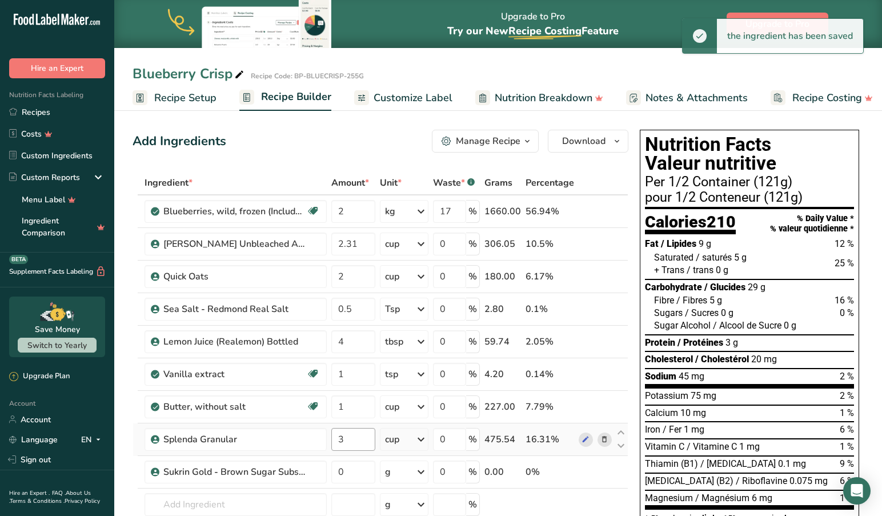
scroll to position [1, 0]
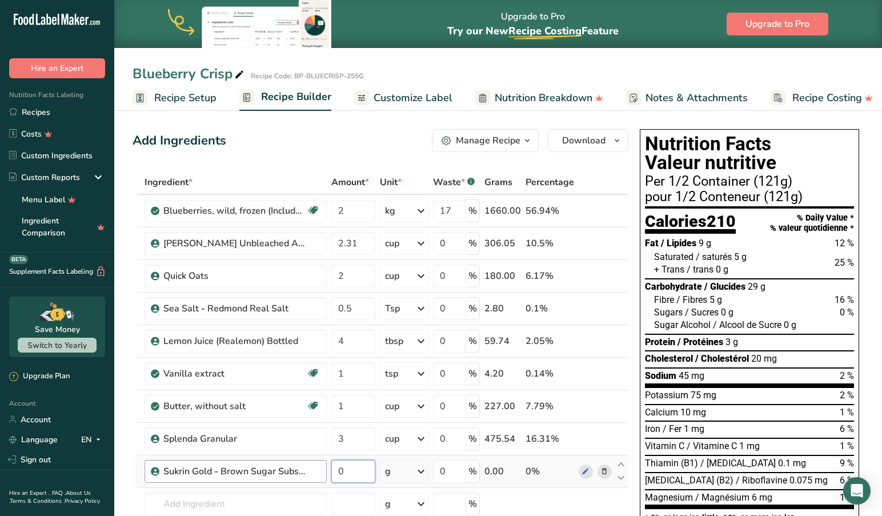
drag, startPoint x: 362, startPoint y: 472, endPoint x: 311, endPoint y: 470, distance: 51.5
click at [311, 470] on tr "Sukrin Gold - Brown Sugar Substitute 0 g Portions 1 cup Weight Units g kg mg Se…" at bounding box center [380, 471] width 495 height 33
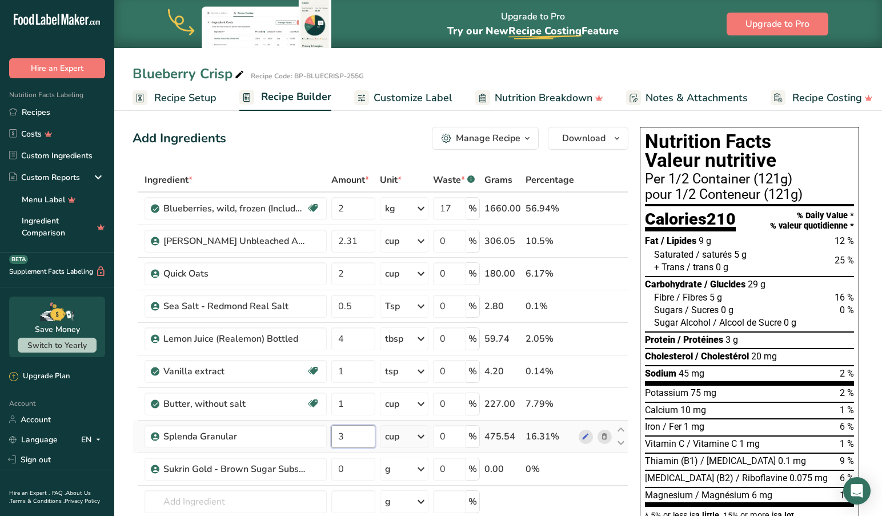
click at [356, 441] on div "Ingredient * Amount * Unit * Waste * .a-a{fill:#347362;}.b-a{fill:#fff;} Grams …" at bounding box center [381, 379] width 496 height 422
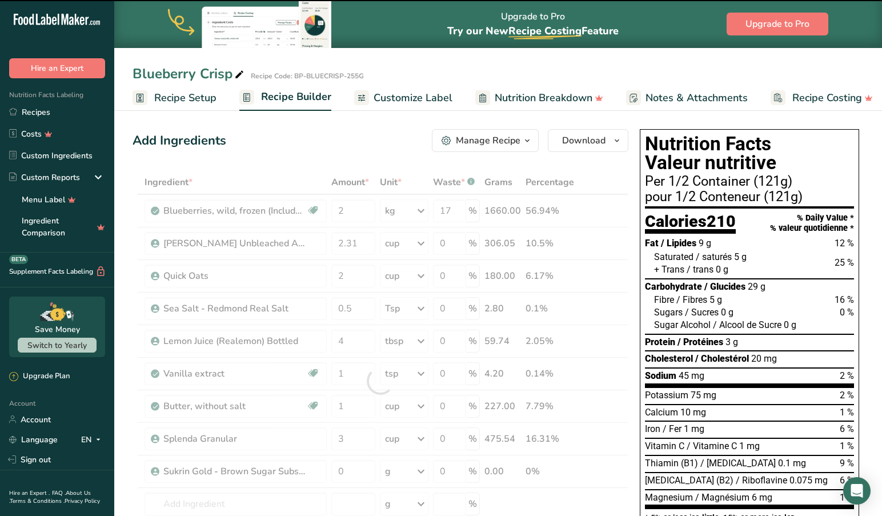
scroll to position [0, 0]
drag, startPoint x: 347, startPoint y: 439, endPoint x: 302, endPoint y: 435, distance: 44.7
click at [302, 435] on div at bounding box center [381, 382] width 496 height 422
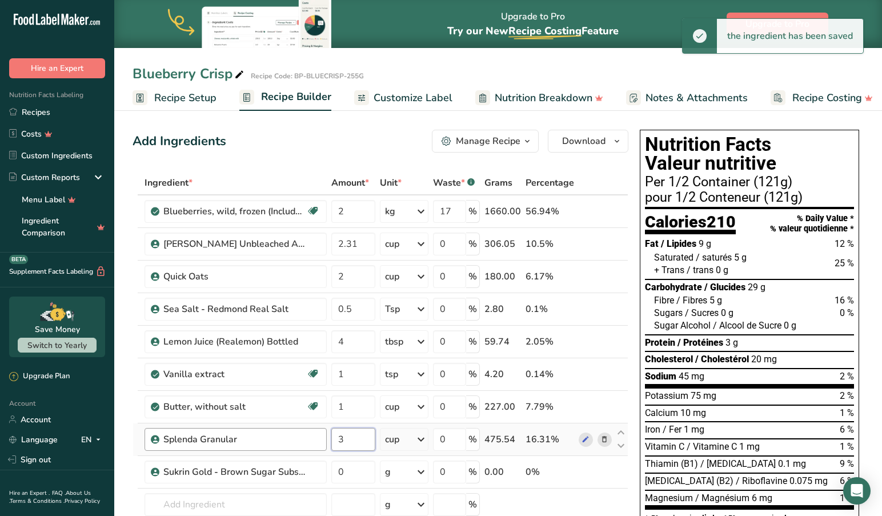
drag, startPoint x: 351, startPoint y: 439, endPoint x: 315, endPoint y: 435, distance: 36.2
click at [315, 435] on tr "Splenda Granular 3 cup Weight Units g kg mg See more Volume Units l Volume unit…" at bounding box center [380, 439] width 495 height 33
type input "1.5"
drag, startPoint x: 355, startPoint y: 469, endPoint x: 365, endPoint y: 473, distance: 10.7
click at [356, 469] on input "0" at bounding box center [353, 472] width 44 height 23
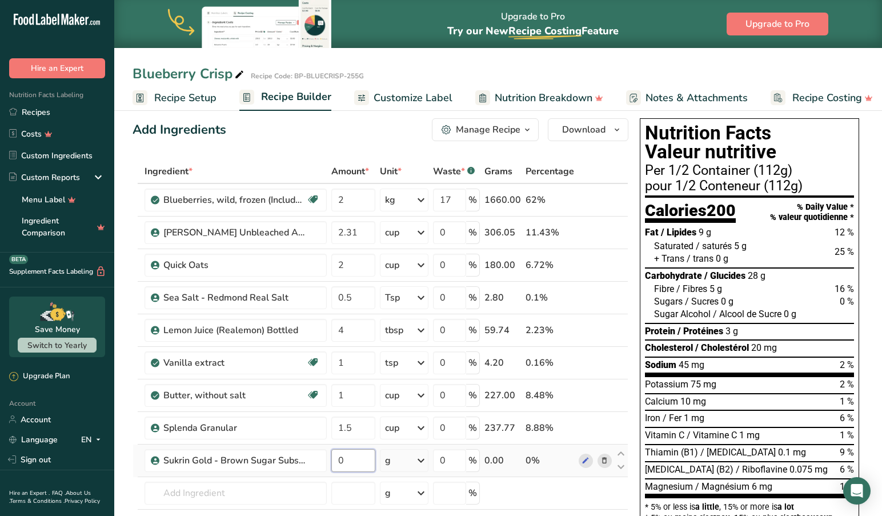
scroll to position [20, 0]
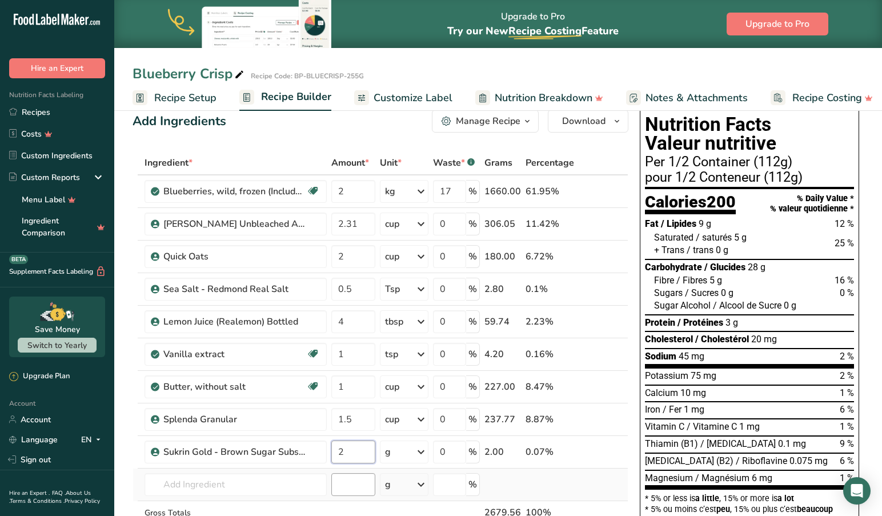
type input "2"
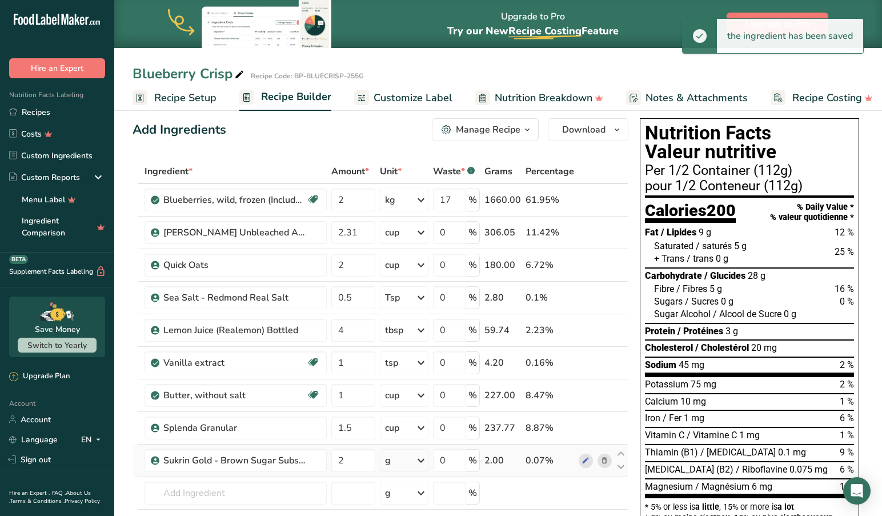
scroll to position [10, 0]
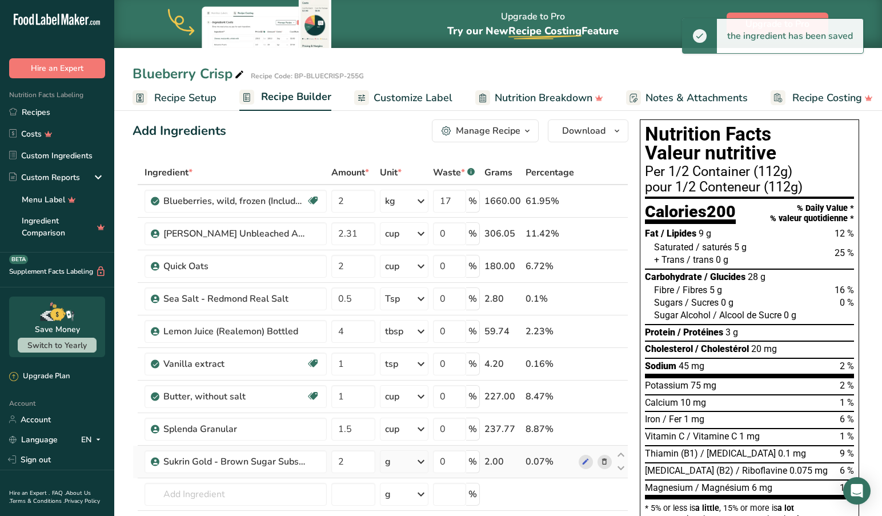
click at [423, 464] on icon at bounding box center [421, 461] width 14 height 21
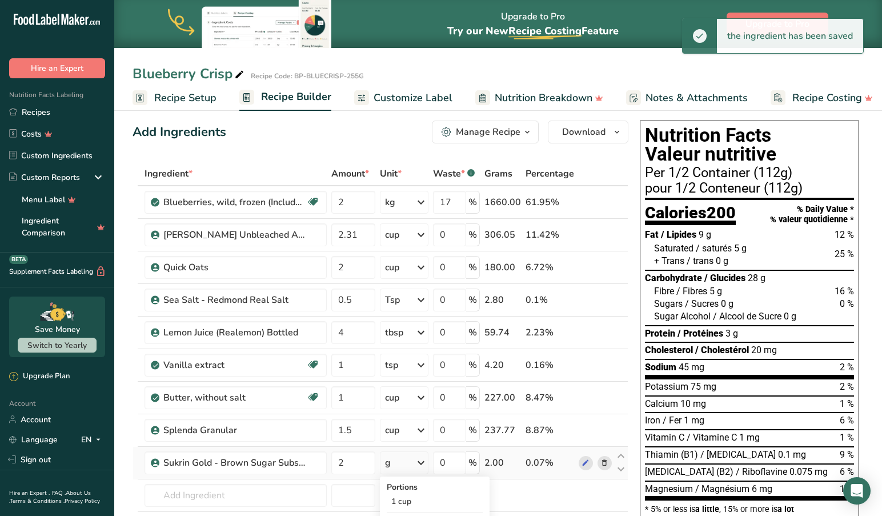
scroll to position [9, 0]
click at [417, 502] on div "1 cup" at bounding box center [435, 501] width 96 height 17
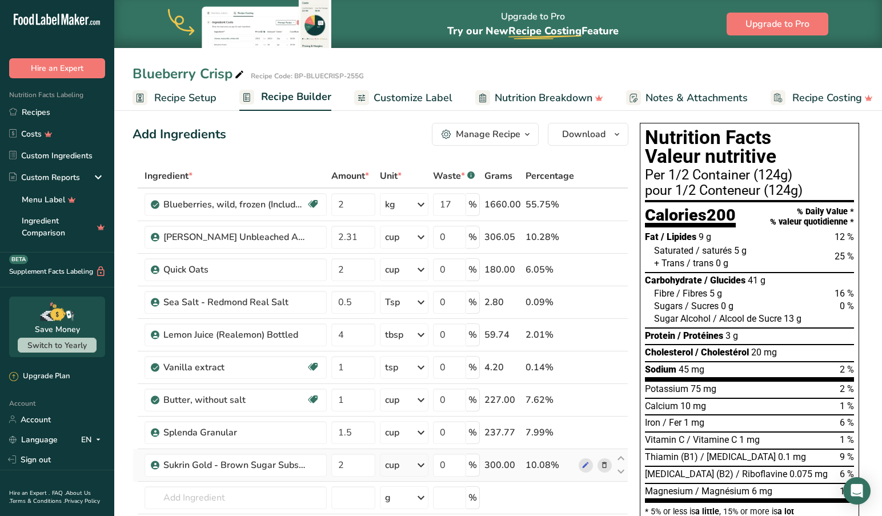
scroll to position [7, 0]
drag, startPoint x: 458, startPoint y: 206, endPoint x: 434, endPoint y: 229, distance: 32.7
click at [458, 206] on input "17" at bounding box center [449, 204] width 33 height 23
type input "1"
type input "0"
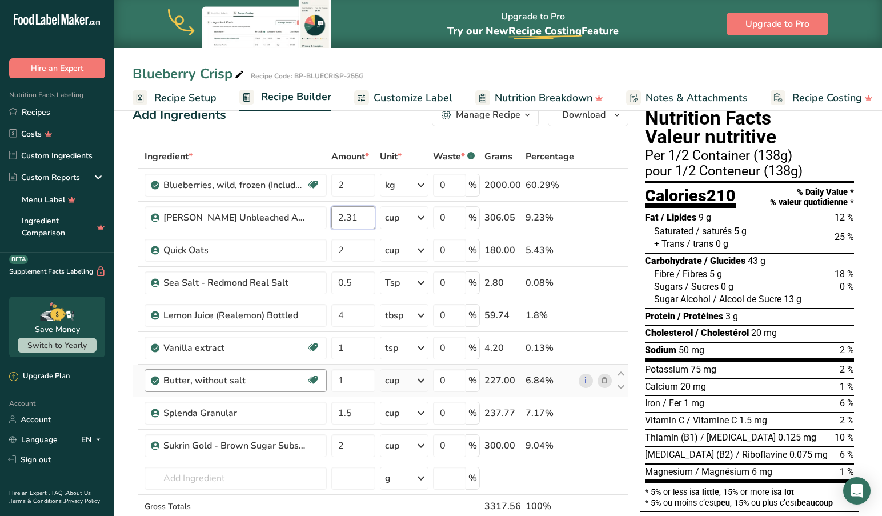
scroll to position [25, 0]
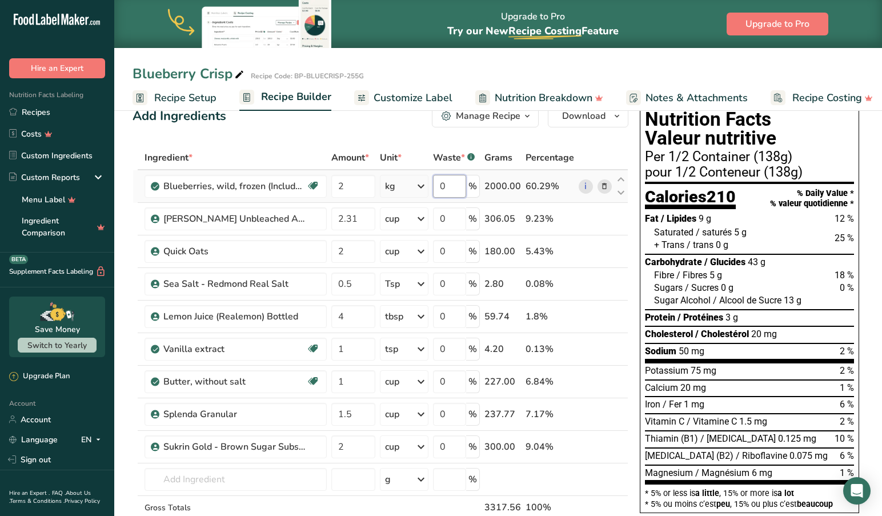
click at [453, 189] on div "Ingredient * Amount * Unit * Waste * .a-a{fill:#347362;}.b-a{fill:#fff;} Grams …" at bounding box center [381, 357] width 496 height 422
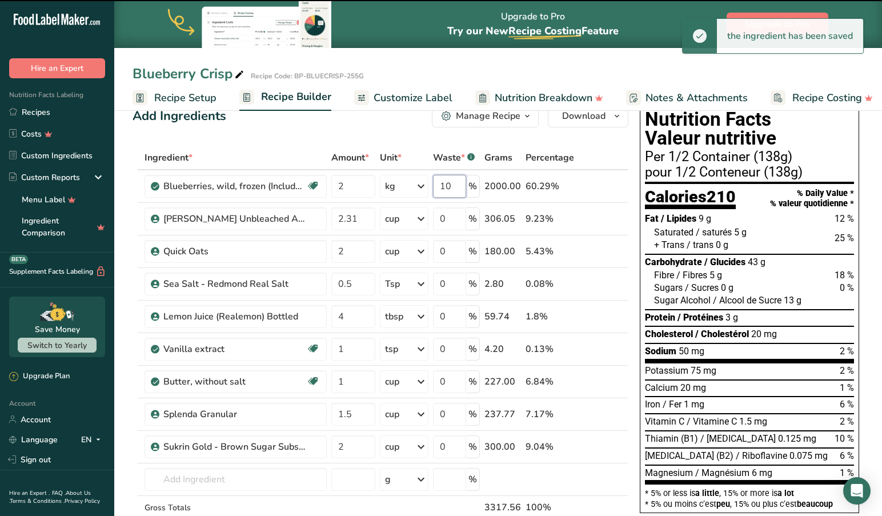
type input "0"
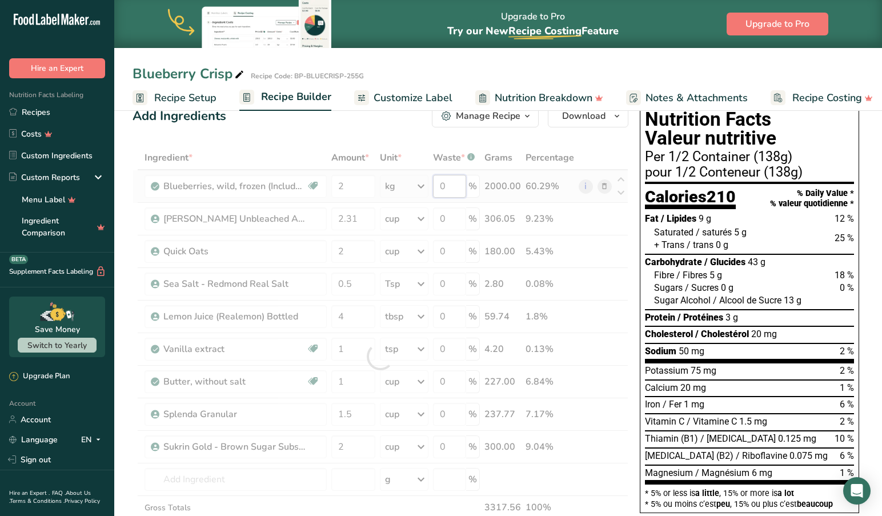
click at [455, 186] on div "Ingredient * Amount * Unit * Waste * .a-a{fill:#347362;}.b-a{fill:#fff;} Grams …" at bounding box center [381, 357] width 496 height 422
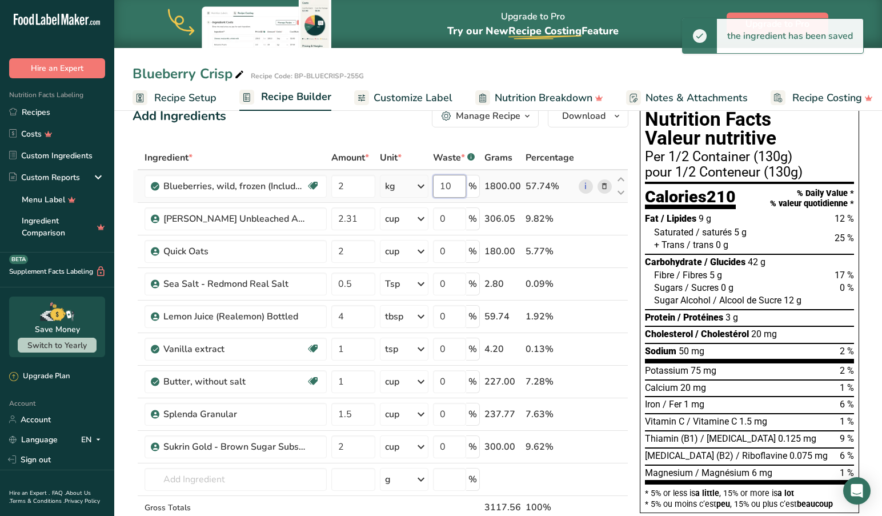
click at [461, 187] on div "Ingredient * Amount * Unit * Waste * .a-a{fill:#347362;}.b-a{fill:#fff;} Grams …" at bounding box center [381, 357] width 496 height 422
type input "12"
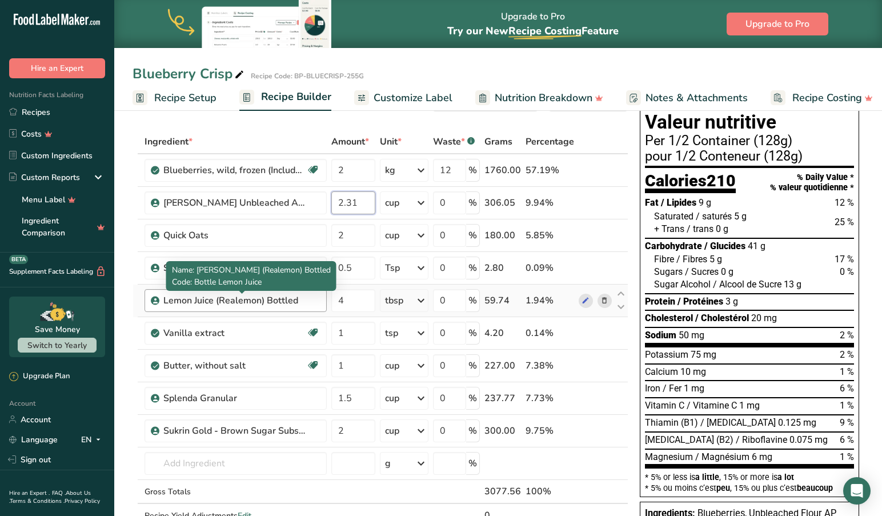
scroll to position [43, 0]
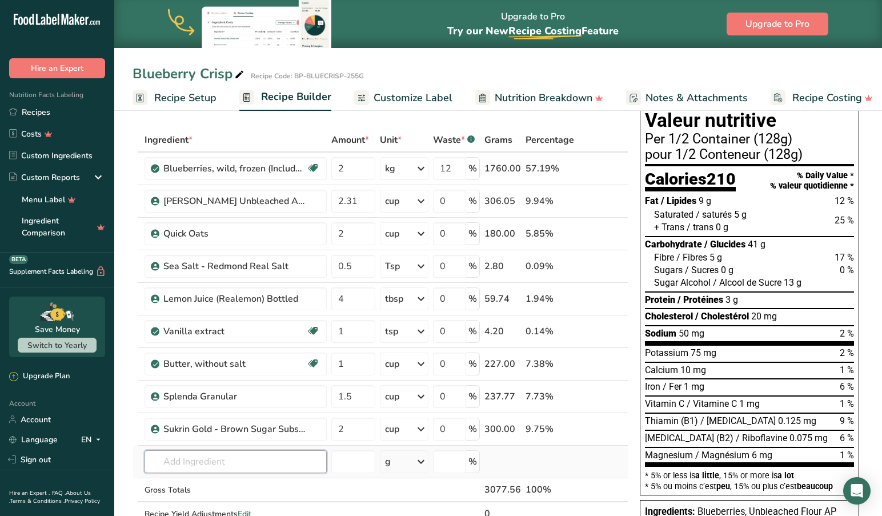
click at [207, 466] on div "Ingredient * Amount * Unit * Waste * .a-a{fill:#347362;}.b-a{fill:#fff;} Grams …" at bounding box center [381, 339] width 496 height 422
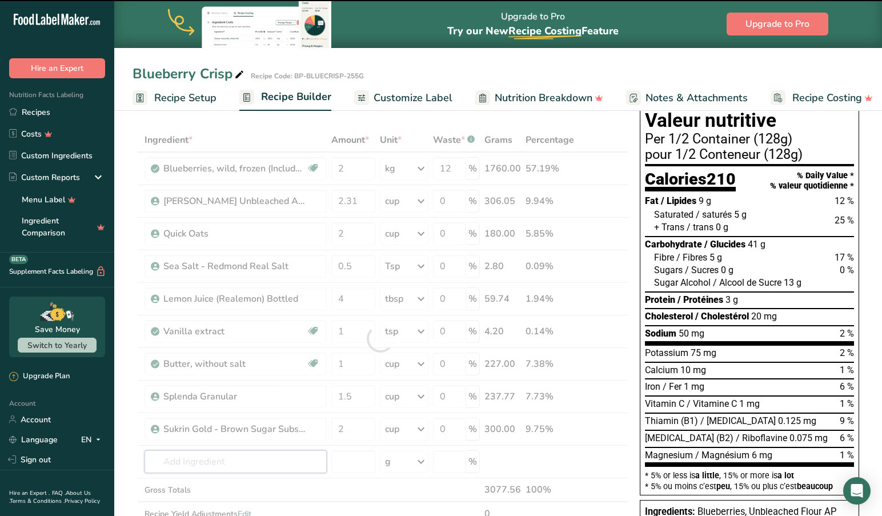
type input "p"
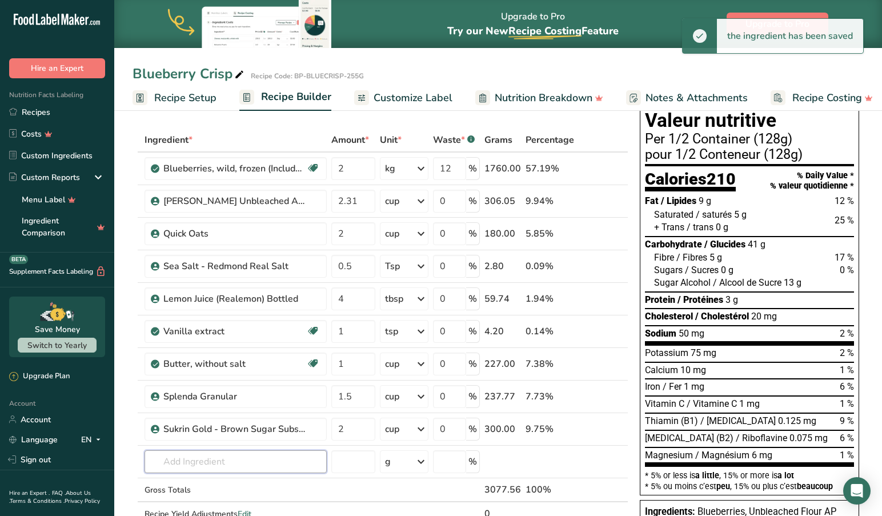
type input "y"
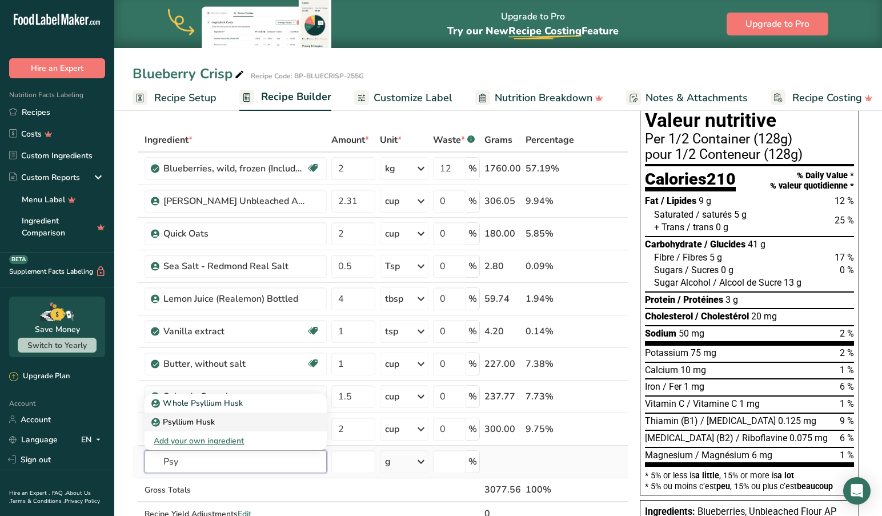
type input "Psy"
click at [197, 419] on p "Psyllium Husk" at bounding box center [184, 422] width 61 height 12
type input "Psyllium Husk"
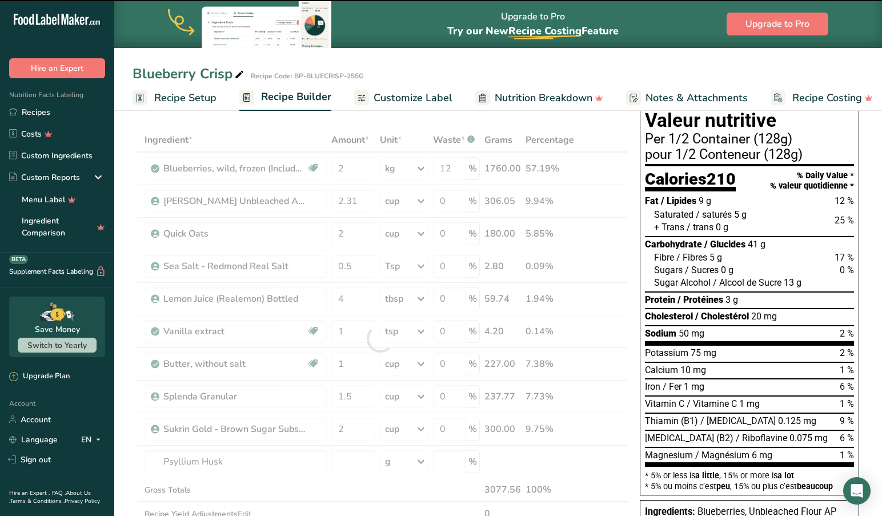
type input "0"
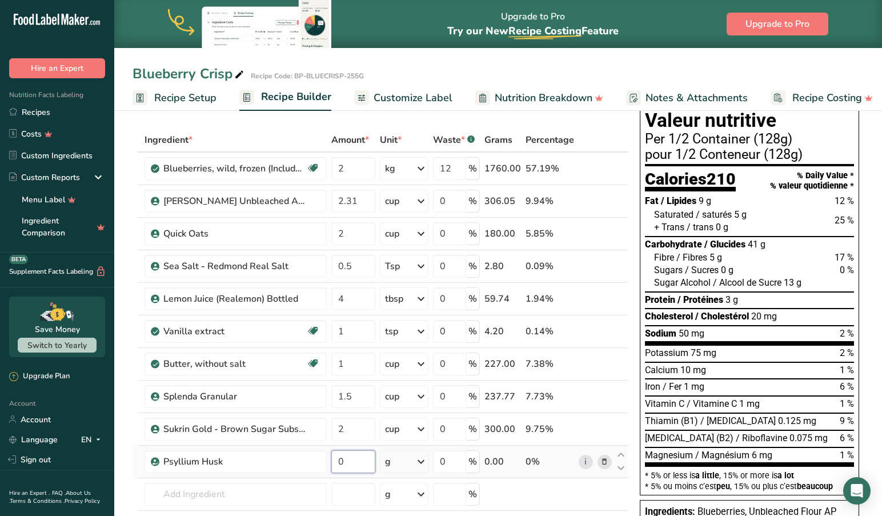
click at [363, 462] on input "0" at bounding box center [353, 461] width 44 height 23
type input "1"
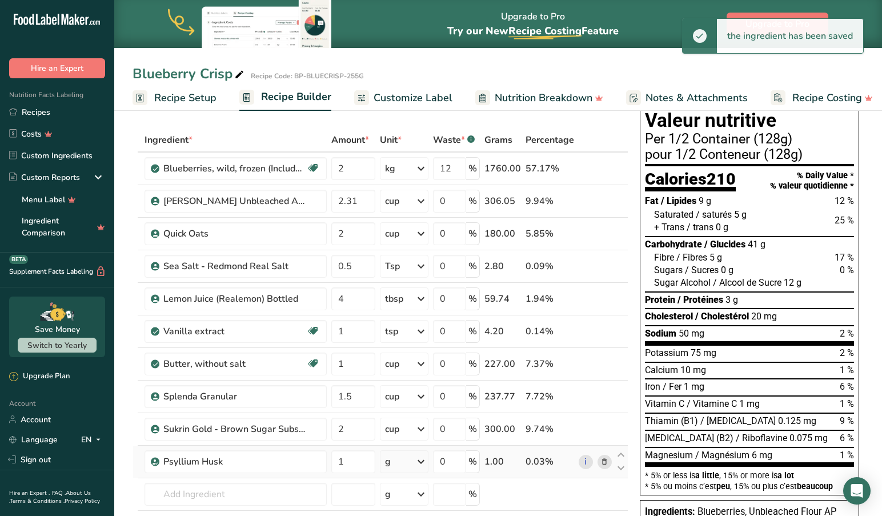
click at [423, 461] on icon at bounding box center [421, 461] width 14 height 21
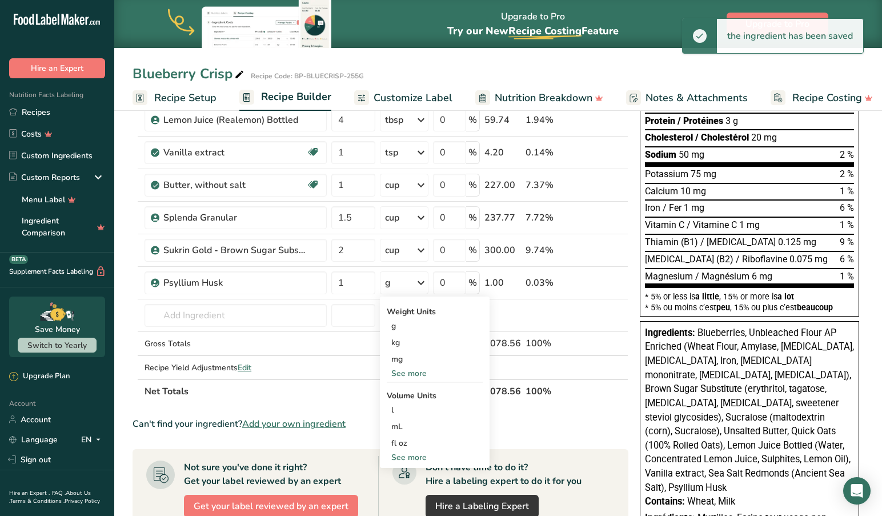
scroll to position [238, 0]
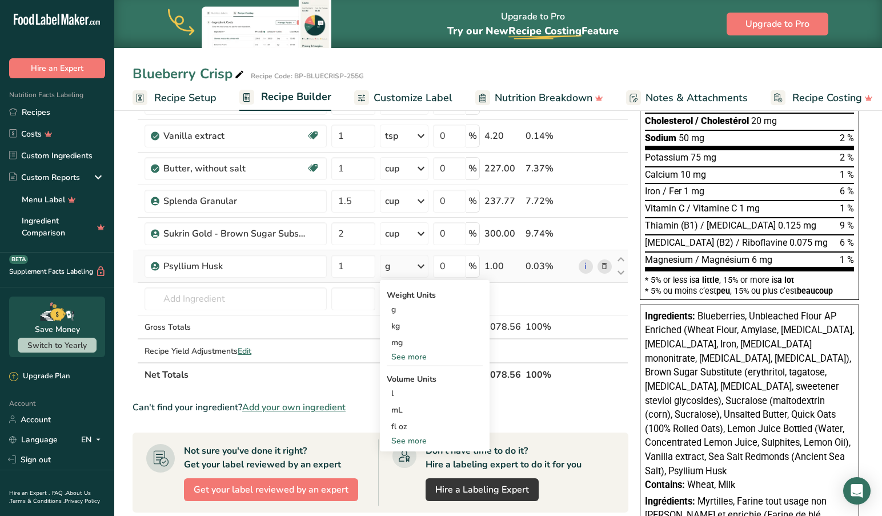
click at [413, 439] on div "See more" at bounding box center [435, 441] width 96 height 12
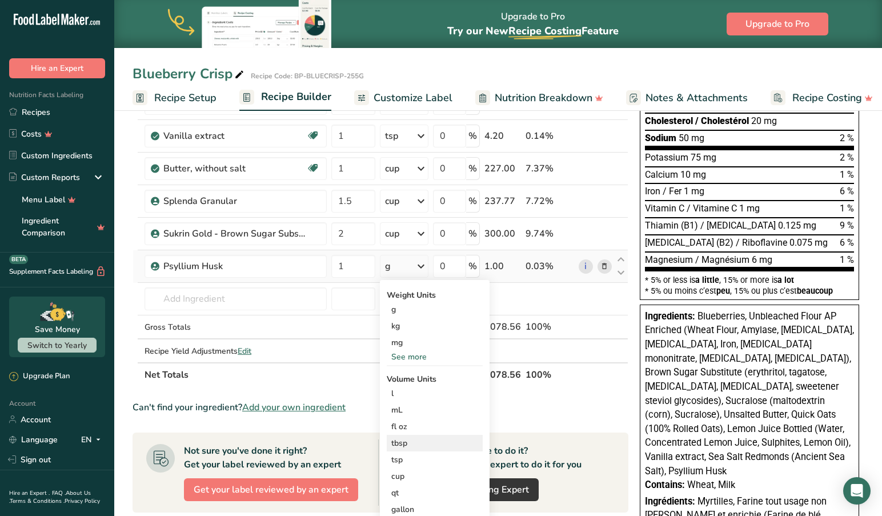
click at [410, 438] on div "tbsp" at bounding box center [434, 443] width 87 height 12
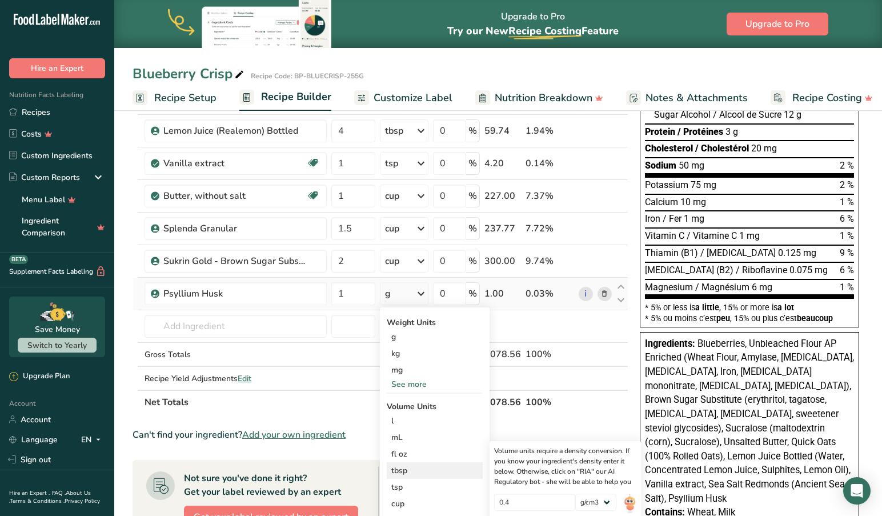
scroll to position [214, 0]
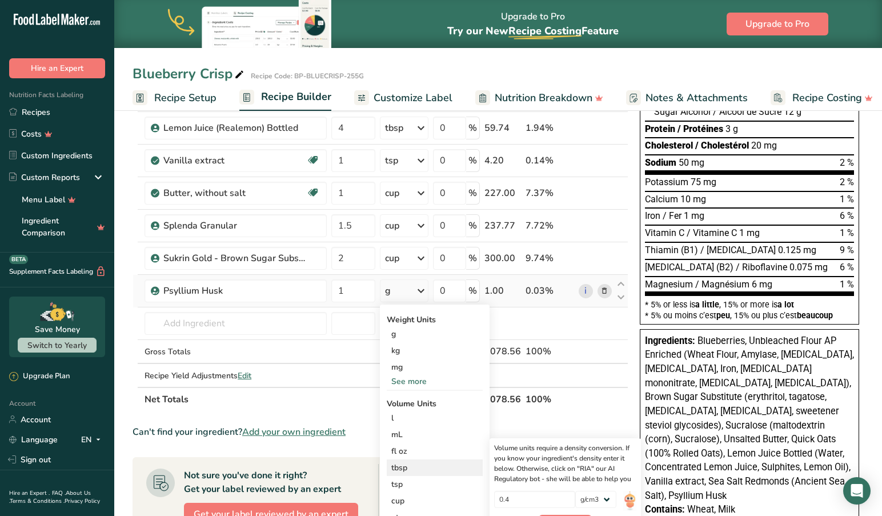
click at [409, 467] on div "tbsp" at bounding box center [434, 468] width 87 height 12
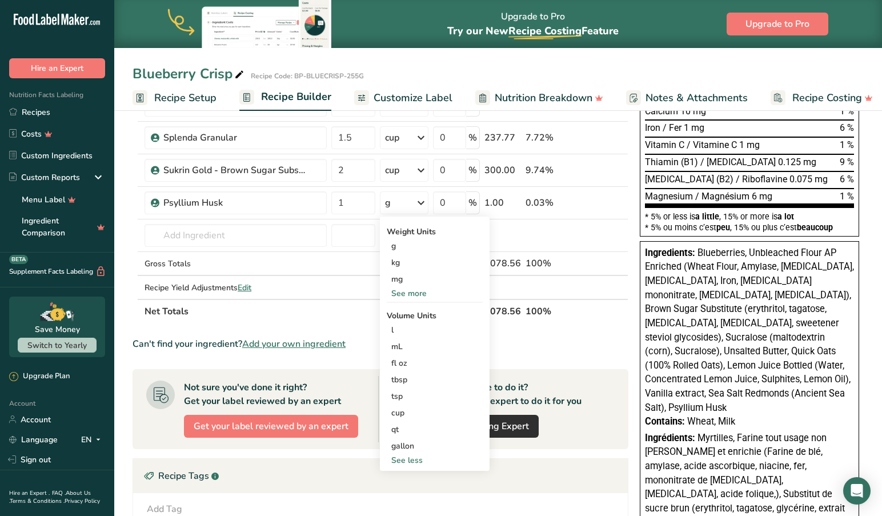
scroll to position [302, 0]
click at [404, 379] on div "tbsp" at bounding box center [434, 379] width 87 height 12
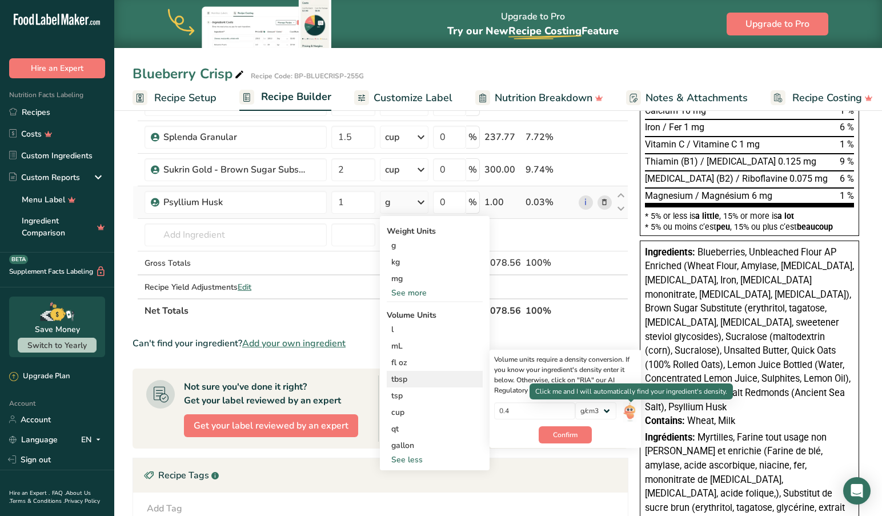
click at [631, 409] on img at bounding box center [629, 412] width 13 height 20
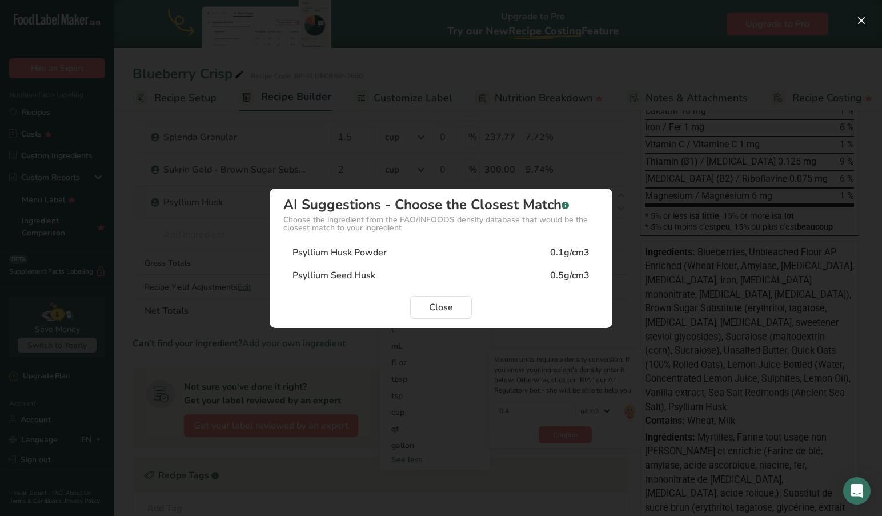
click at [383, 249] on div "Psyllium Husk Powder" at bounding box center [340, 253] width 94 height 14
type input "0.1"
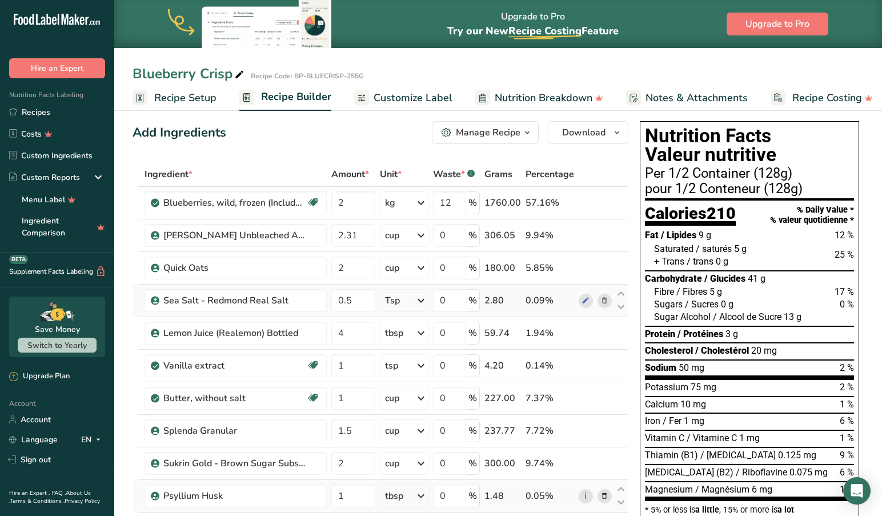
scroll to position [9, 0]
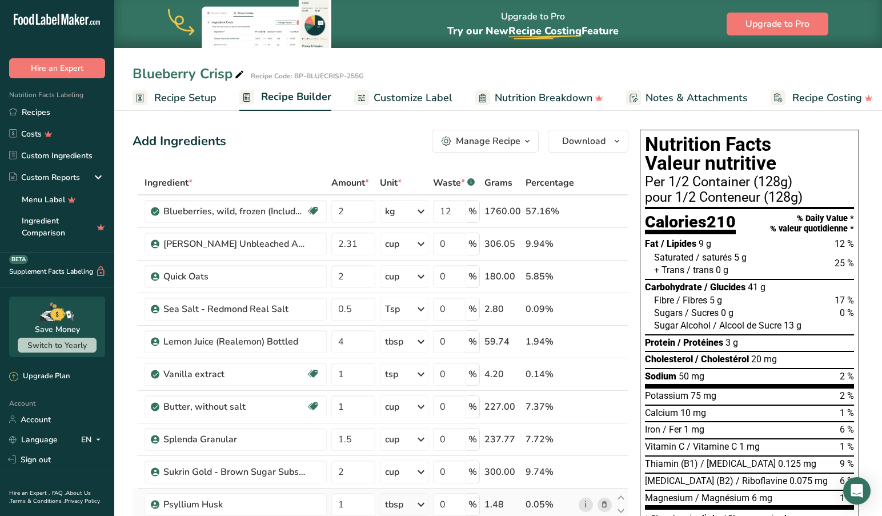
scroll to position [0, 0]
click at [405, 95] on span "Customize Label" at bounding box center [413, 97] width 79 height 15
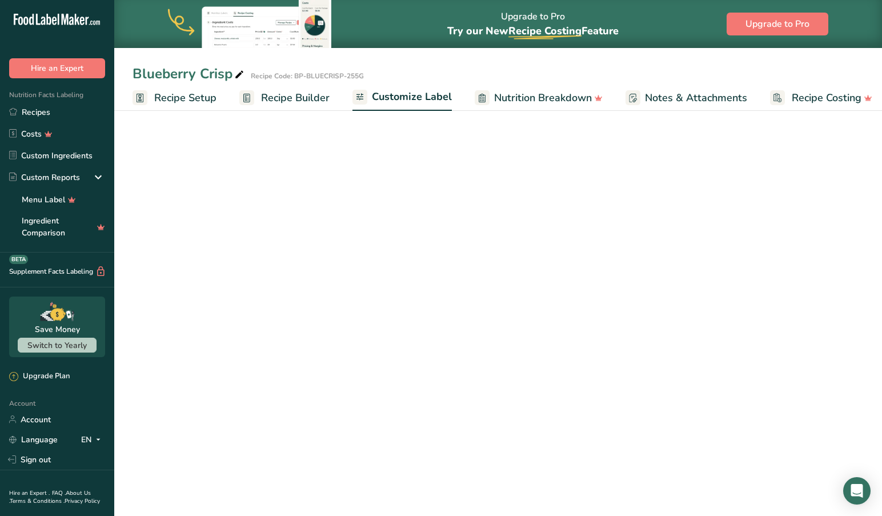
scroll to position [0, 9]
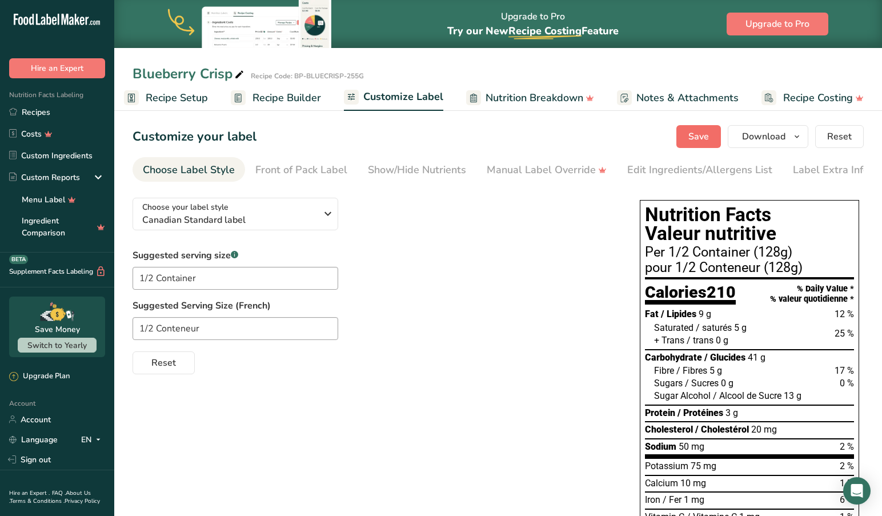
click at [689, 133] on button "Save" at bounding box center [699, 136] width 45 height 23
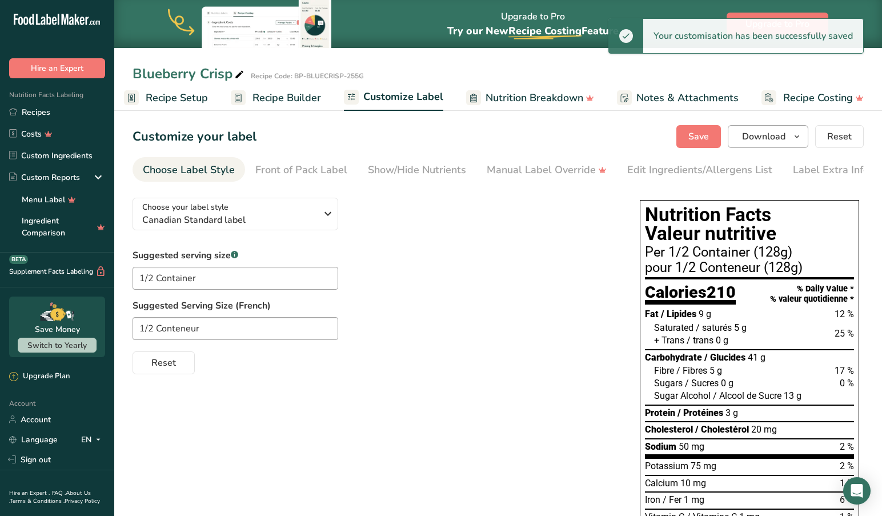
click at [763, 135] on span "Download" at bounding box center [763, 137] width 43 height 14
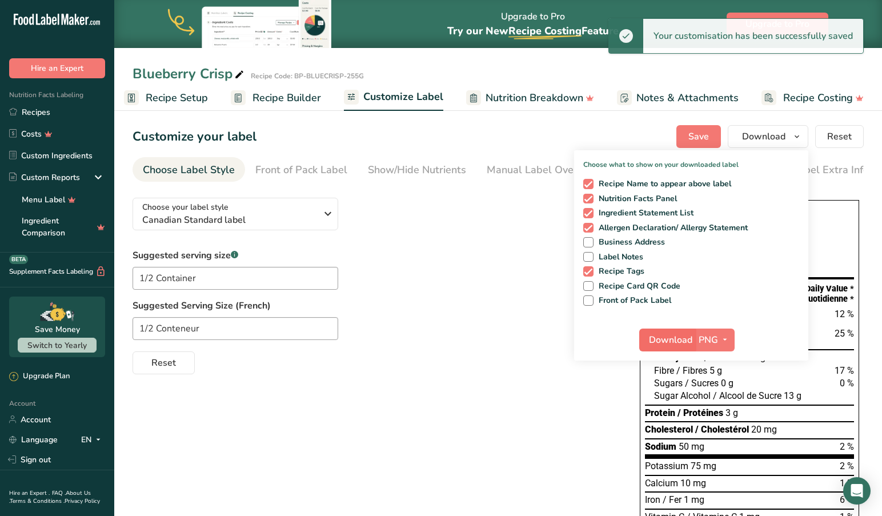
click at [679, 341] on span "Download" at bounding box center [670, 340] width 43 height 14
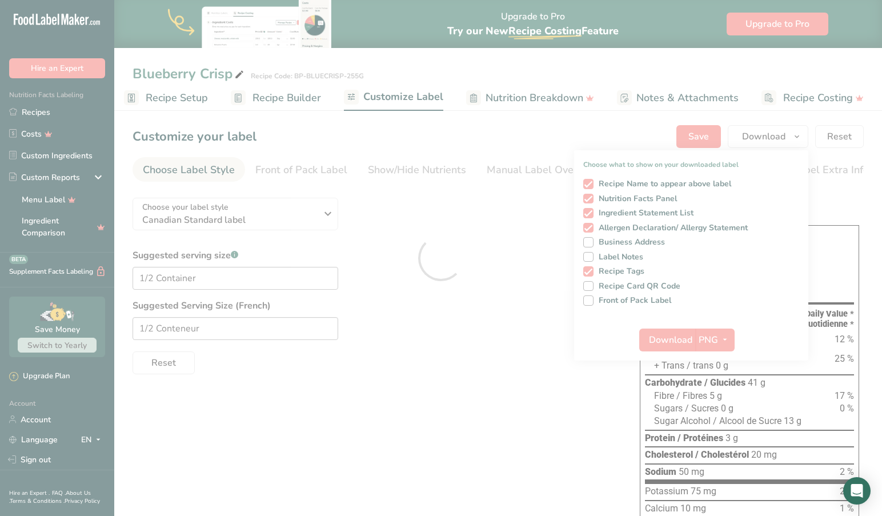
scroll to position [0, 0]
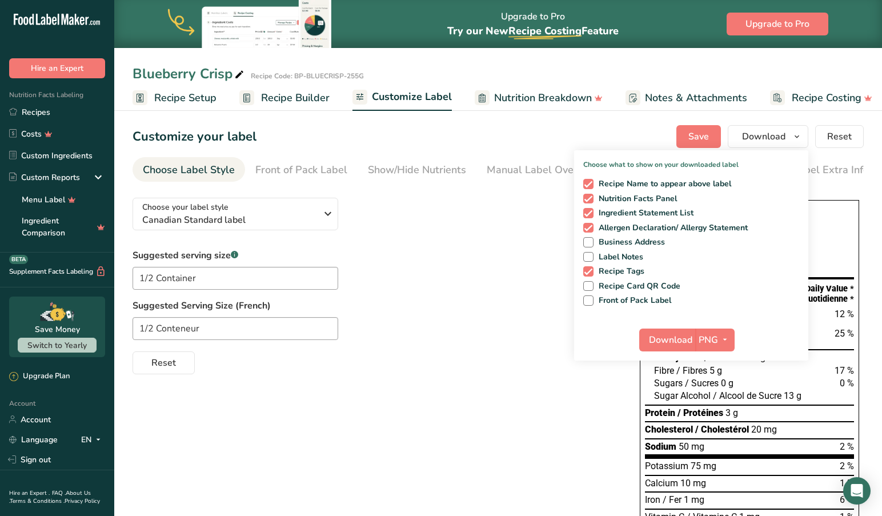
scroll to position [0, 9]
click at [669, 338] on span "Download" at bounding box center [670, 340] width 43 height 14
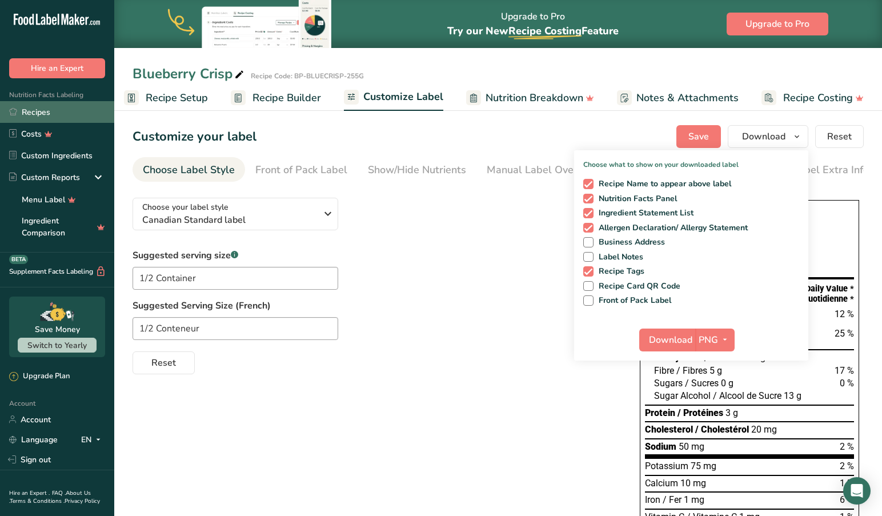
click at [38, 111] on link "Recipes" at bounding box center [57, 112] width 114 height 22
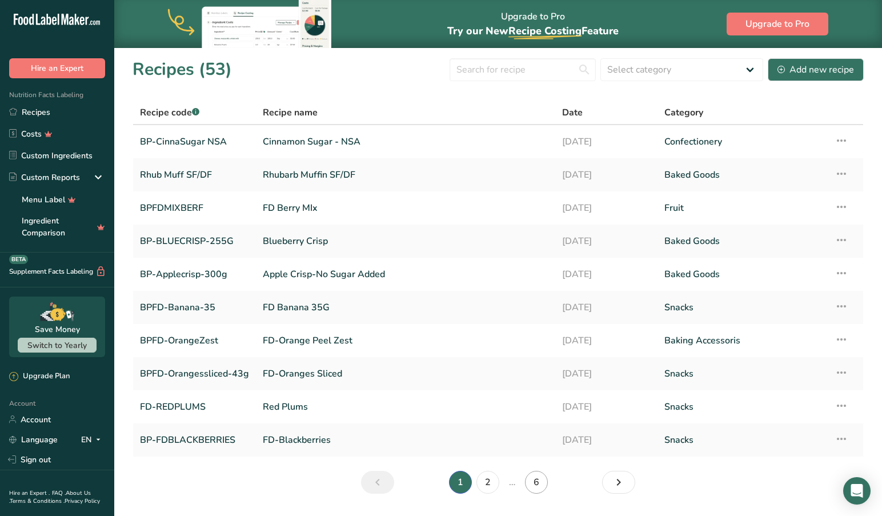
click at [536, 477] on link "6" at bounding box center [536, 482] width 23 height 23
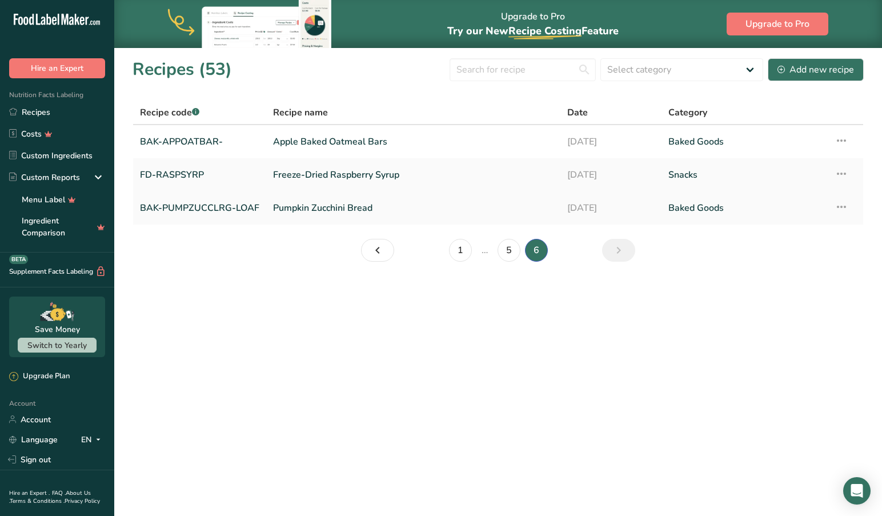
drag, startPoint x: 537, startPoint y: 253, endPoint x: 350, endPoint y: 217, distance: 190.3
click at [349, 217] on section "Recipes (53) Select category All Baked Goods Baking Accessoris [GEOGRAPHIC_DATA…" at bounding box center [498, 163] width 768 height 233
click at [360, 205] on link "Pumpkin Zucchini Bread" at bounding box center [413, 208] width 281 height 24
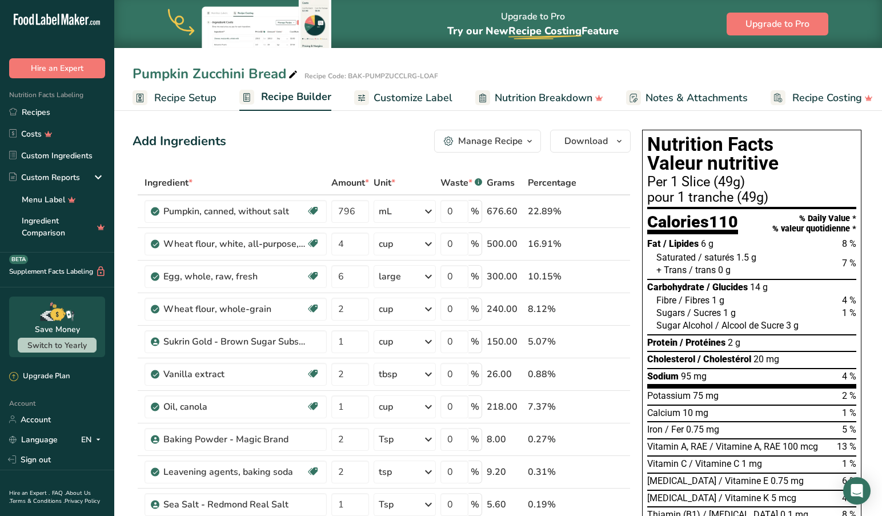
click at [513, 63] on div "Pumpkin Zucchini Bread Recipe Code: BAK-PUMPZUCCLRG-LOAF" at bounding box center [498, 73] width 768 height 21
click at [436, 93] on span "Customize Label" at bounding box center [413, 97] width 79 height 15
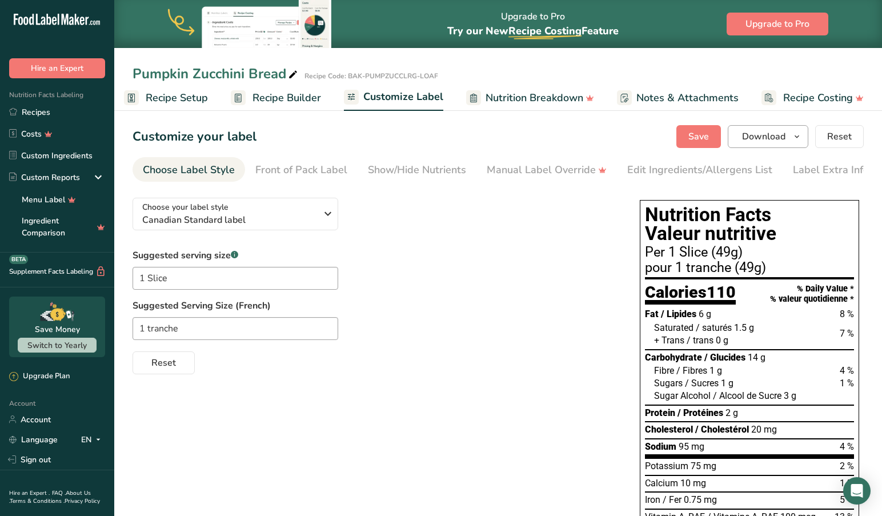
click at [744, 135] on span "Download" at bounding box center [763, 137] width 43 height 14
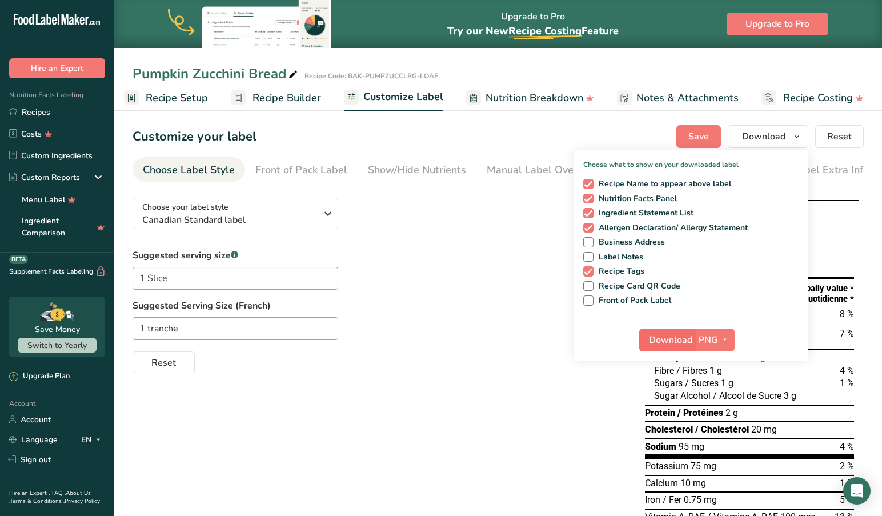
click at [673, 342] on span "Download" at bounding box center [670, 340] width 43 height 14
click at [667, 338] on span "Download" at bounding box center [670, 340] width 43 height 14
click at [33, 111] on link "Recipes" at bounding box center [57, 112] width 114 height 22
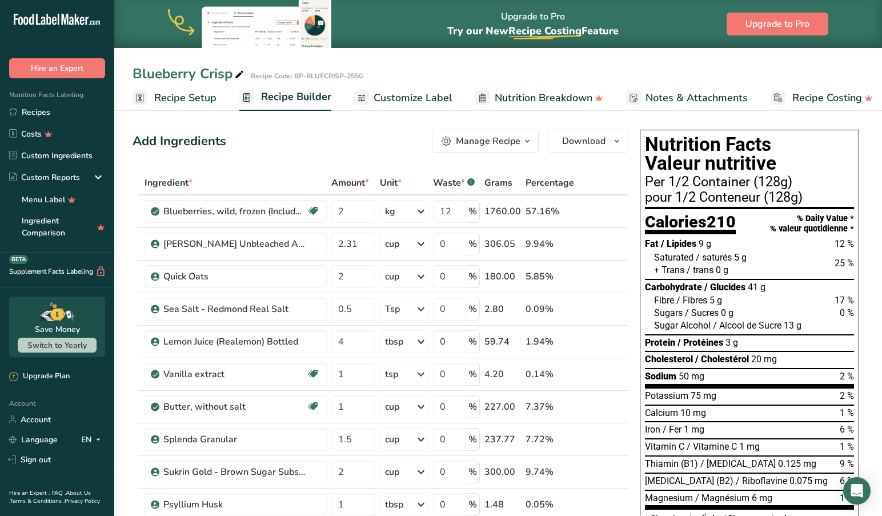
click at [398, 93] on span "Customize Label" at bounding box center [413, 97] width 79 height 15
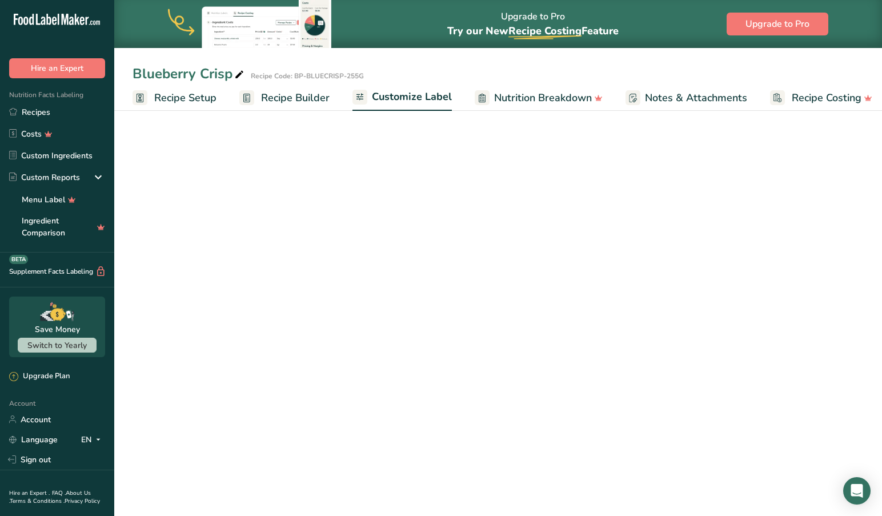
scroll to position [0, 9]
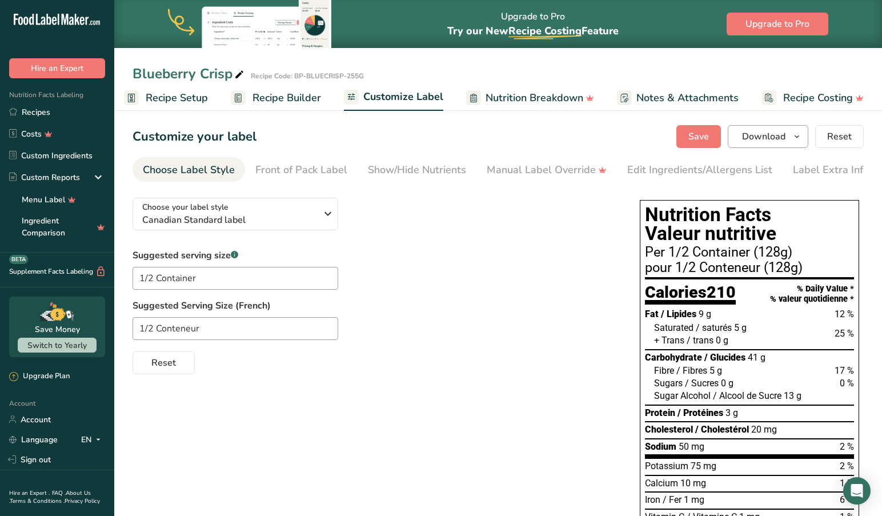
click at [779, 135] on span "Download" at bounding box center [763, 137] width 43 height 14
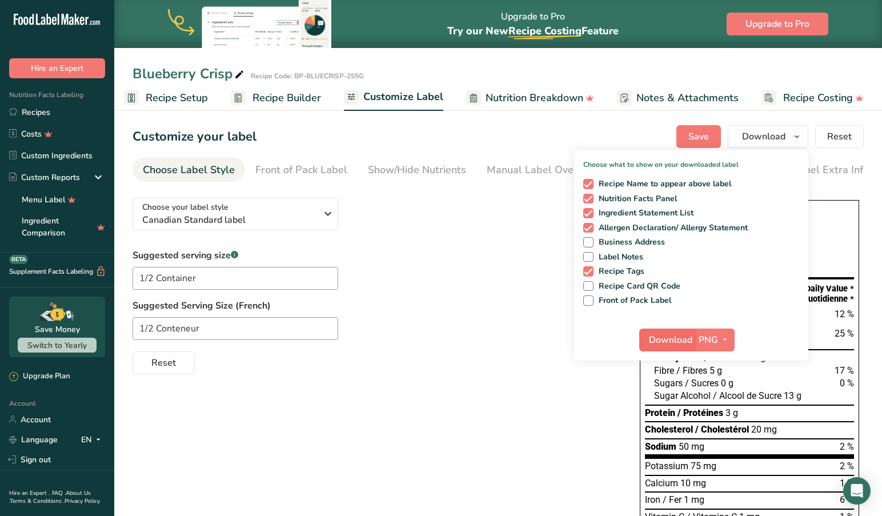
click at [663, 340] on span "Download" at bounding box center [670, 340] width 43 height 14
